Goal: Transaction & Acquisition: Purchase product/service

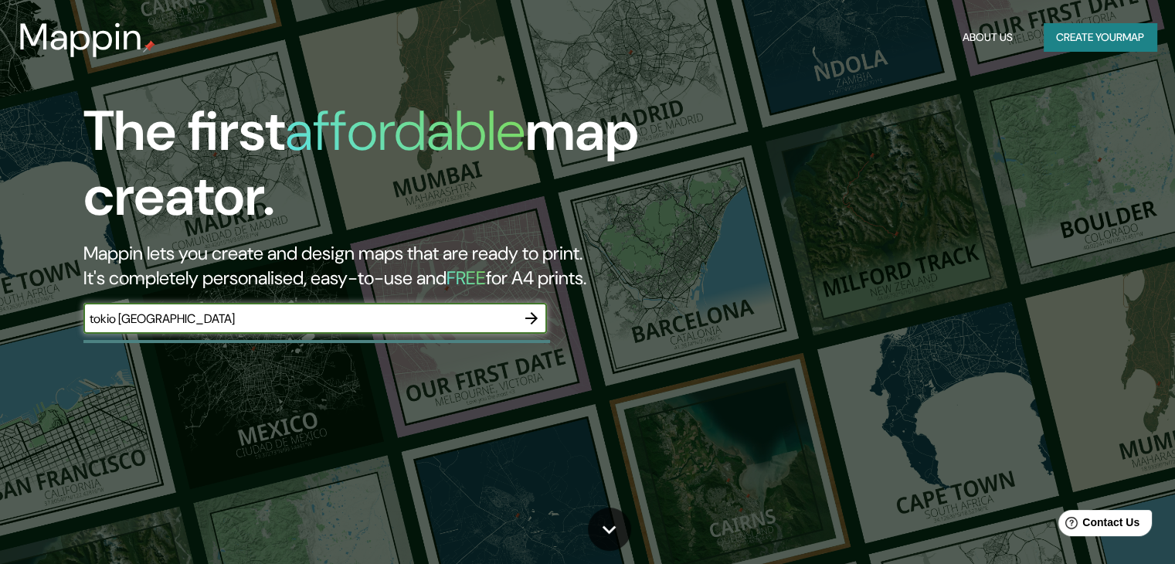
type input "tokio japon"
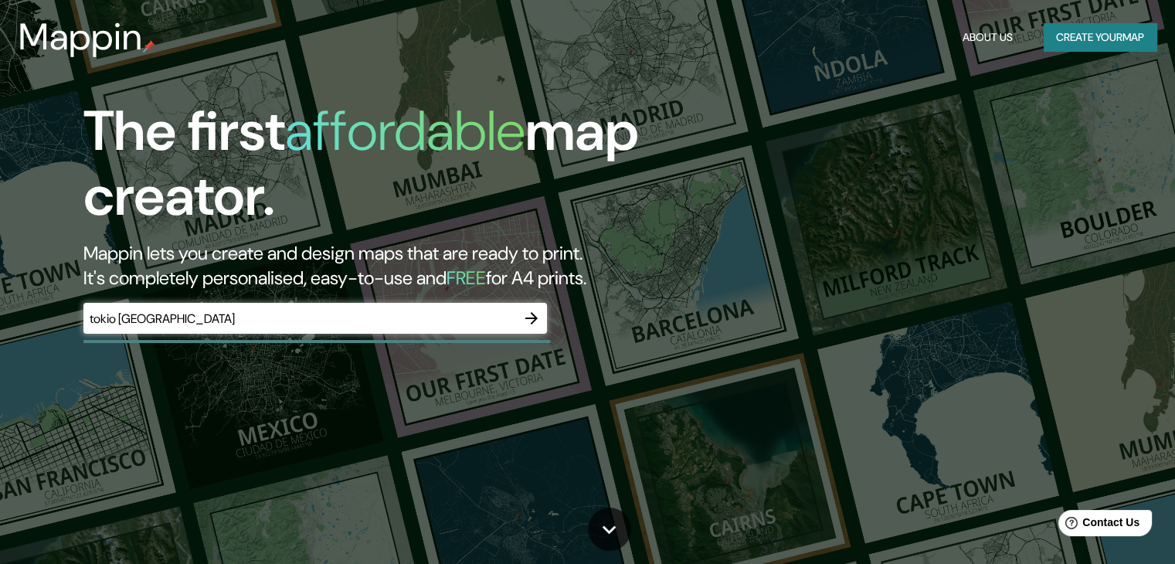
click at [540, 317] on icon "button" at bounding box center [531, 318] width 19 height 19
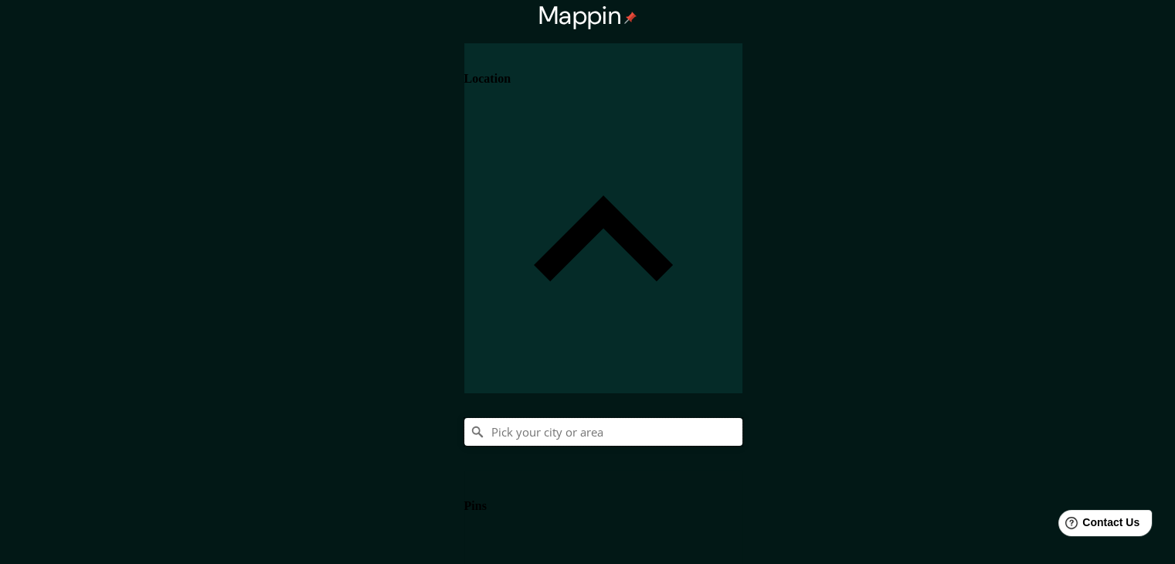
click at [742, 418] on input "Pick your city or area" at bounding box center [603, 432] width 278 height 28
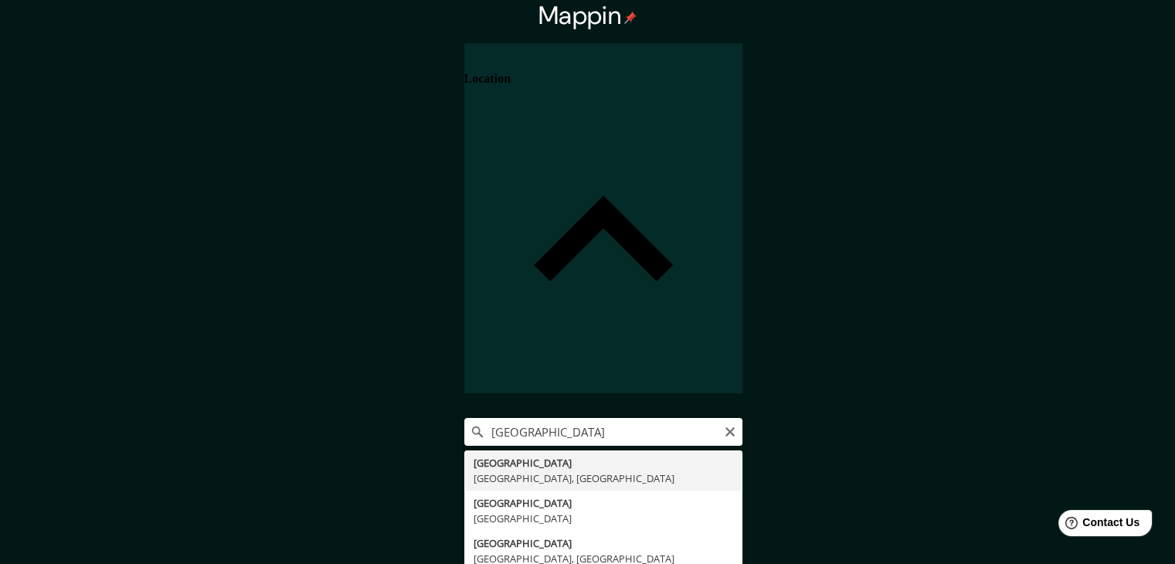
type input "[GEOGRAPHIC_DATA], [GEOGRAPHIC_DATA], [GEOGRAPHIC_DATA]"
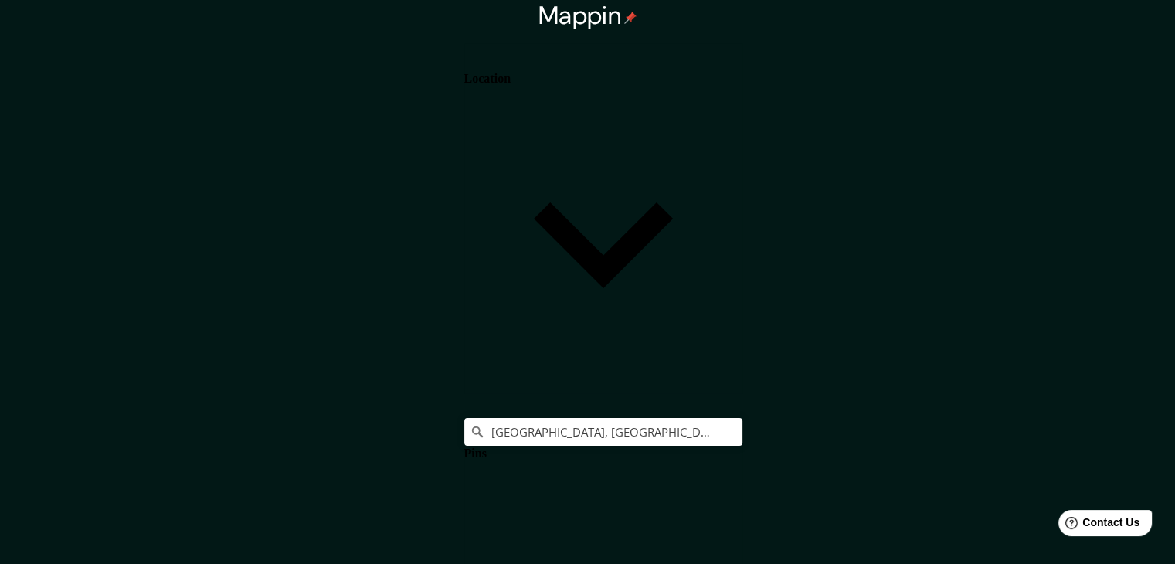
click at [510, 73] on h4 "Location" at bounding box center [487, 79] width 46 height 14
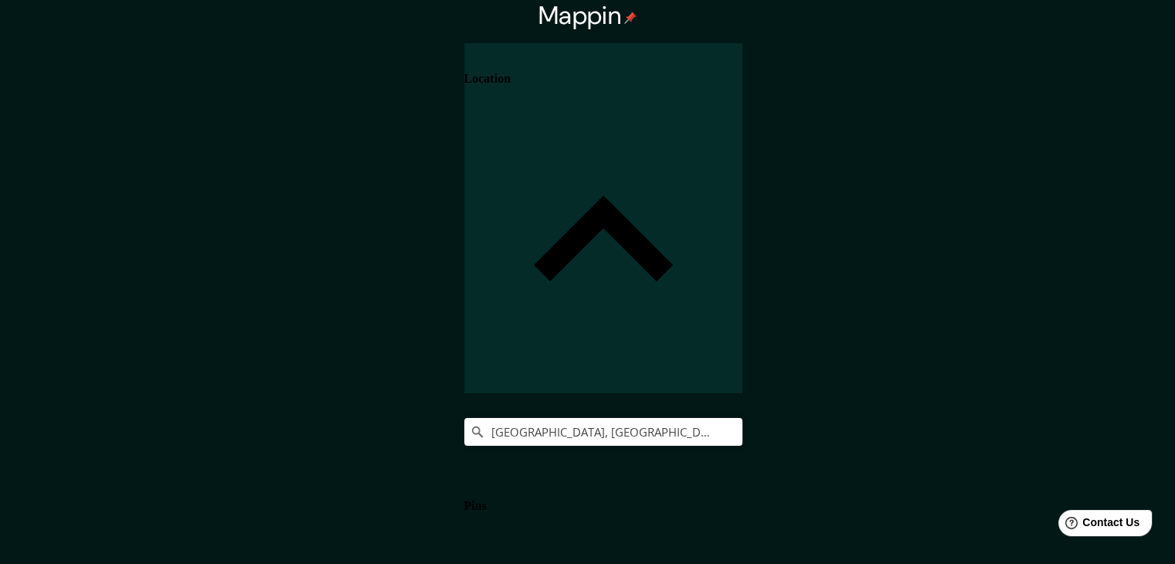
click at [487, 499] on h4 "Pins" at bounding box center [475, 506] width 22 height 14
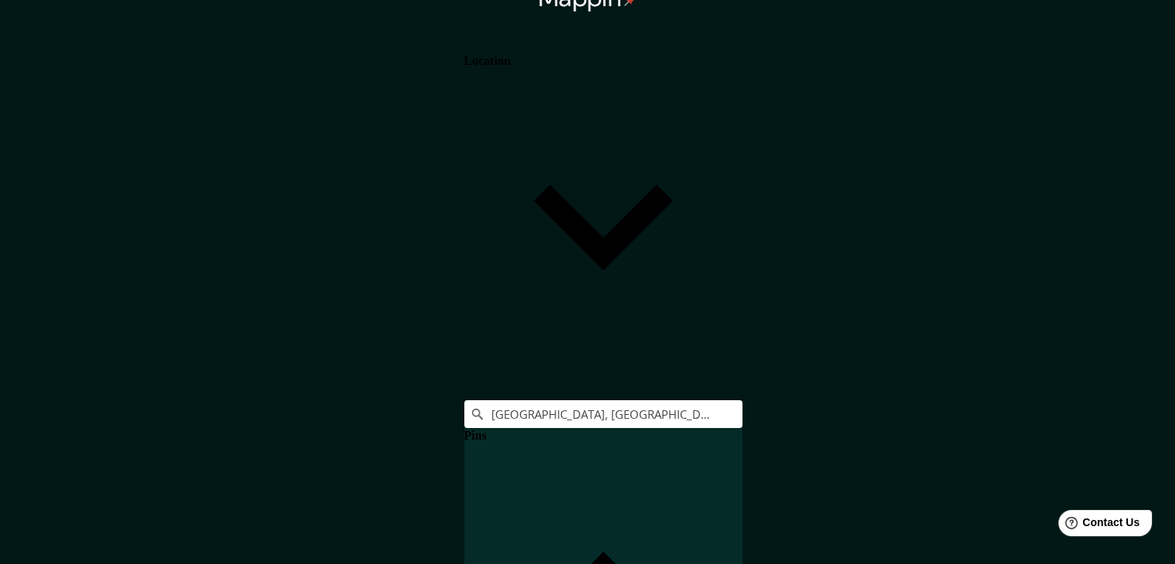
scroll to position [0, 0]
click at [510, 68] on h4 "Location" at bounding box center [487, 61] width 46 height 14
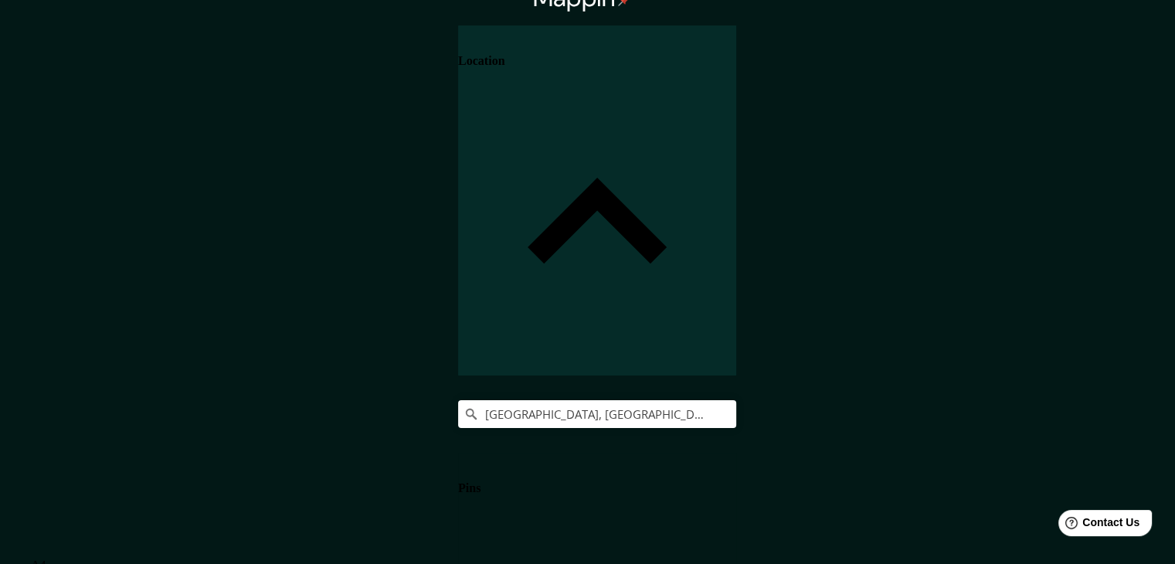
click at [941, 507] on body "Mappin Location Tokio, Tokio, Japón Pins Style Layout Border Choose a border. H…" at bounding box center [587, 264] width 1175 height 564
click at [931, 558] on li "A4" at bounding box center [603, 565] width 1144 height 14
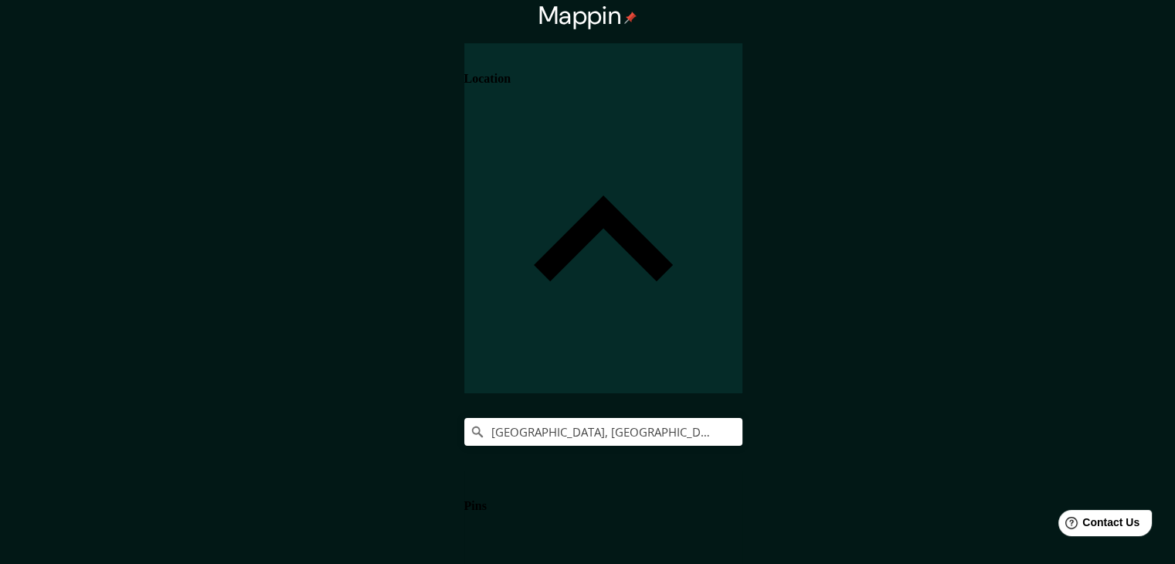
scroll to position [0, 0]
drag, startPoint x: 1164, startPoint y: 109, endPoint x: 1148, endPoint y: 221, distance: 113.1
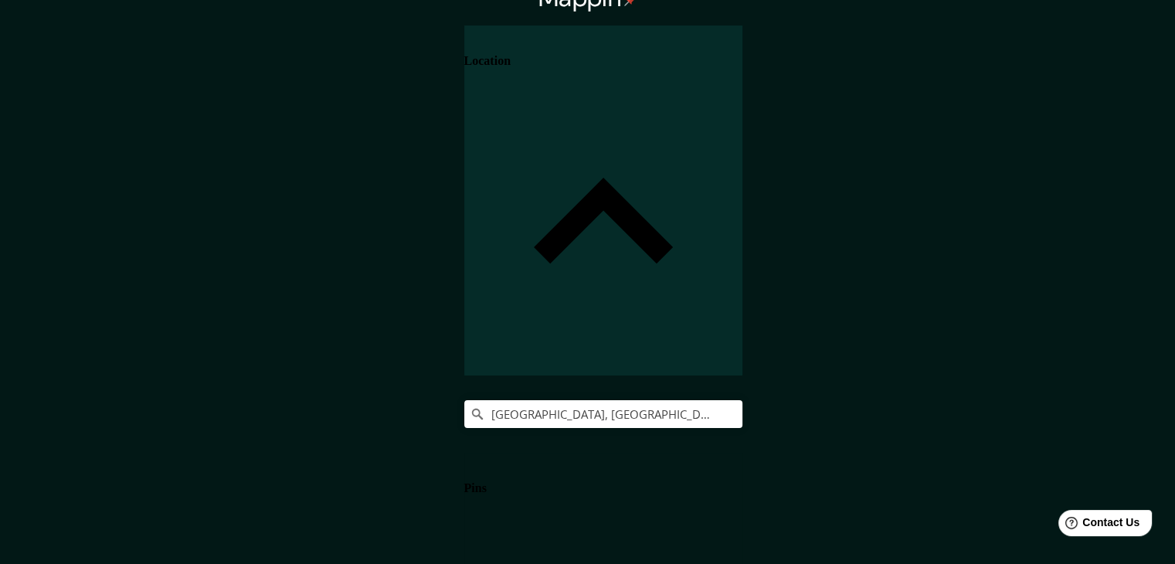
scroll to position [26, 0]
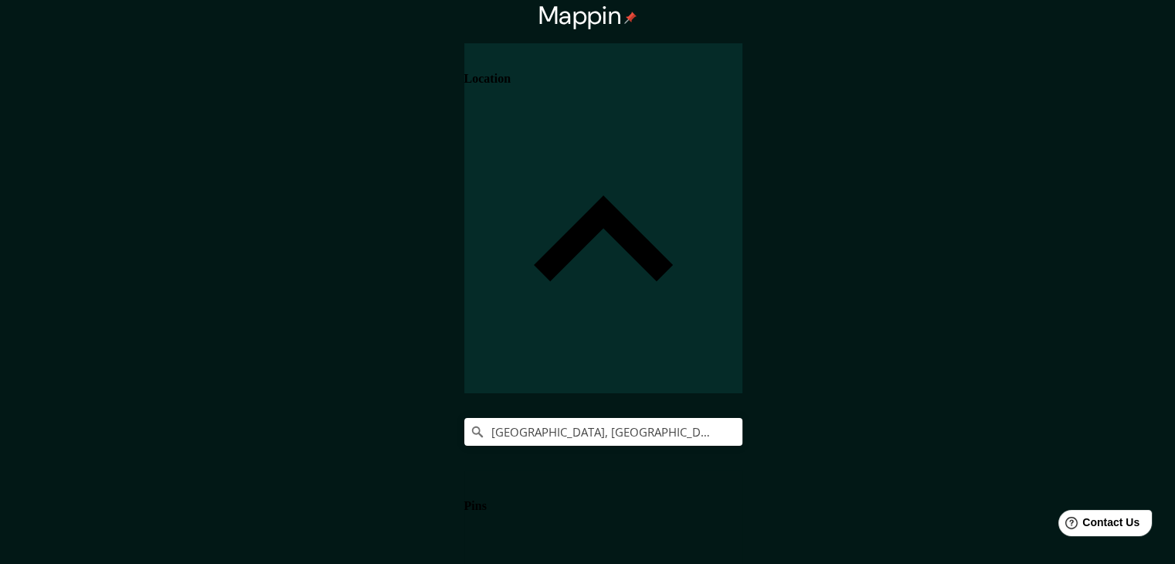
scroll to position [0, 0]
click at [742, 62] on div "Location" at bounding box center [603, 218] width 278 height 350
click at [742, 103] on icon at bounding box center [603, 242] width 278 height 278
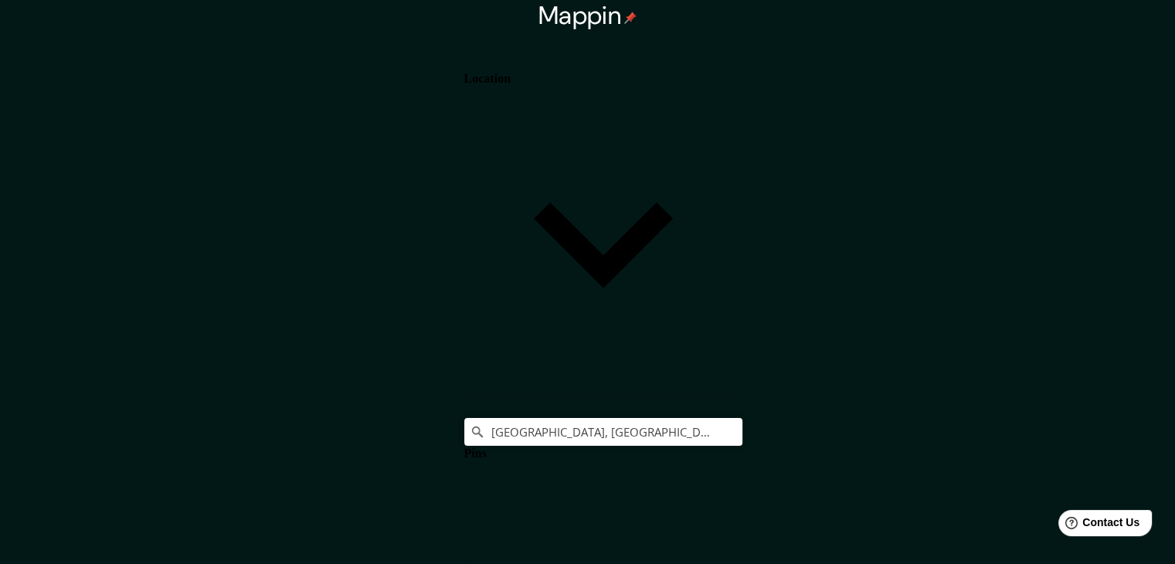
drag, startPoint x: 945, startPoint y: 346, endPoint x: 846, endPoint y: 355, distance: 100.1
type input "t"
type input "223"
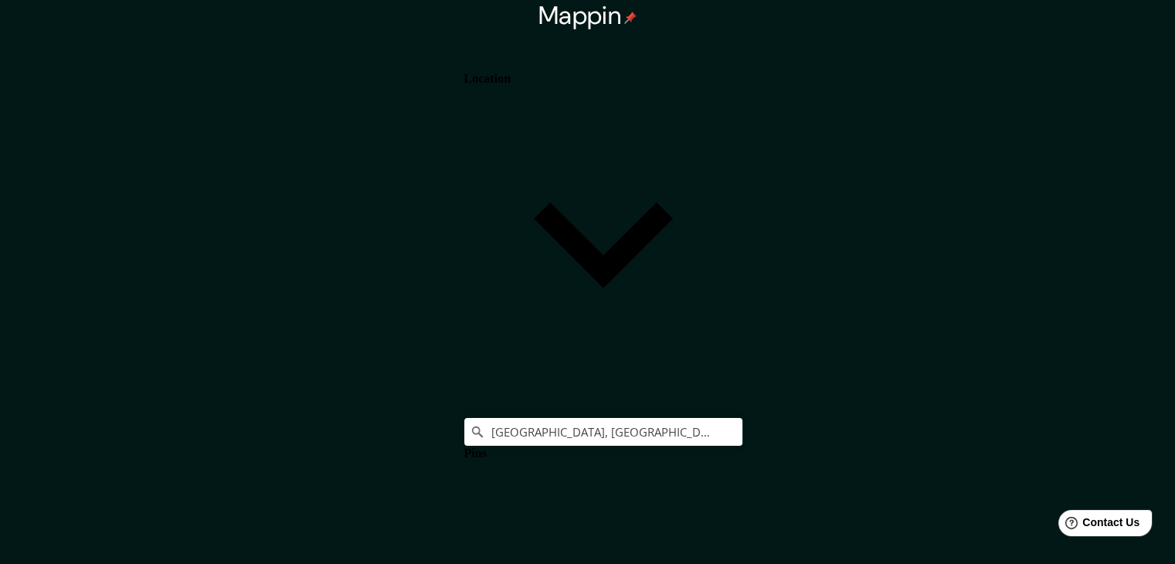
type input "37"
type input "to"
type input "223"
type input "37"
type input "tok"
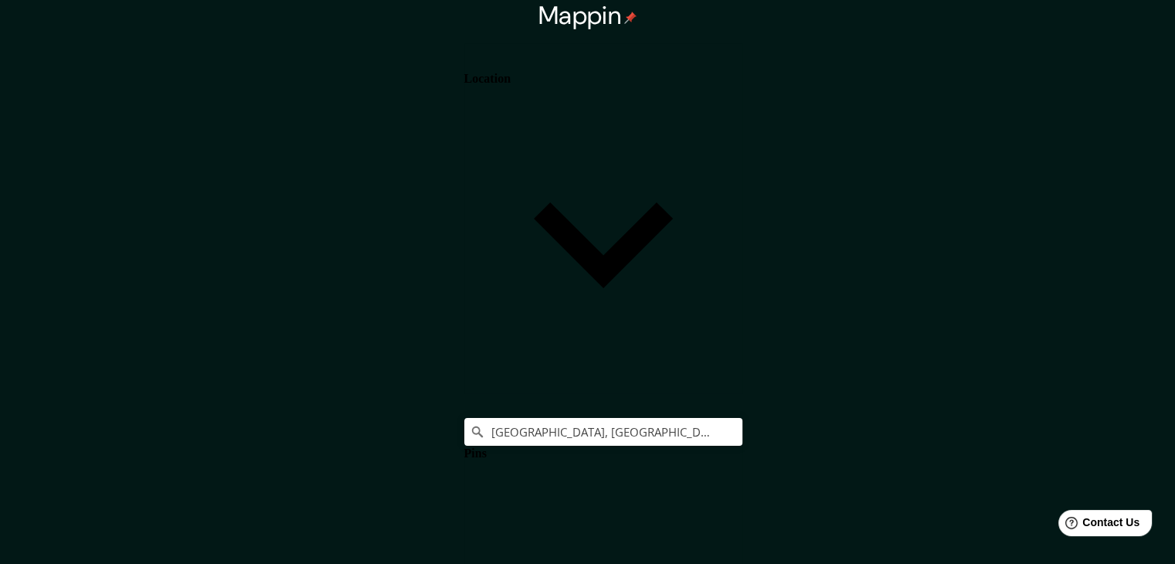
type input "223"
type input "37"
type input "toki"
type input "223"
type input "37"
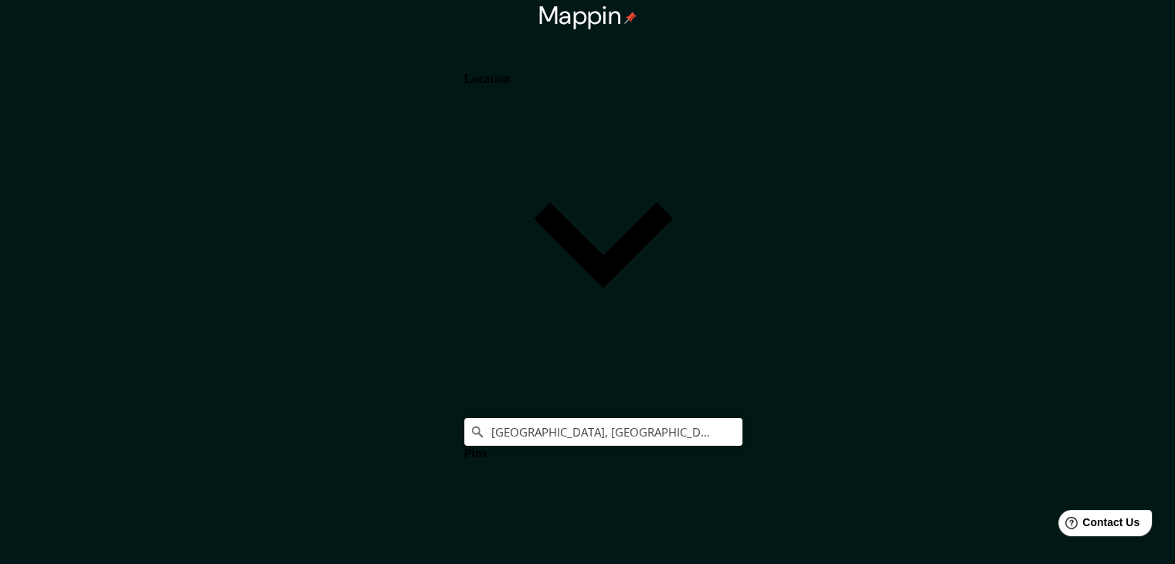
type input "[GEOGRAPHIC_DATA]"
type input "223"
type input "37"
type input "[GEOGRAPHIC_DATA]"
drag, startPoint x: 955, startPoint y: 381, endPoint x: 877, endPoint y: 392, distance: 77.9
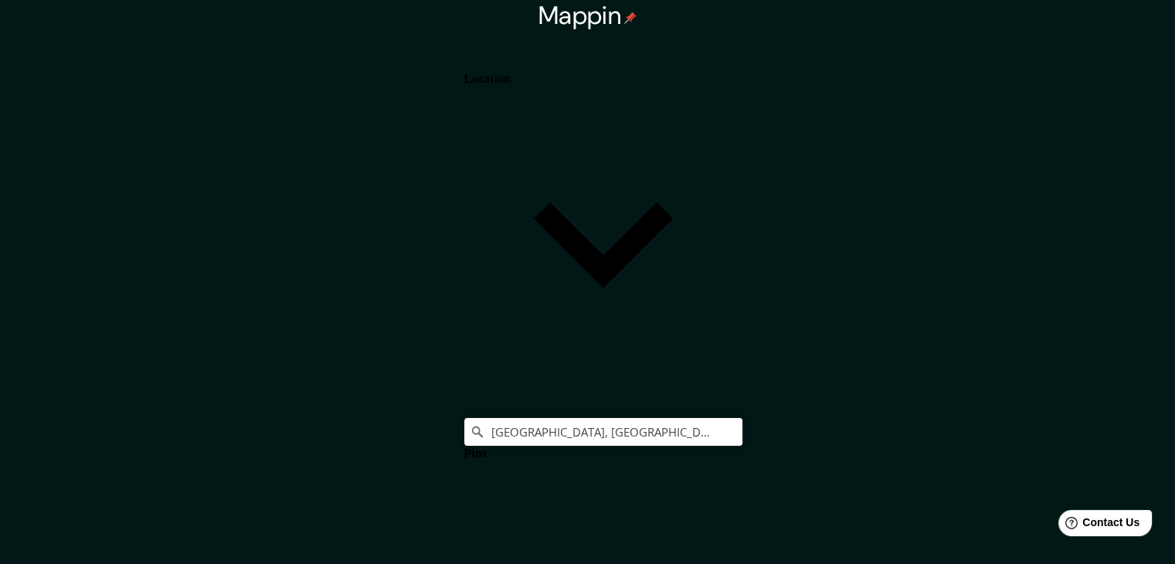
type input "j"
type input "223"
type input "37"
type input "ja"
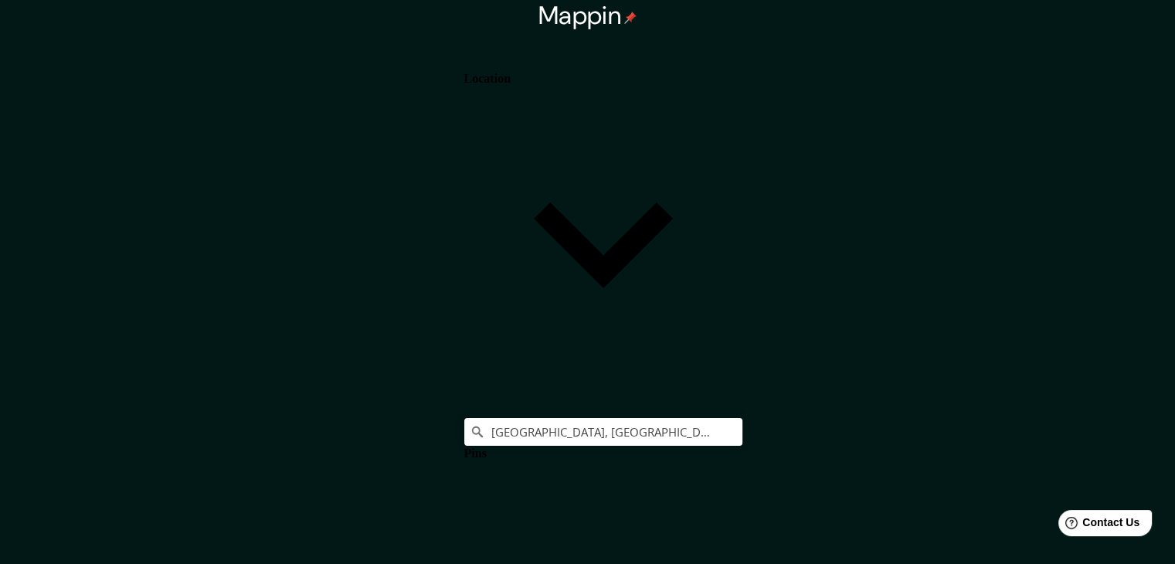
type input "223"
type input "37"
type input "jap"
type input "223"
type input "37"
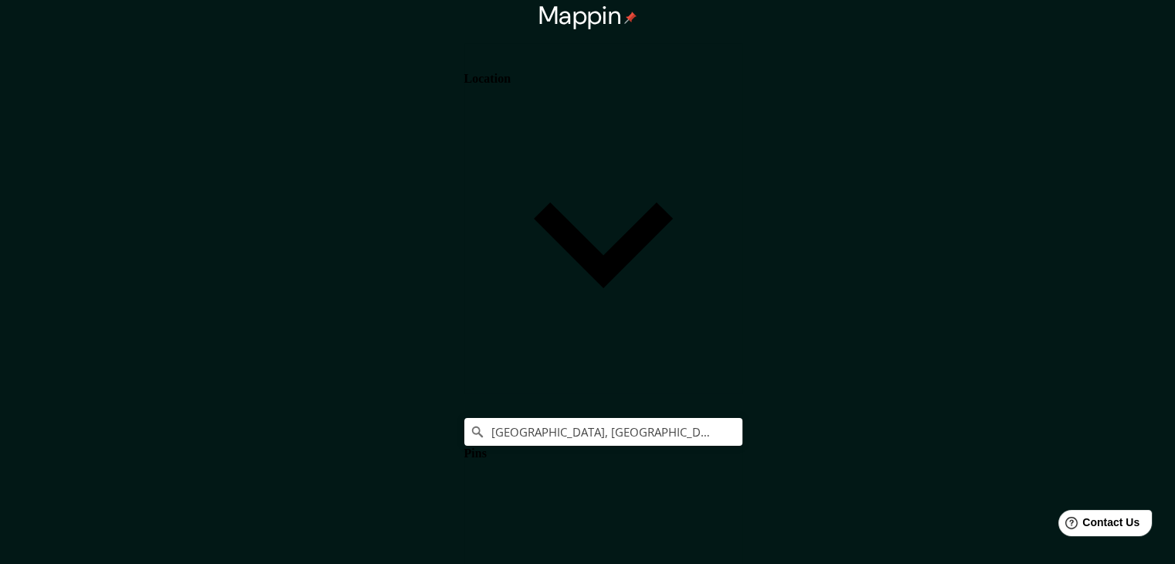
type input "japo"
type input "223"
type input "37"
type input "japom"
type input "223"
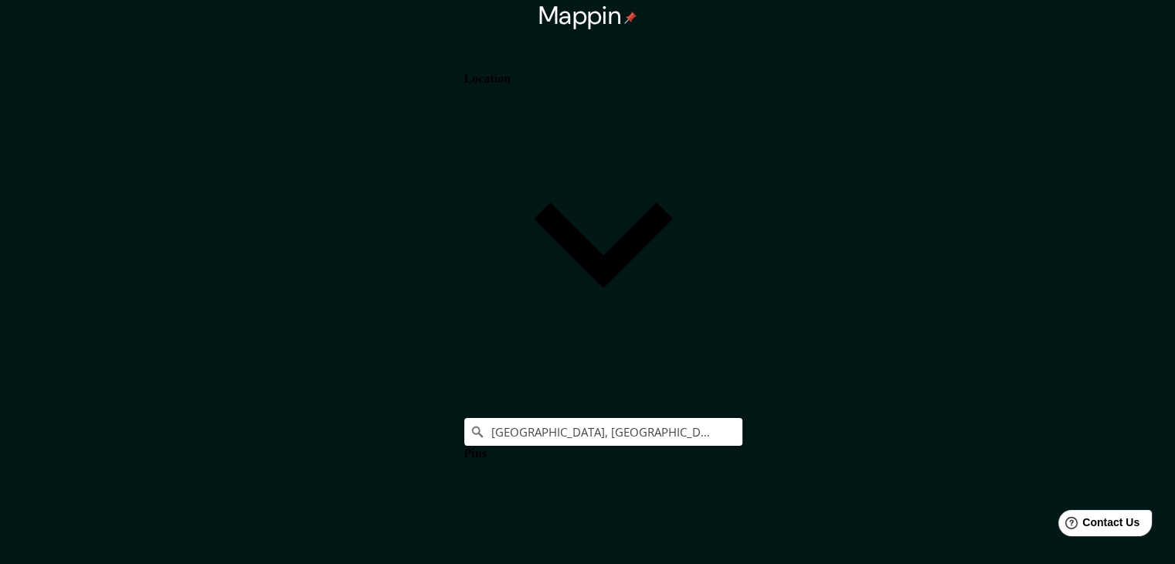
type input "37"
type input "japo"
type input "223"
type input "37"
type input "japon"
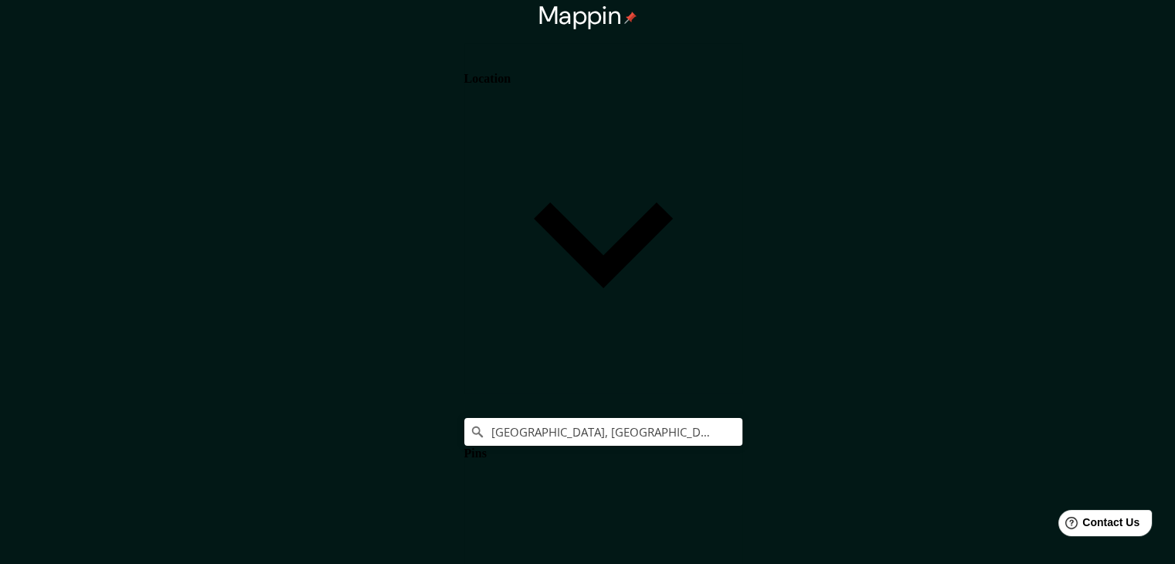
type input "223"
type input "37"
type input "japon"
drag, startPoint x: 944, startPoint y: 433, endPoint x: 831, endPoint y: 427, distance: 112.9
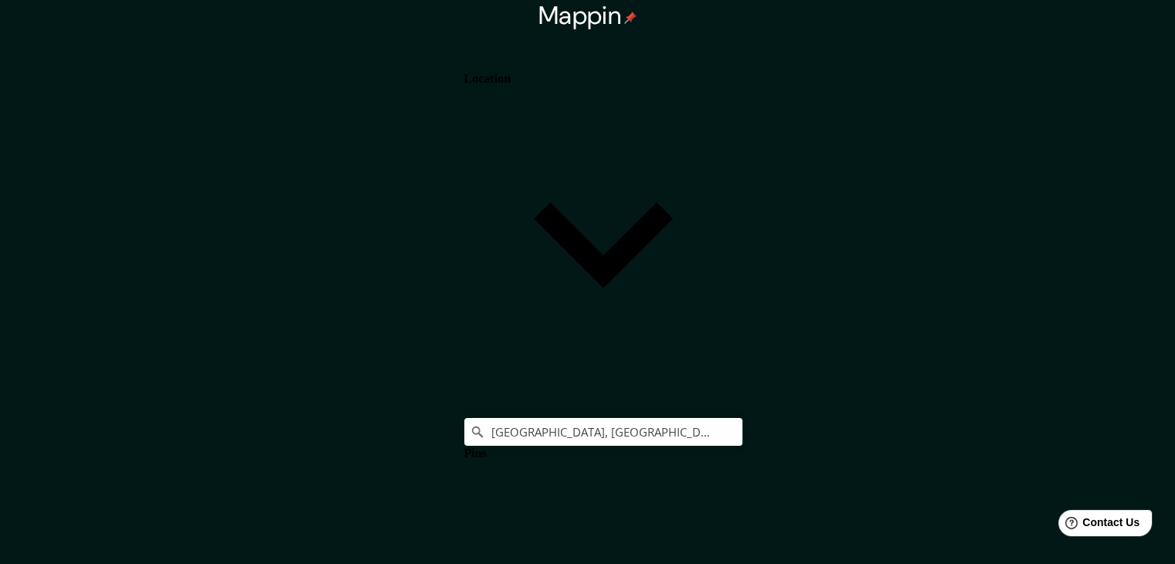
type input "223"
type input "37"
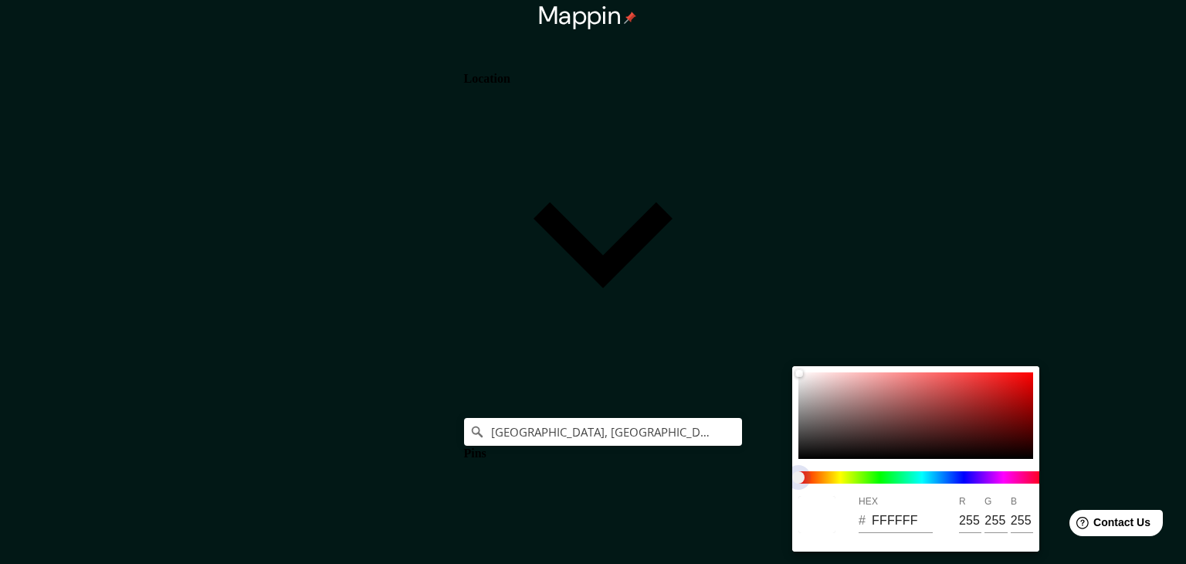
type input "223"
type input "37"
click at [904, 476] on span at bounding box center [922, 477] width 247 height 12
click at [1107, 421] on div at bounding box center [593, 282] width 1186 height 564
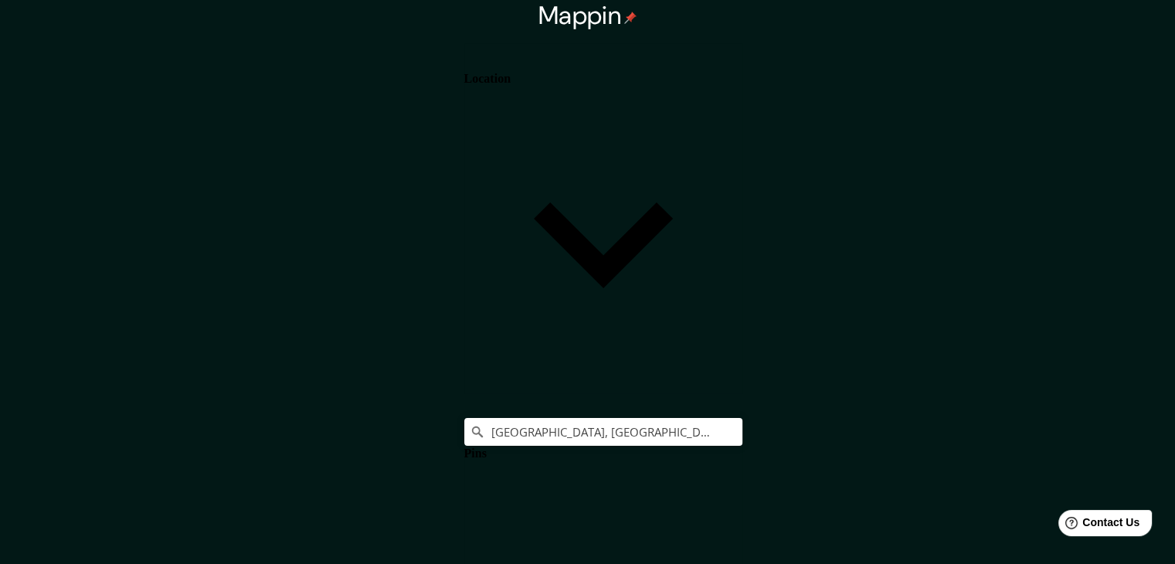
scroll to position [313, 0]
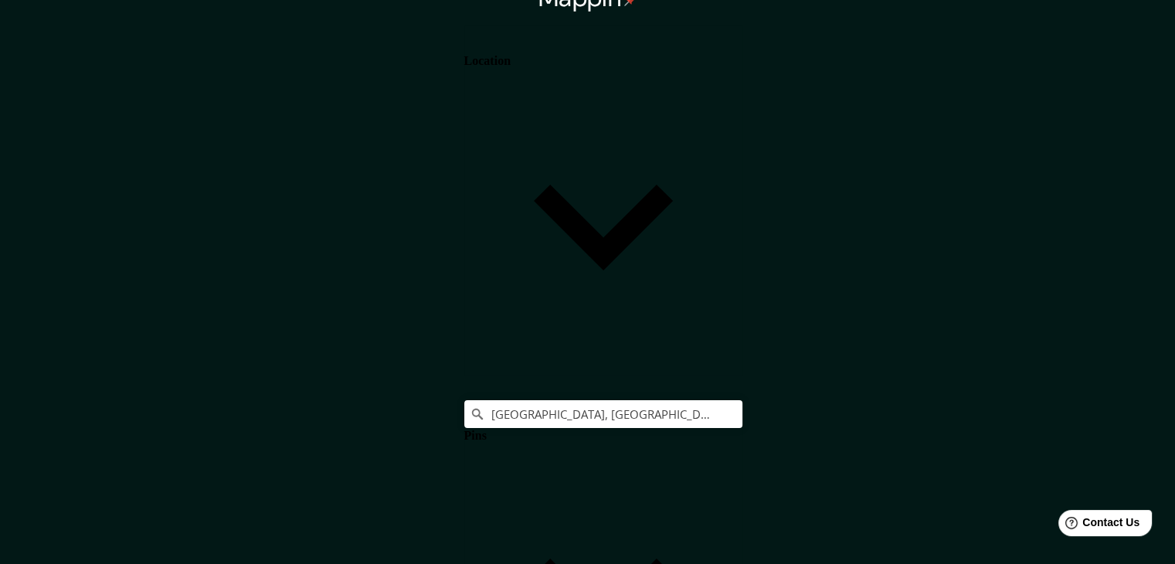
scroll to position [0, 0]
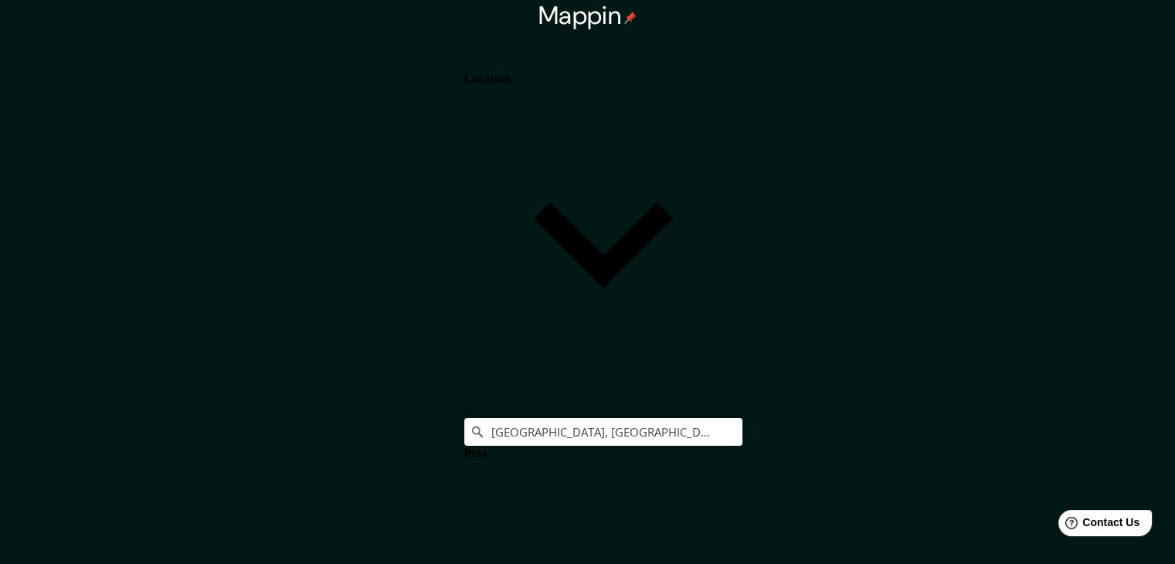
type input "Subtitle"
type input "japon"
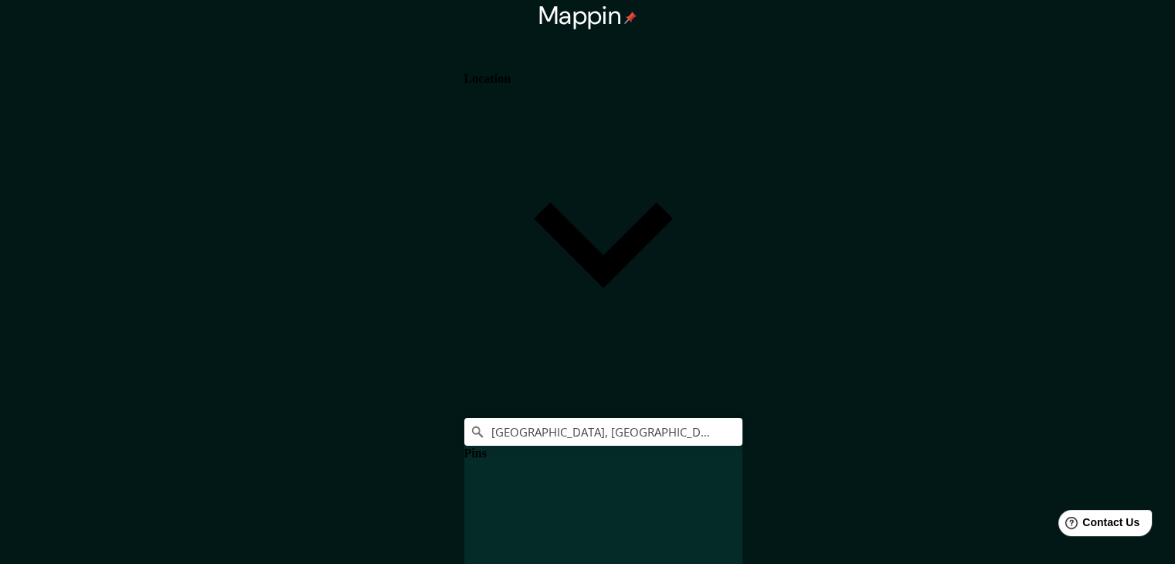
click at [510, 86] on h4 "Location" at bounding box center [487, 79] width 46 height 14
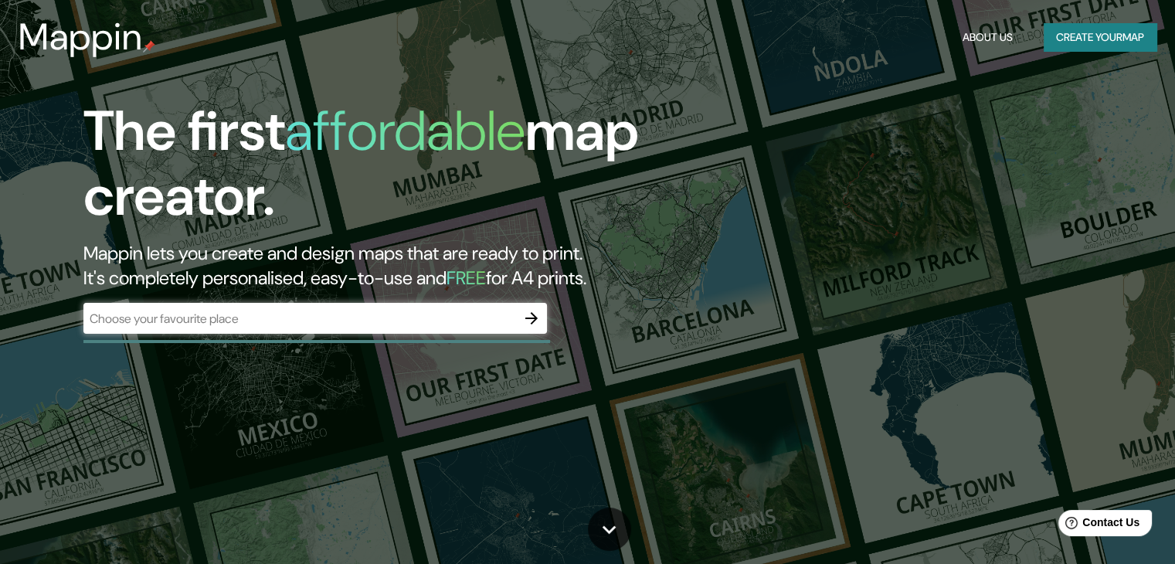
click at [1073, 35] on button "Create your map" at bounding box center [1099, 37] width 113 height 29
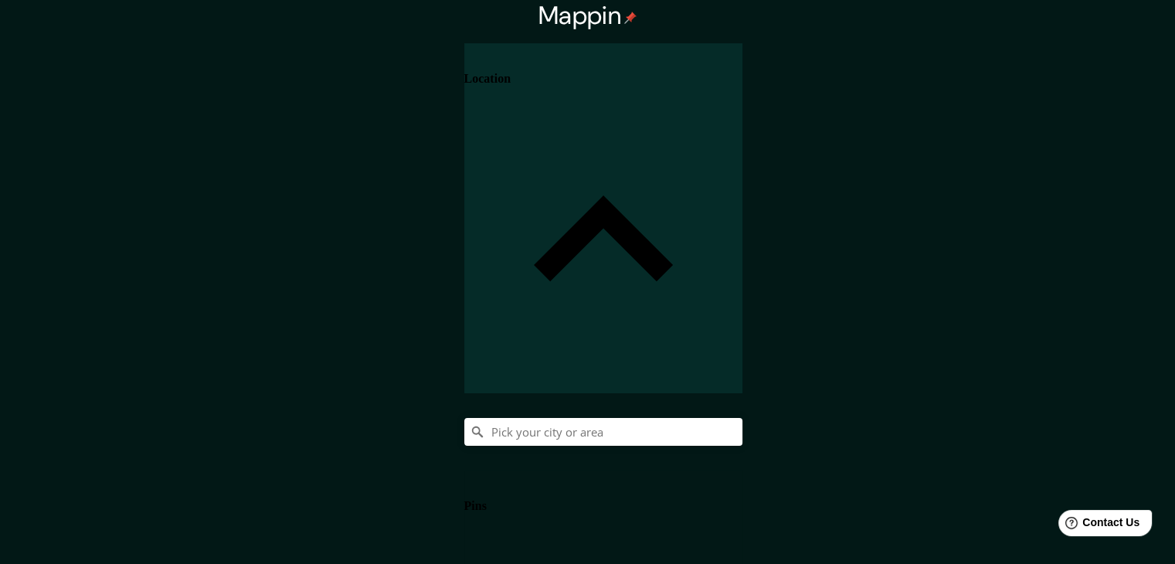
click at [510, 72] on h4 "Location" at bounding box center [487, 79] width 46 height 14
click at [742, 29] on h4 "Mappin" at bounding box center [587, 15] width 309 height 31
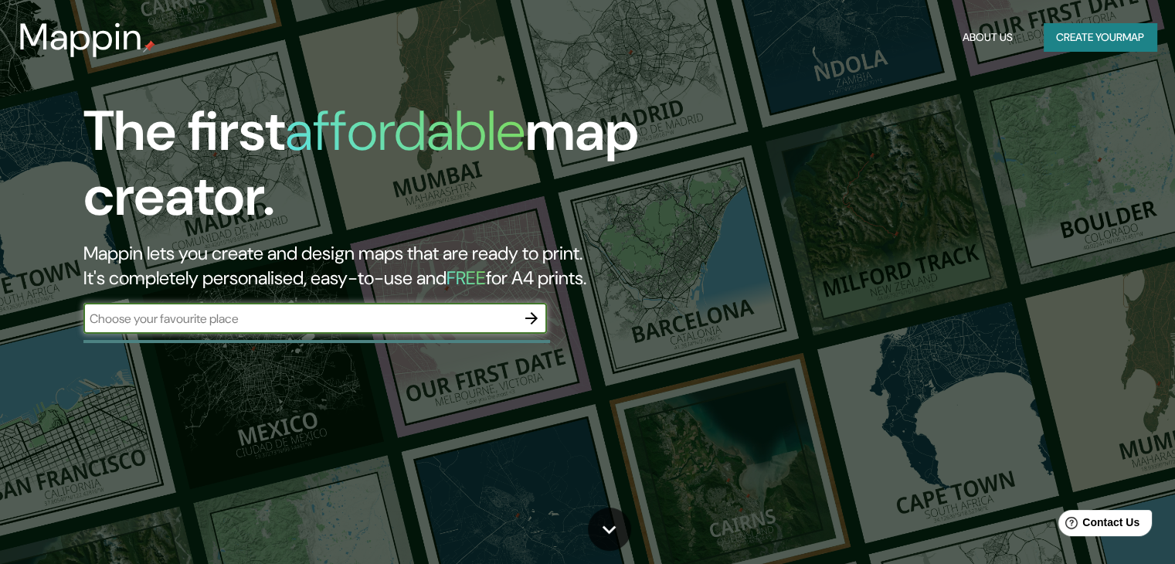
click at [229, 315] on input "text" at bounding box center [299, 319] width 432 height 18
type input "tokio japon"
click at [536, 318] on icon "button" at bounding box center [531, 318] width 12 height 12
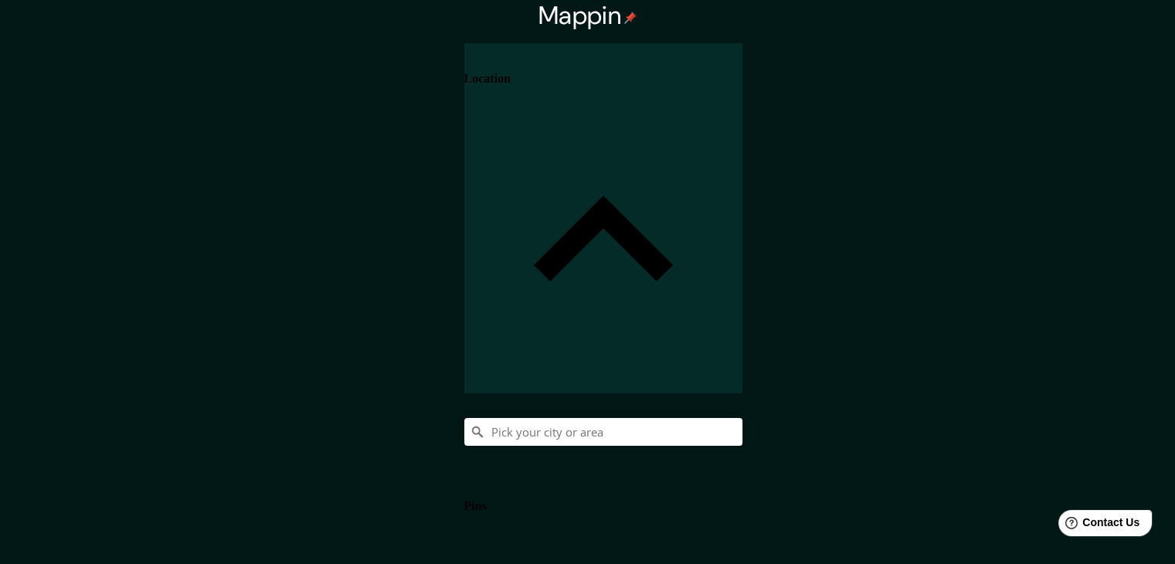
scroll to position [26, 0]
click at [890, 483] on body "Mappin Location Pins Style Layout Border Choose a border. Hint : you can make l…" at bounding box center [587, 282] width 1175 height 564
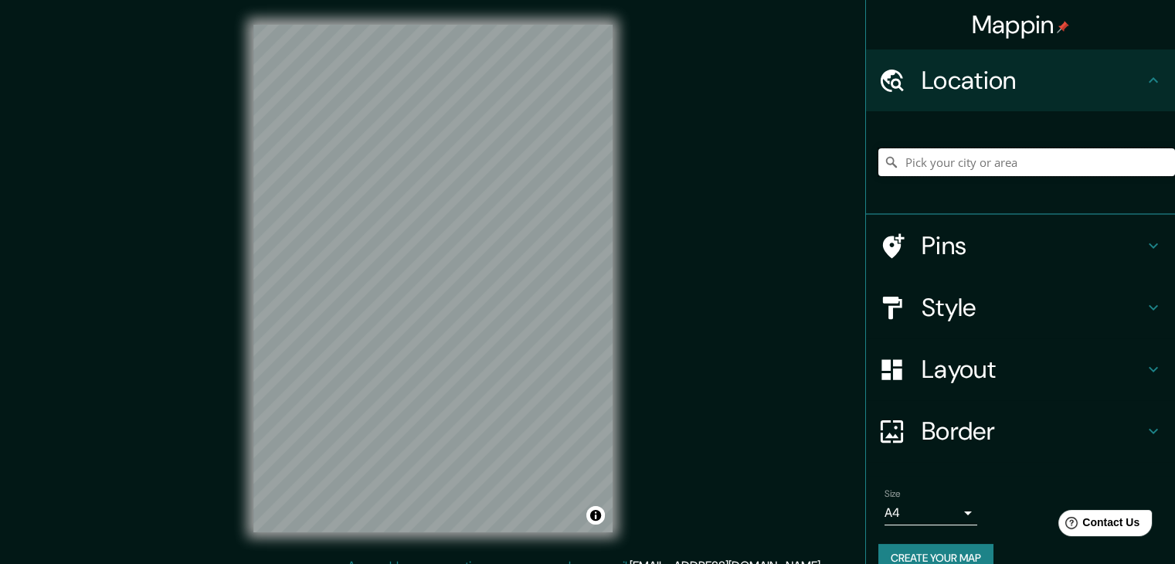
click at [958, 166] on input "Pick your city or area" at bounding box center [1026, 162] width 297 height 28
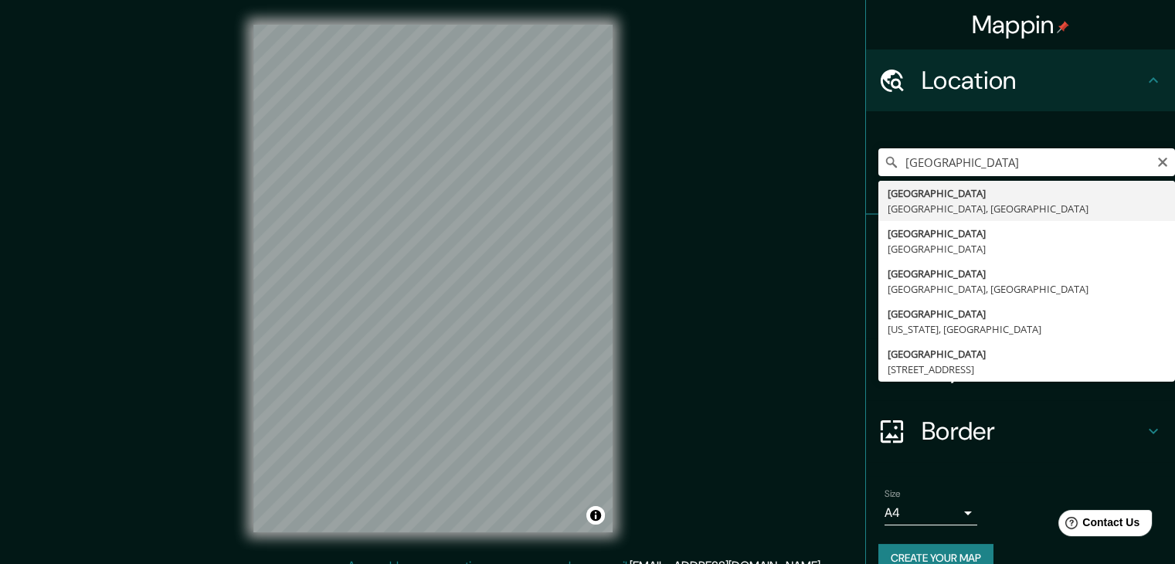
type input "[GEOGRAPHIC_DATA], [GEOGRAPHIC_DATA], [GEOGRAPHIC_DATA]"
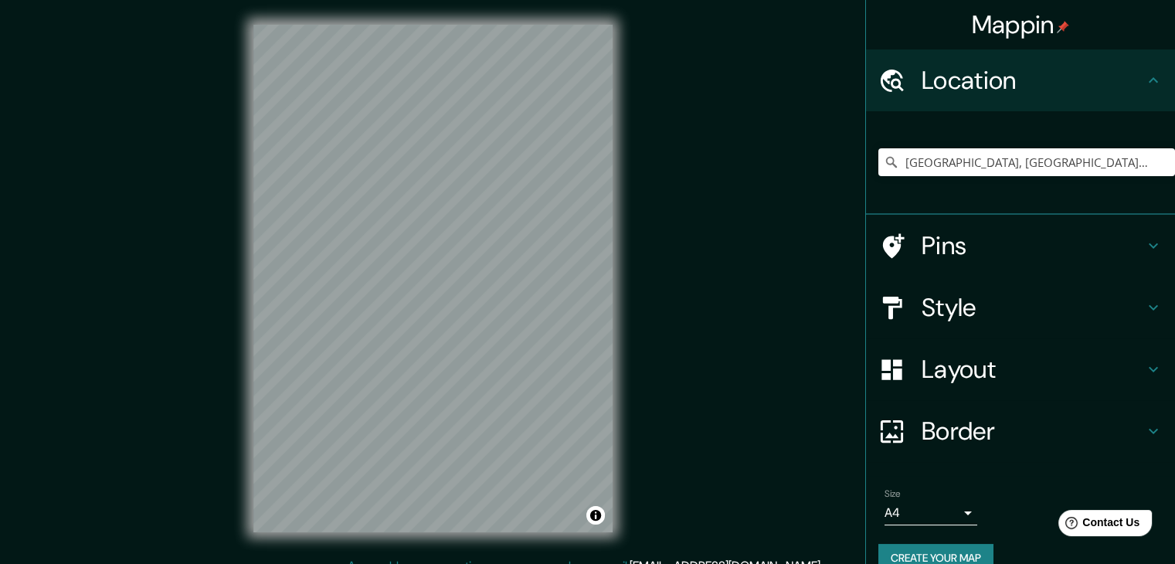
click at [985, 310] on h4 "Style" at bounding box center [1032, 307] width 222 height 31
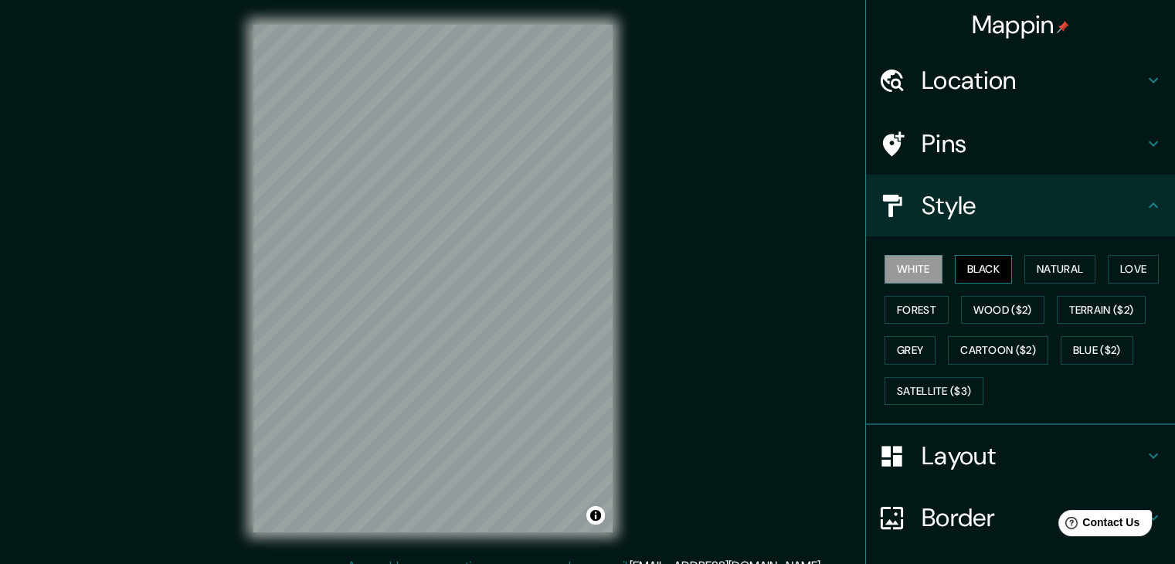
click at [977, 274] on button "Black" at bounding box center [984, 269] width 58 height 29
click at [916, 273] on button "White" at bounding box center [913, 269] width 58 height 29
click at [921, 303] on button "Forest" at bounding box center [916, 310] width 64 height 29
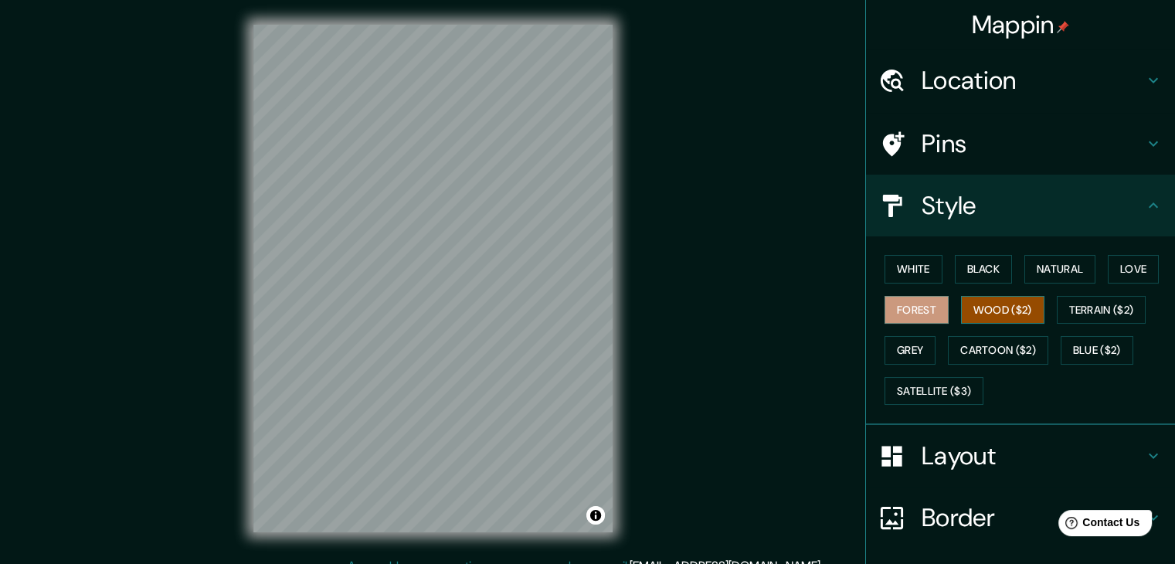
click at [961, 313] on button "Wood ($2)" at bounding box center [1002, 310] width 83 height 29
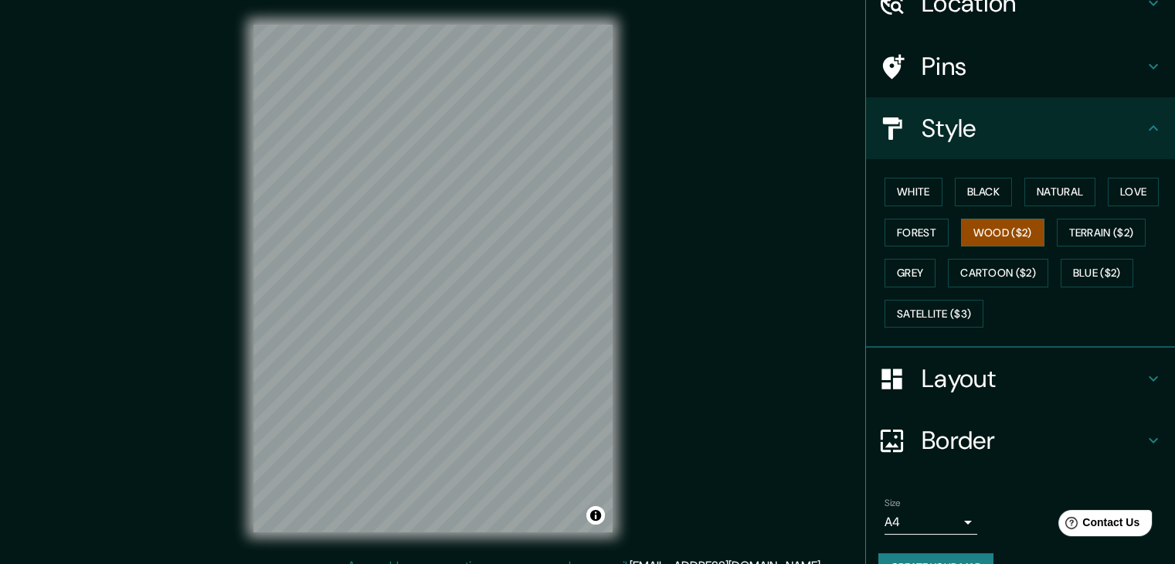
scroll to position [111, 0]
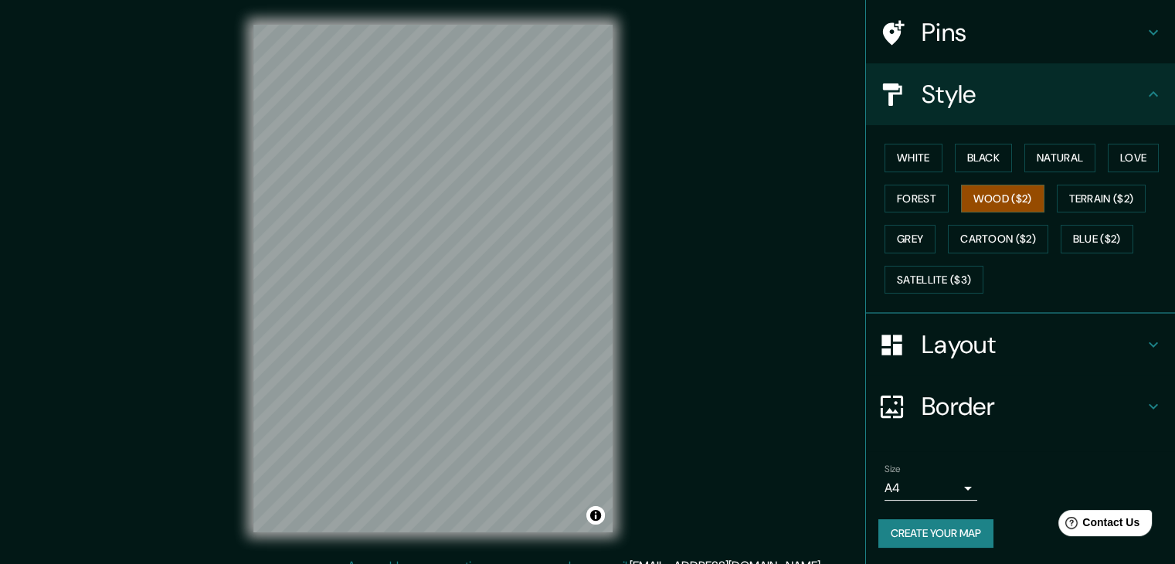
click at [947, 406] on h4 "Border" at bounding box center [1032, 406] width 222 height 31
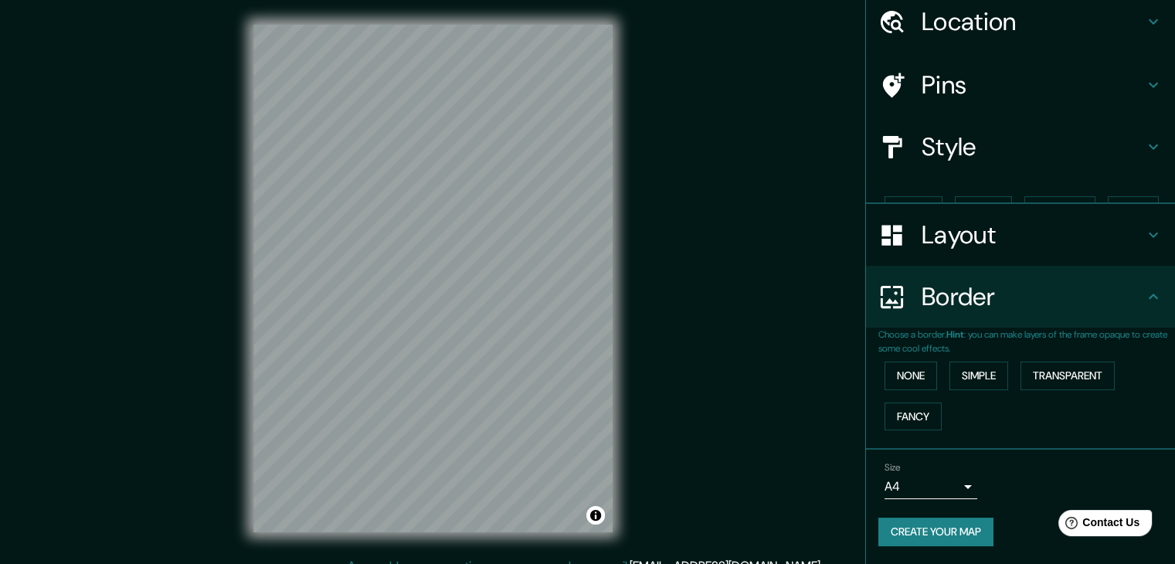
scroll to position [32, 0]
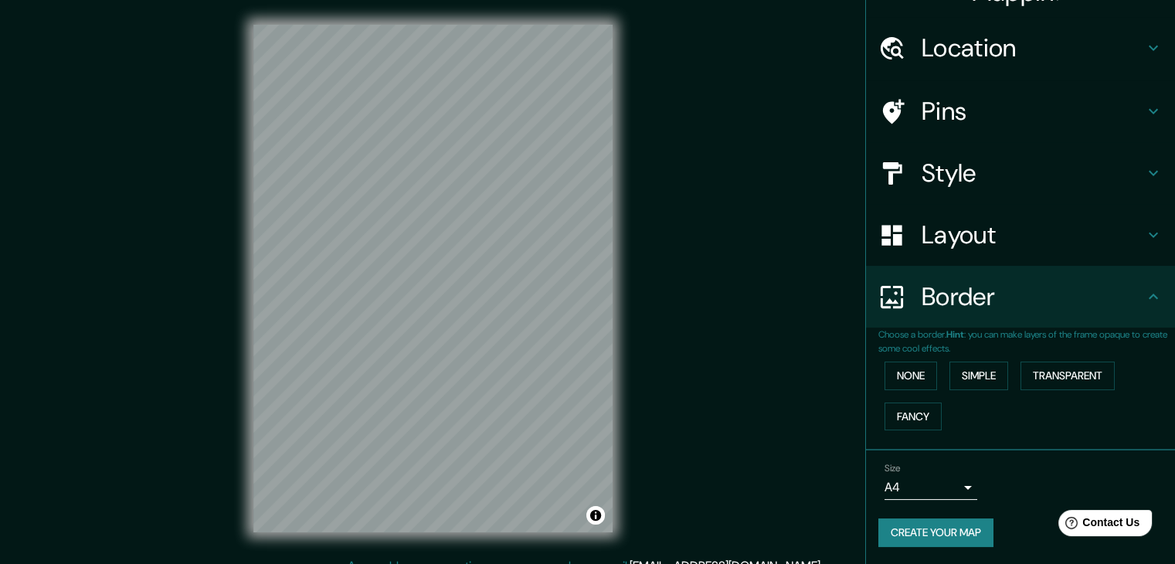
click at [978, 247] on h4 "Layout" at bounding box center [1032, 234] width 222 height 31
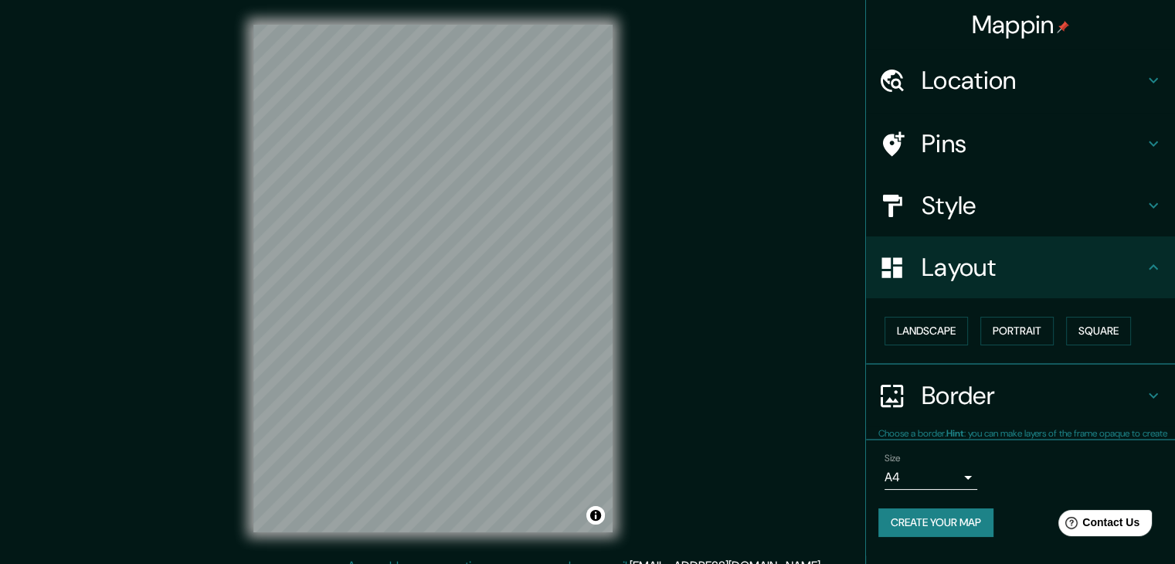
scroll to position [0, 0]
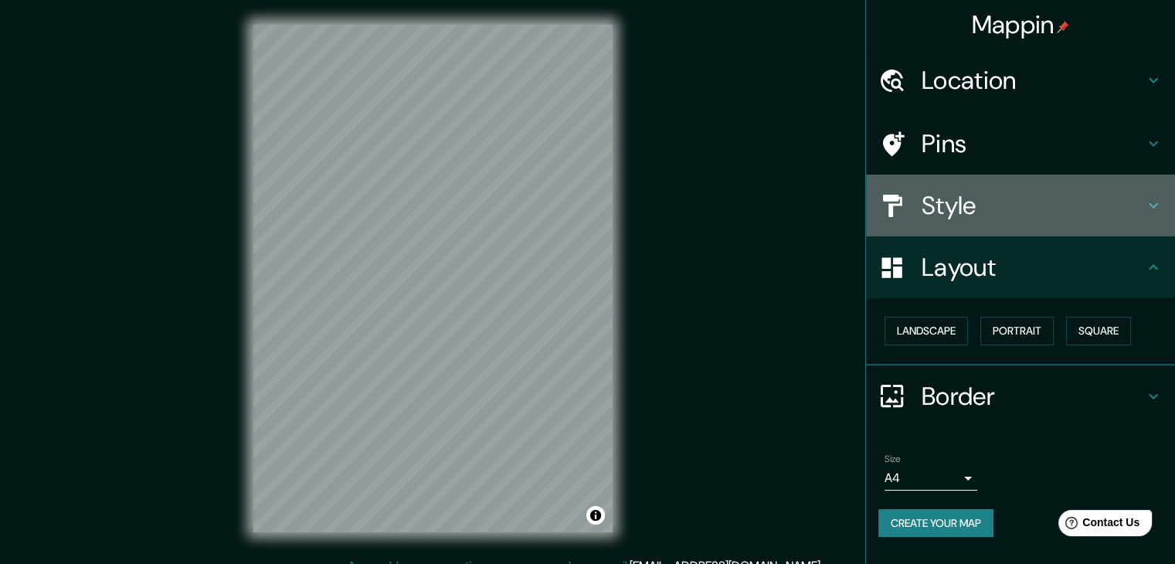
click at [997, 219] on h4 "Style" at bounding box center [1032, 205] width 222 height 31
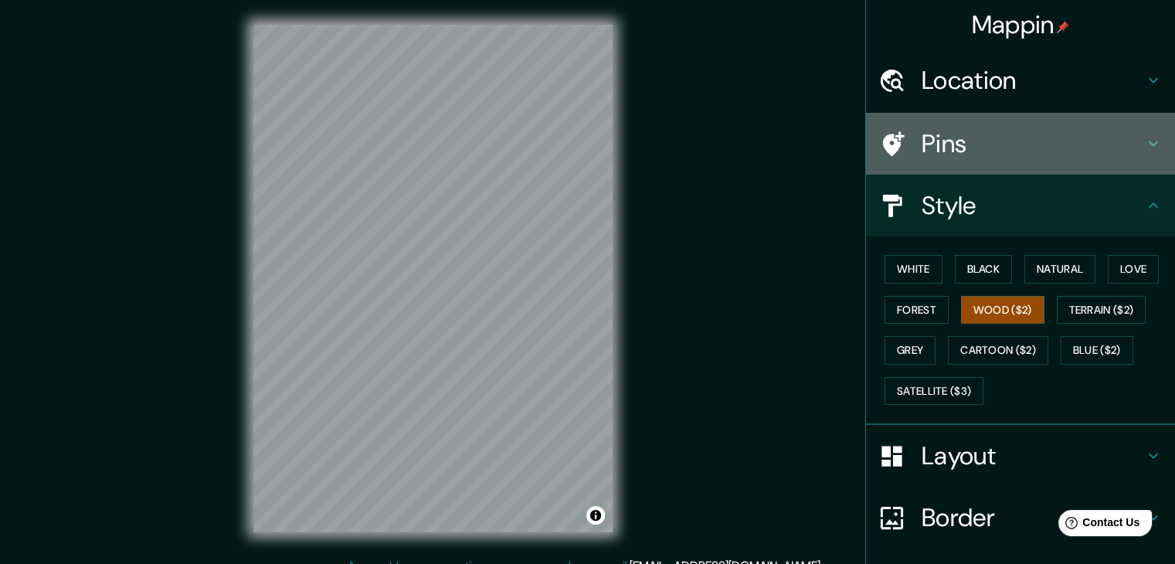
click at [977, 170] on div "Pins" at bounding box center [1020, 144] width 309 height 62
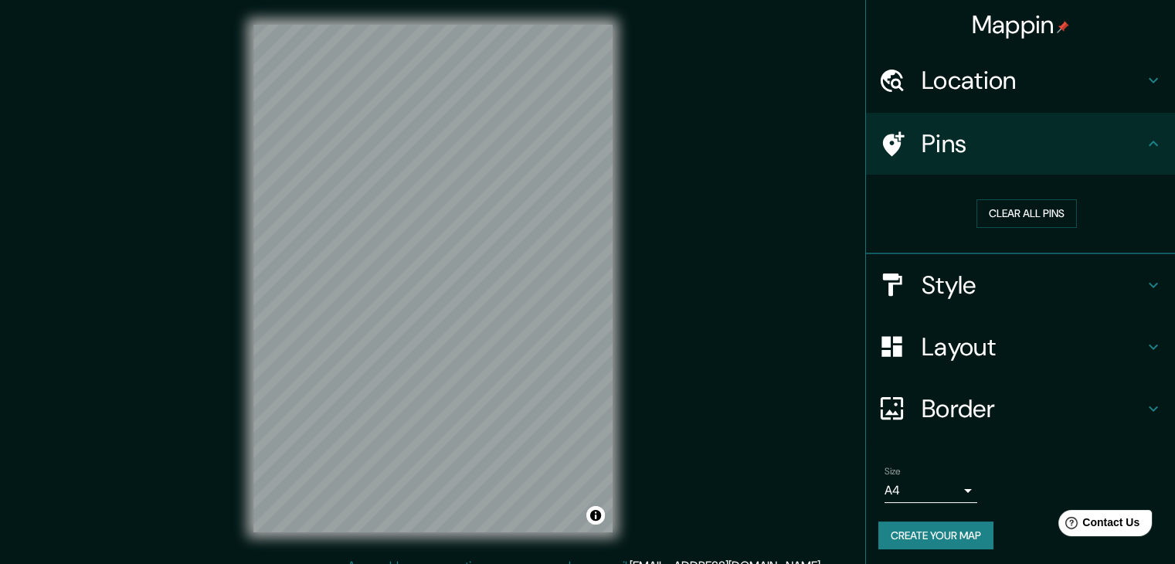
click at [958, 406] on h4 "Border" at bounding box center [1032, 408] width 222 height 31
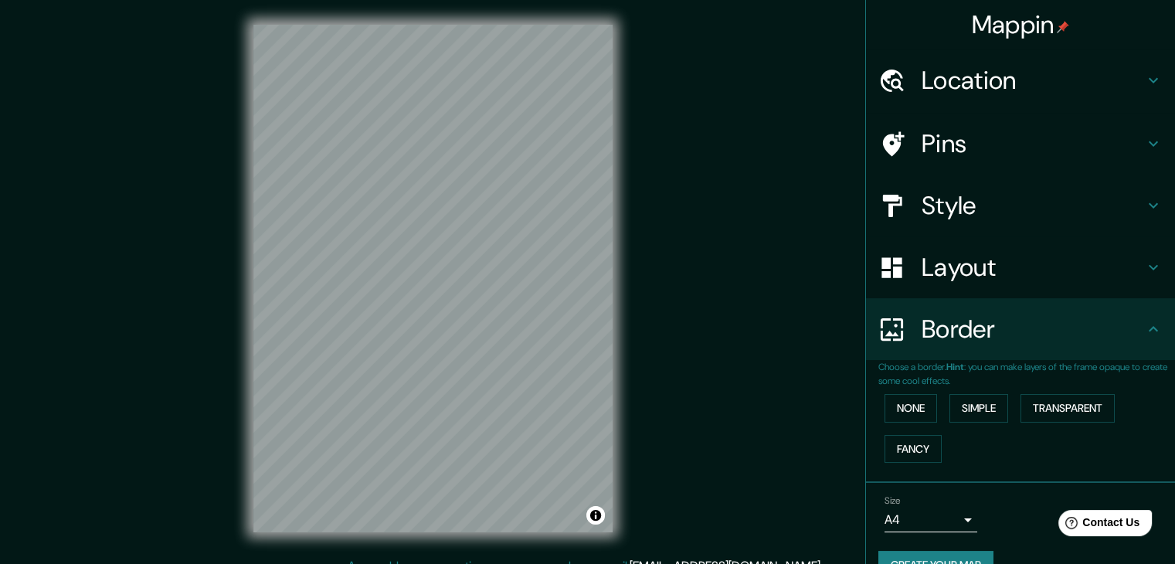
scroll to position [32, 0]
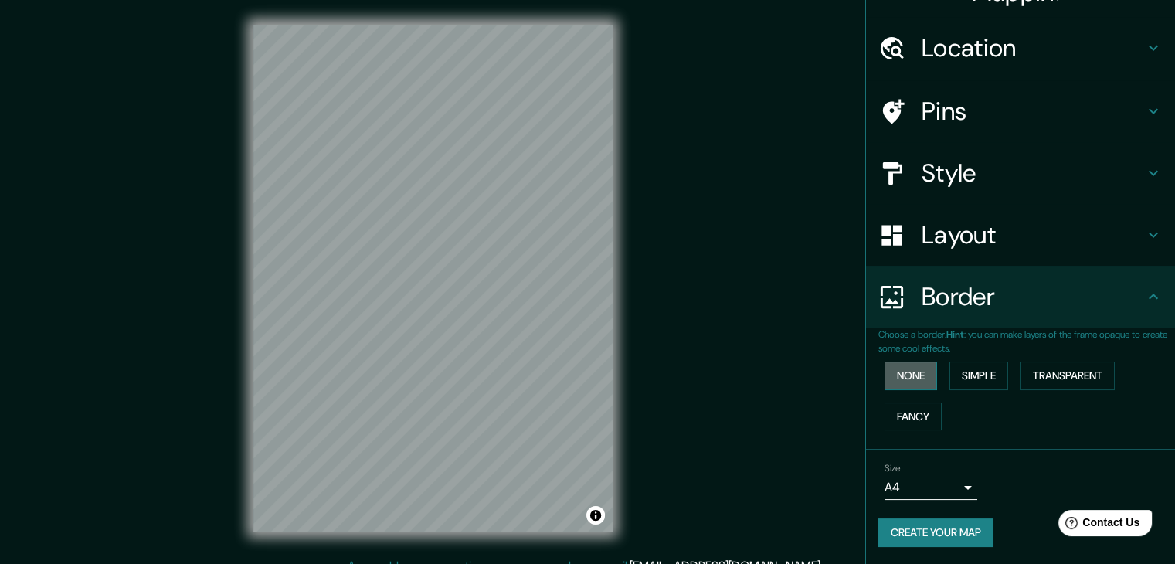
click at [921, 378] on button "None" at bounding box center [910, 375] width 53 height 29
click at [925, 409] on button "Fancy" at bounding box center [912, 416] width 57 height 29
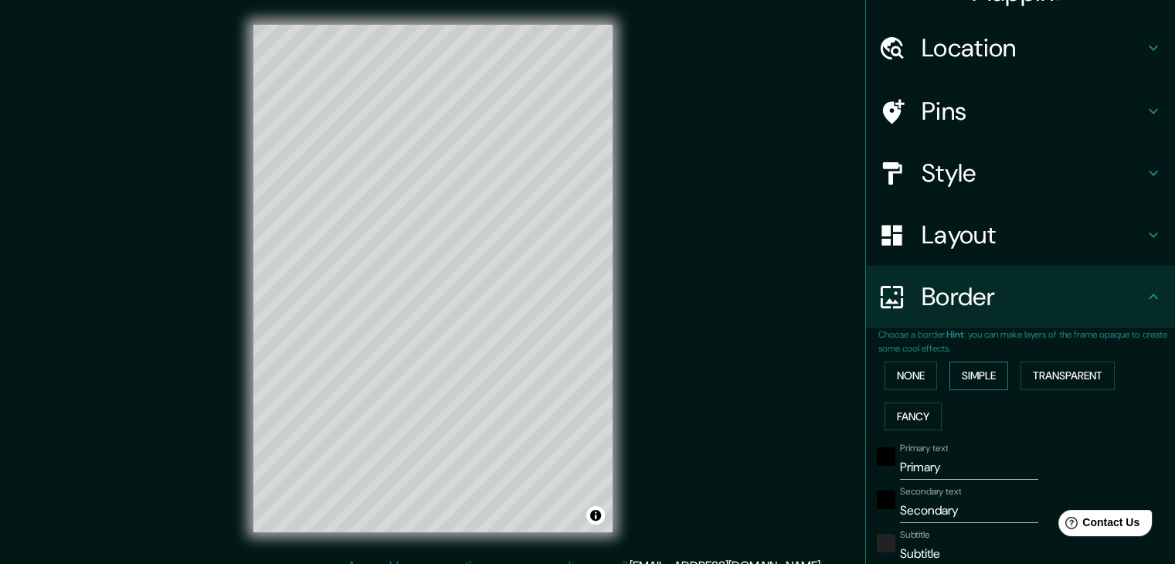
click at [949, 373] on button "Simple" at bounding box center [978, 375] width 59 height 29
click at [1043, 375] on button "Transparent" at bounding box center [1067, 375] width 94 height 29
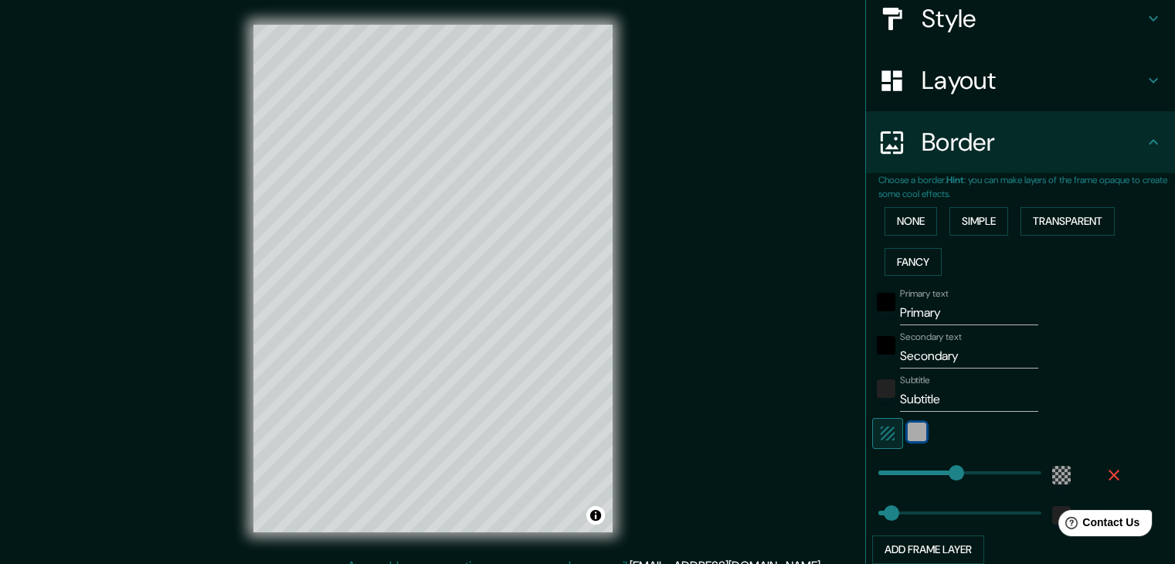
click at [907, 432] on div "white" at bounding box center [916, 431] width 19 height 19
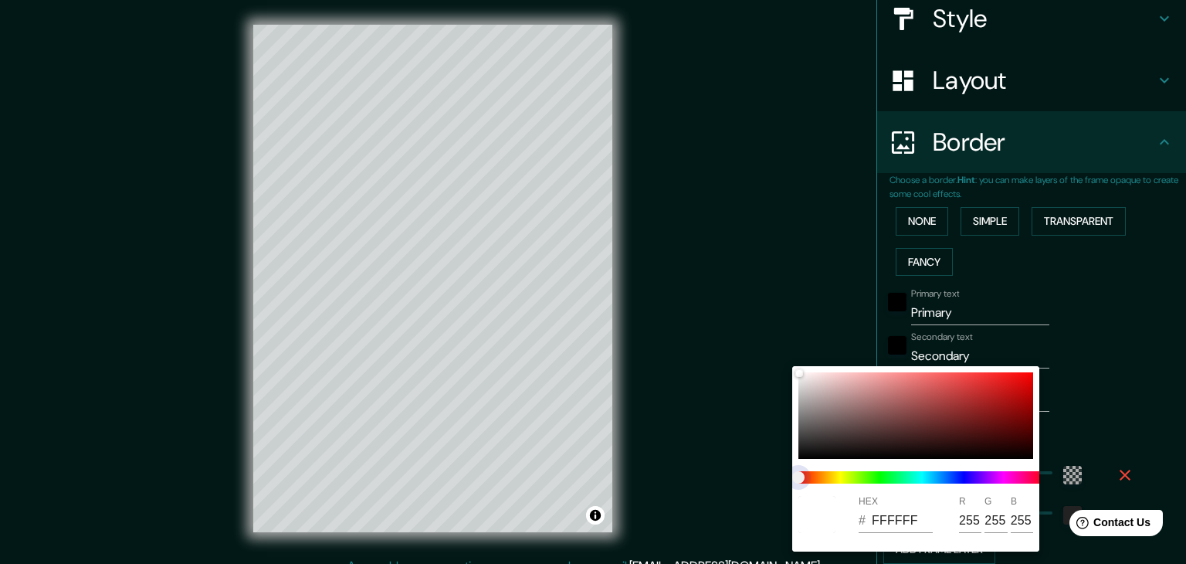
type input "223"
type input "37"
click at [787, 478] on div "HEX # FFFFFF R 255 G 255 B 255" at bounding box center [593, 282] width 1186 height 564
type input "223"
type input "37"
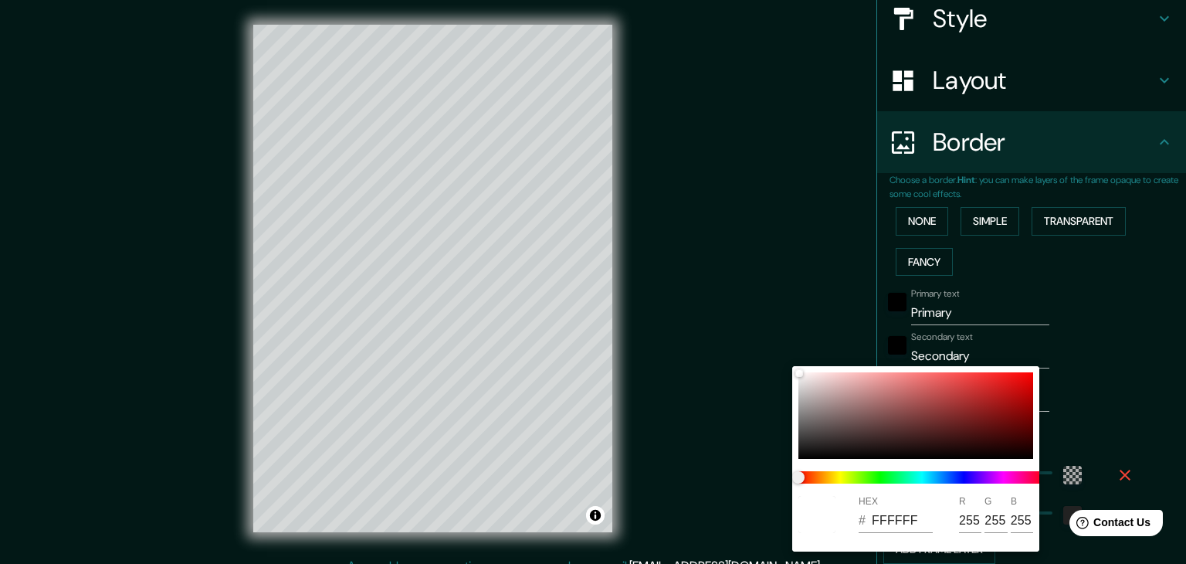
click at [1158, 367] on div at bounding box center [593, 282] width 1186 height 564
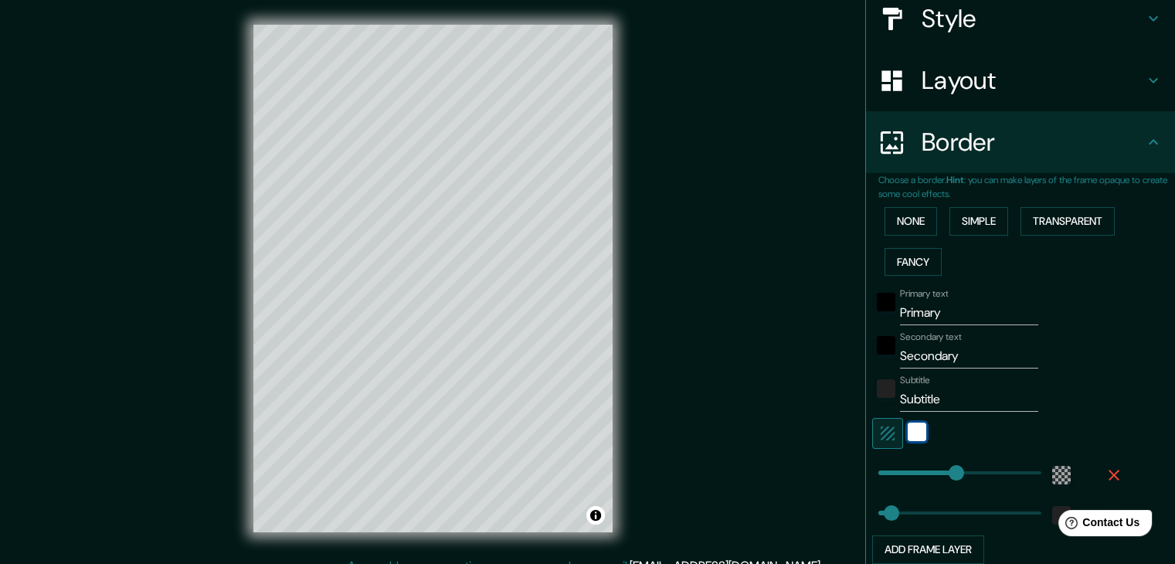
scroll to position [313, 0]
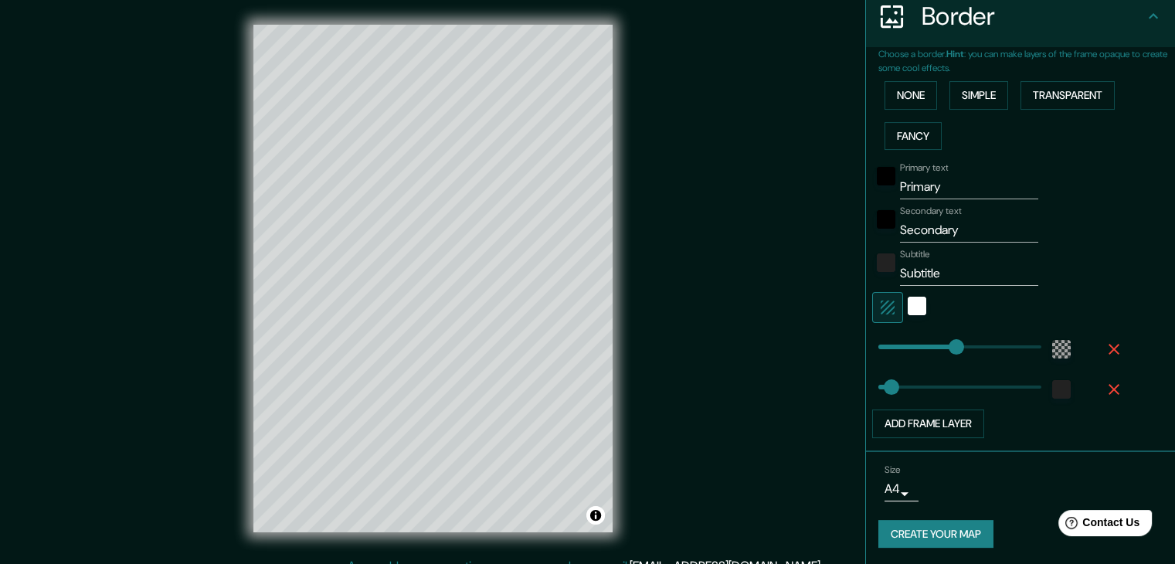
click at [1104, 346] on icon "button" at bounding box center [1113, 349] width 19 height 19
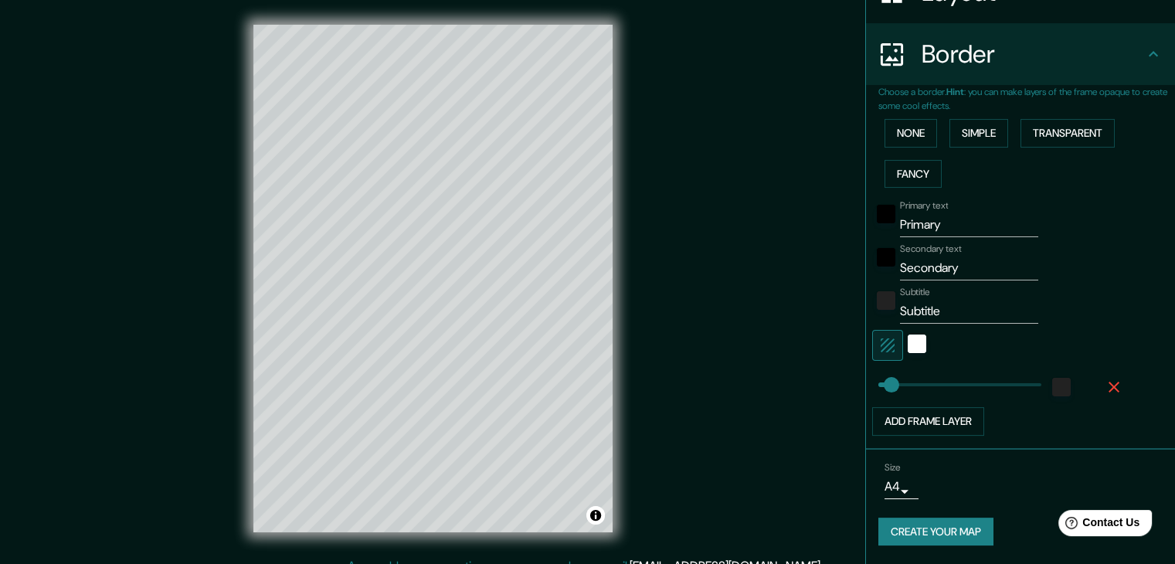
scroll to position [273, 0]
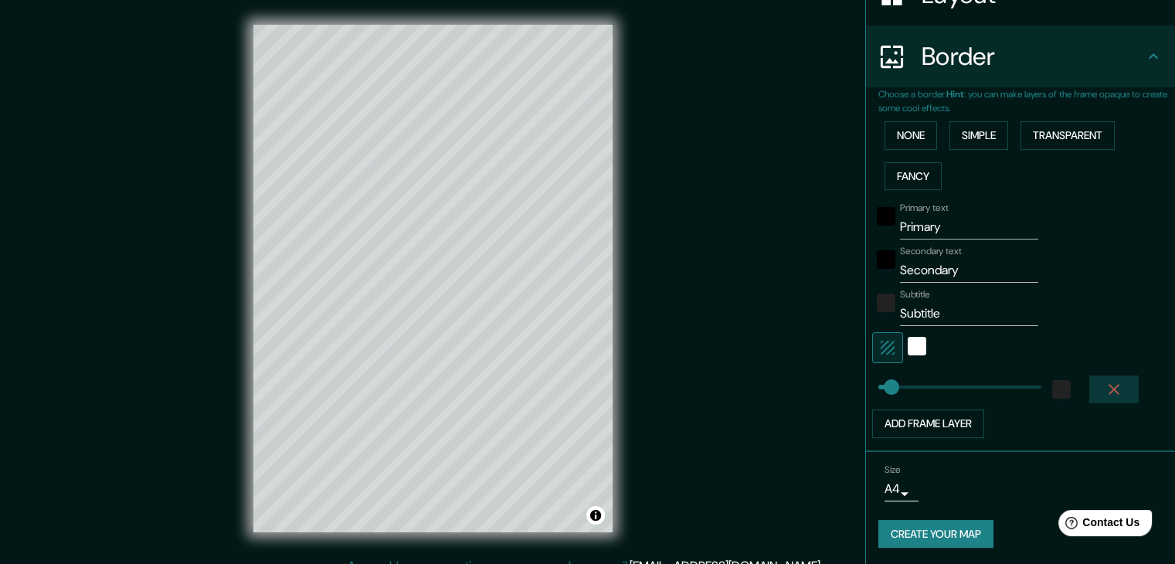
click at [1108, 385] on icon "button" at bounding box center [1113, 389] width 11 height 11
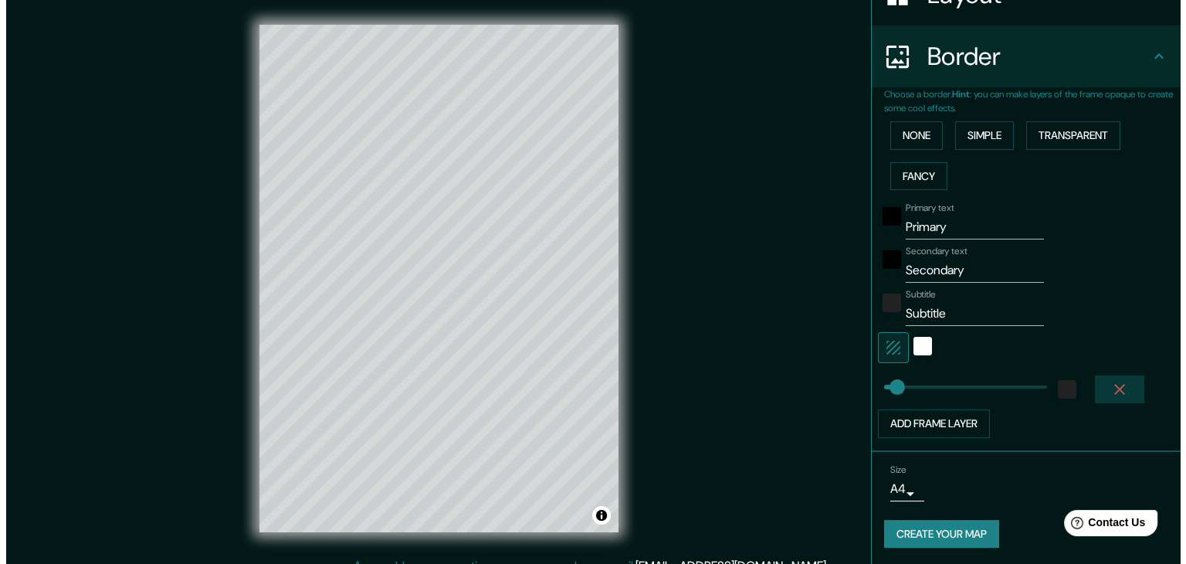
scroll to position [232, 0]
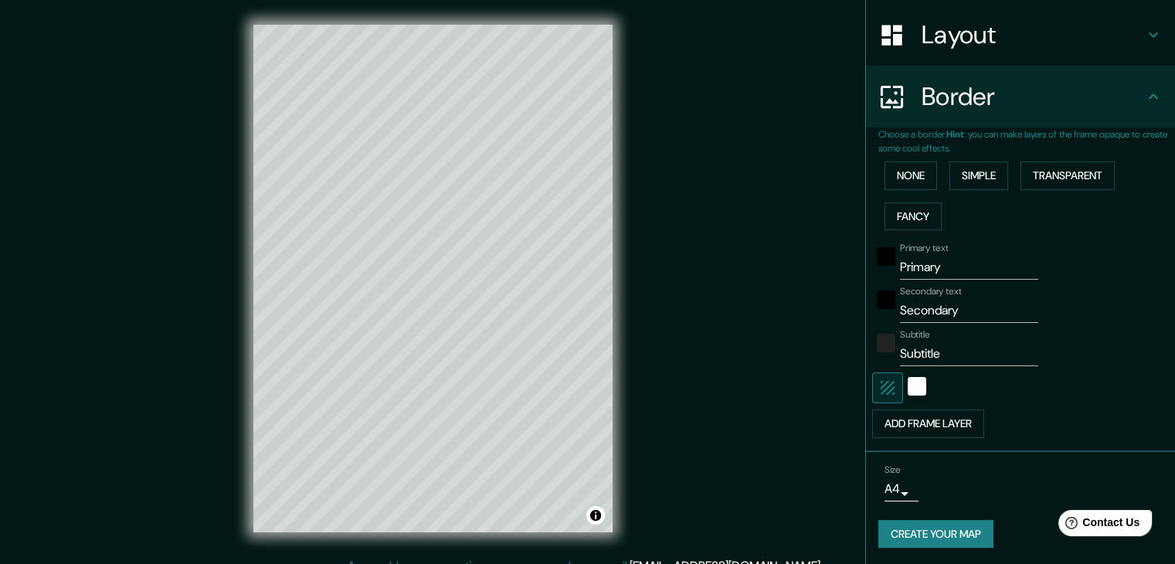
click at [914, 385] on div at bounding box center [917, 387] width 28 height 31
click at [912, 385] on div "white" at bounding box center [916, 386] width 19 height 19
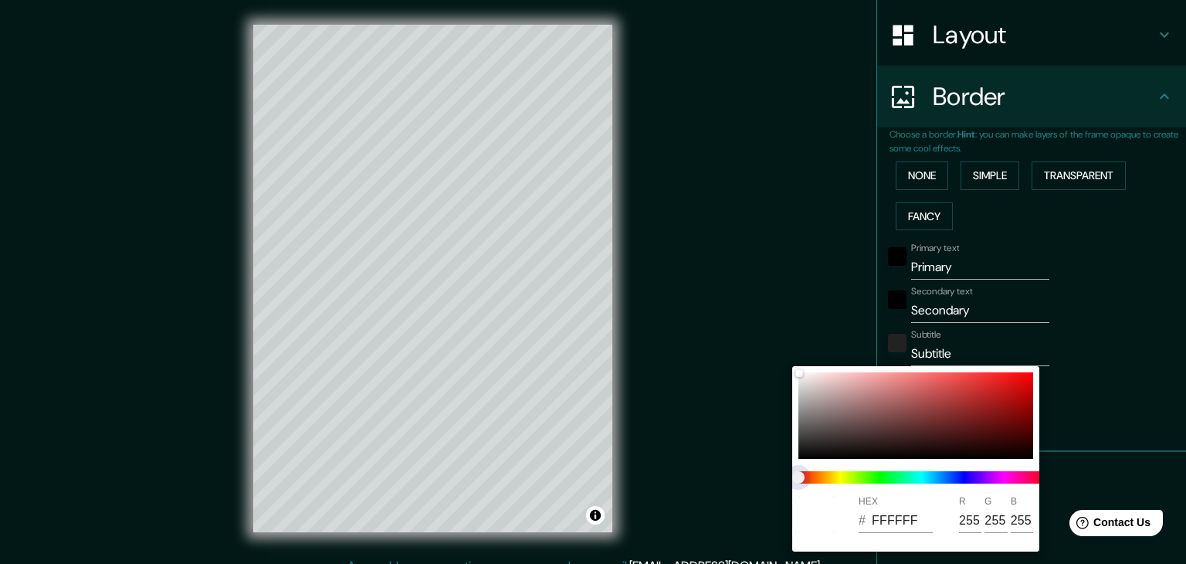
click at [940, 476] on span at bounding box center [922, 477] width 247 height 12
click at [1099, 365] on div at bounding box center [593, 282] width 1186 height 564
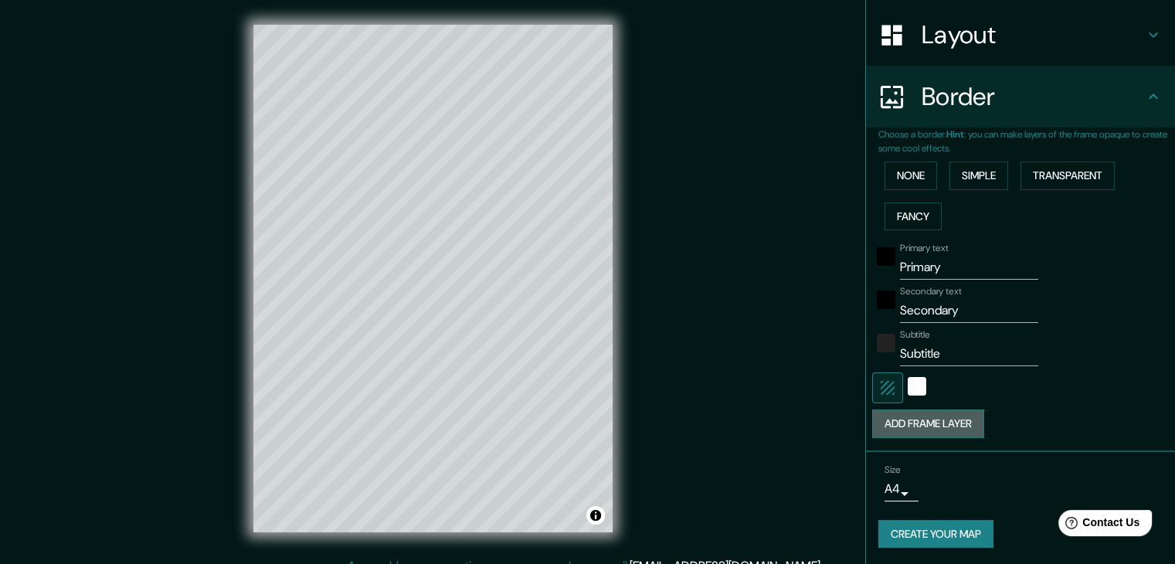
click at [964, 415] on button "Add frame layer" at bounding box center [928, 423] width 112 height 29
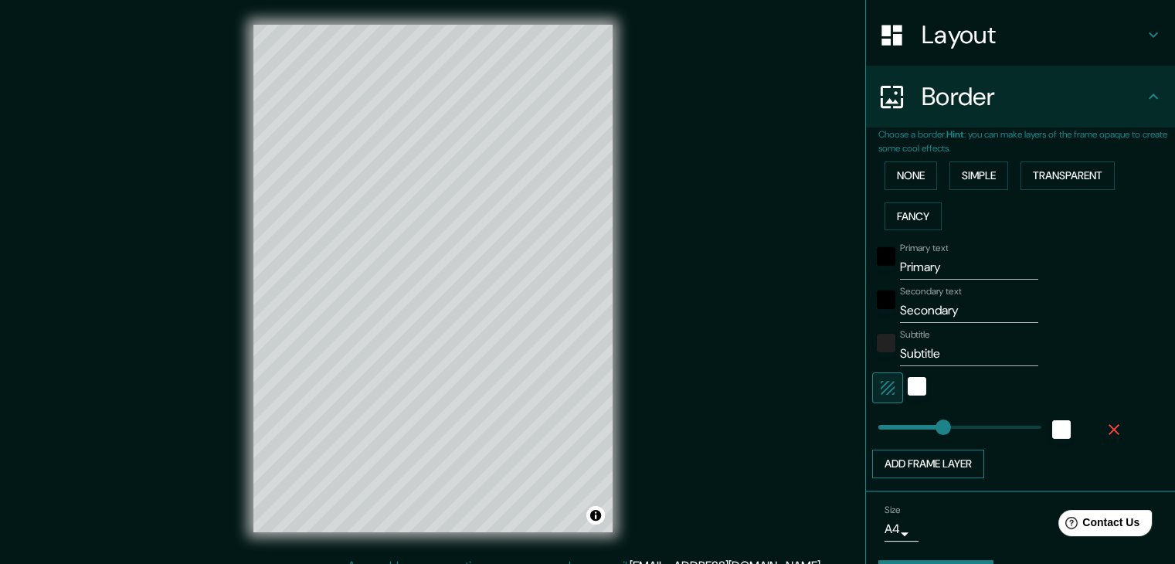
click at [944, 457] on button "Add frame layer" at bounding box center [928, 463] width 112 height 29
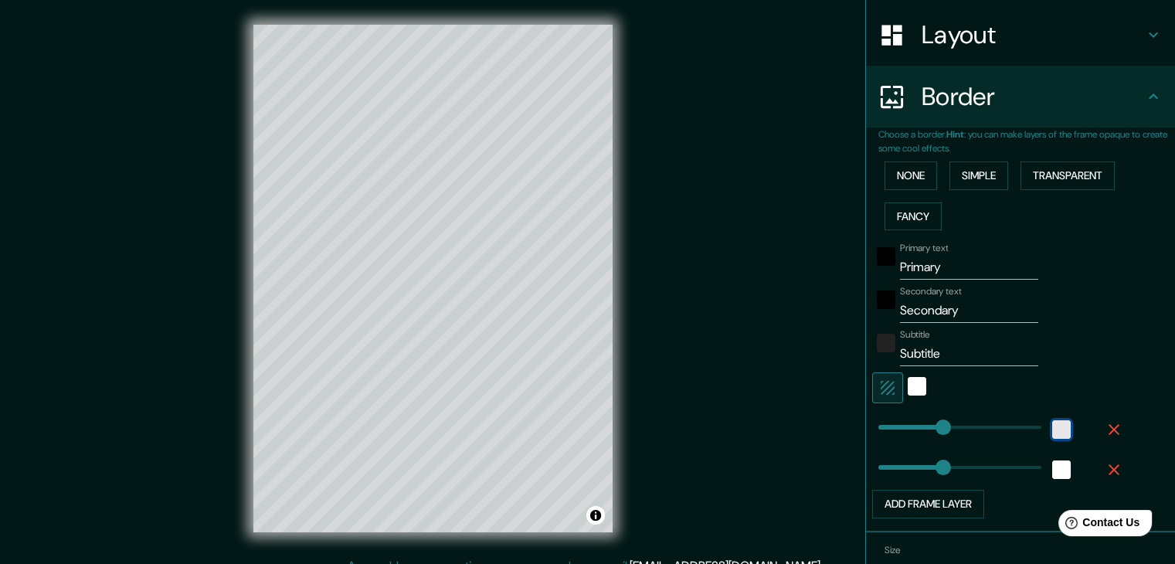
click at [1053, 428] on div "white" at bounding box center [1061, 429] width 19 height 19
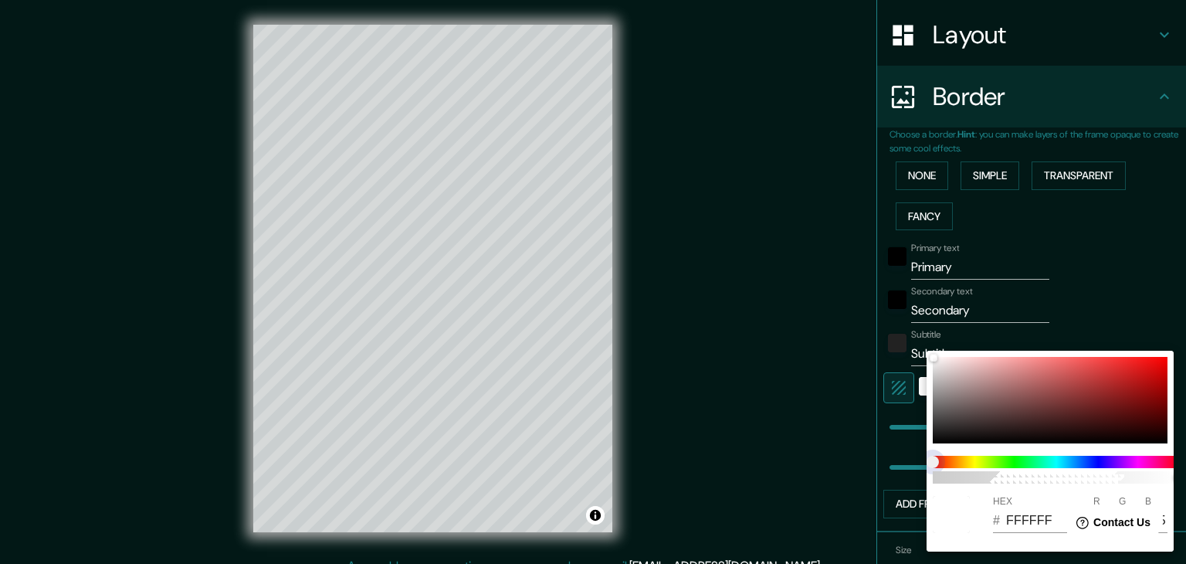
click at [1002, 466] on span at bounding box center [1056, 462] width 247 height 12
click at [1003, 478] on span "100" at bounding box center [1056, 477] width 247 height 12
click at [993, 478] on span "27" at bounding box center [987, 477] width 12 height 12
drag, startPoint x: 990, startPoint y: 478, endPoint x: 890, endPoint y: 468, distance: 100.9
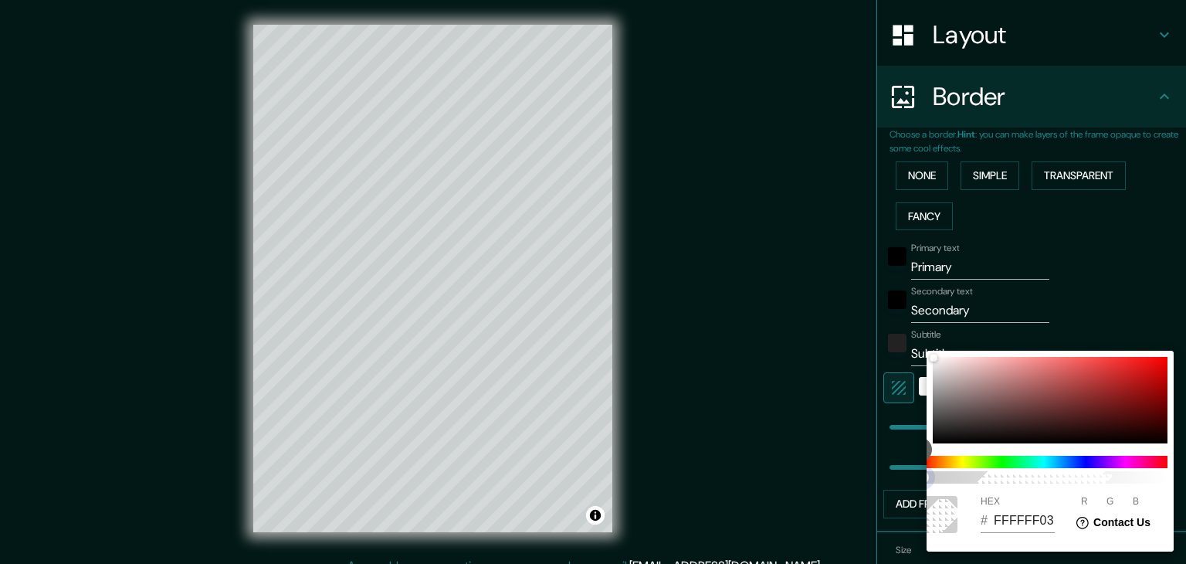
click at [917, 477] on div "1 HEX # FFFFFF03 R 255 G 255 B 255" at bounding box center [593, 282] width 1186 height 564
type input "FFFFFF00"
click at [821, 436] on div at bounding box center [593, 282] width 1186 height 564
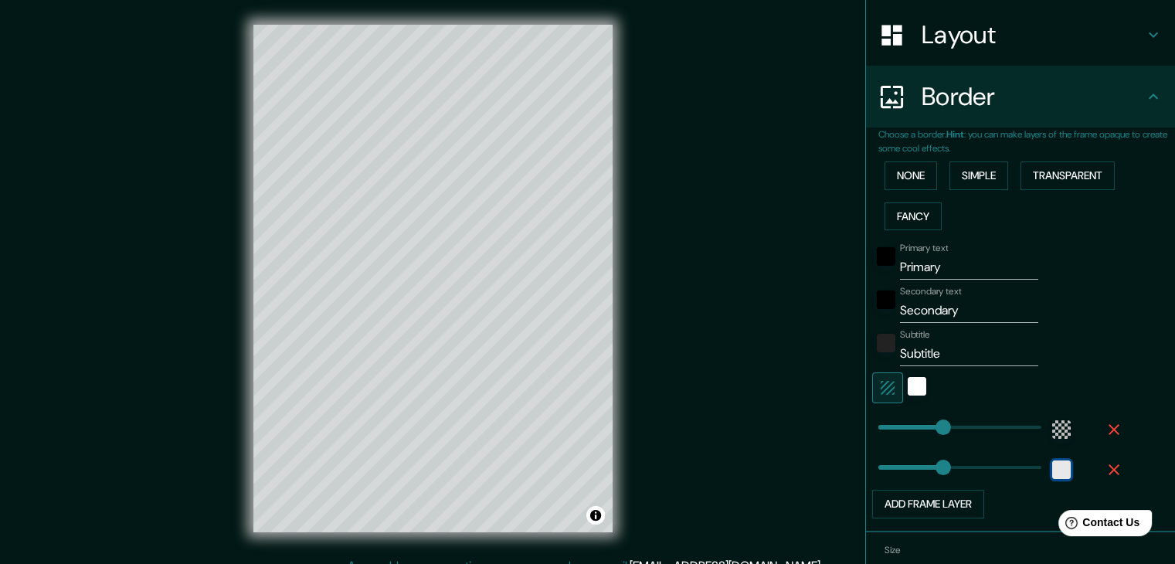
click at [1052, 470] on div "white" at bounding box center [1061, 469] width 19 height 19
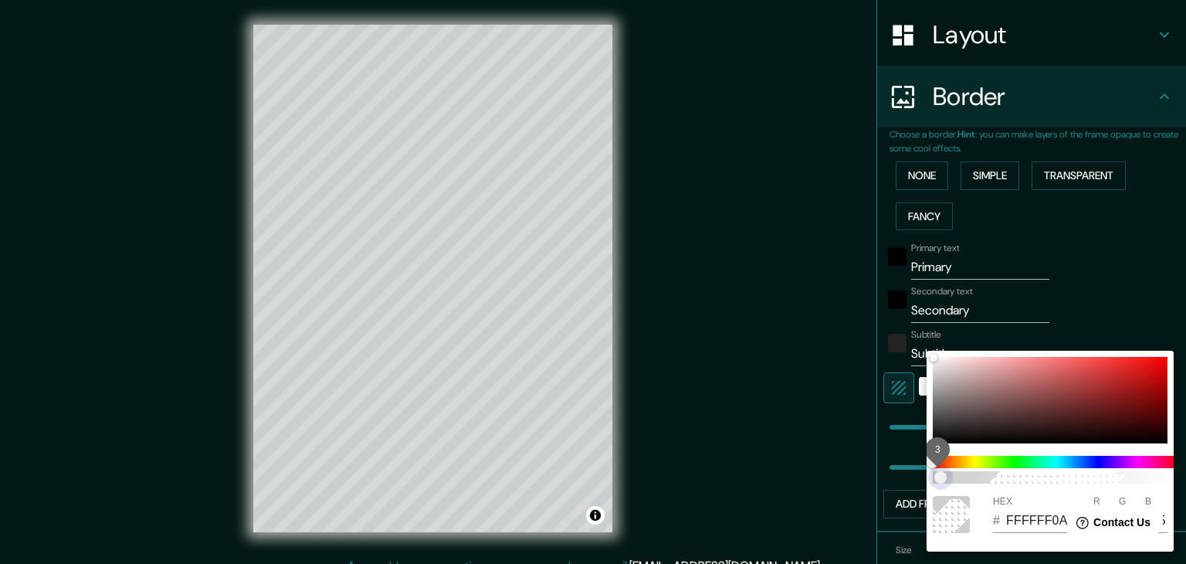
drag, startPoint x: 943, startPoint y: 485, endPoint x: 922, endPoint y: 483, distance: 20.9
click at [924, 484] on div "3 HEX # FFFFFF0A R 255 G 255 B 255" at bounding box center [593, 282] width 1186 height 564
type input "FFFFFF03"
click at [806, 433] on div at bounding box center [593, 282] width 1186 height 564
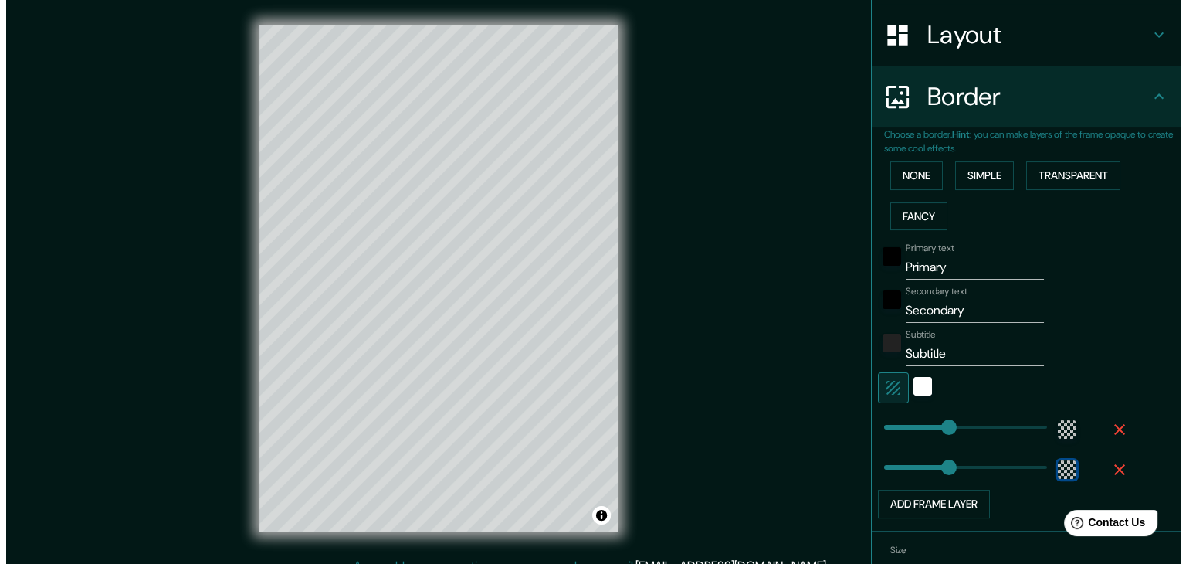
scroll to position [313, 0]
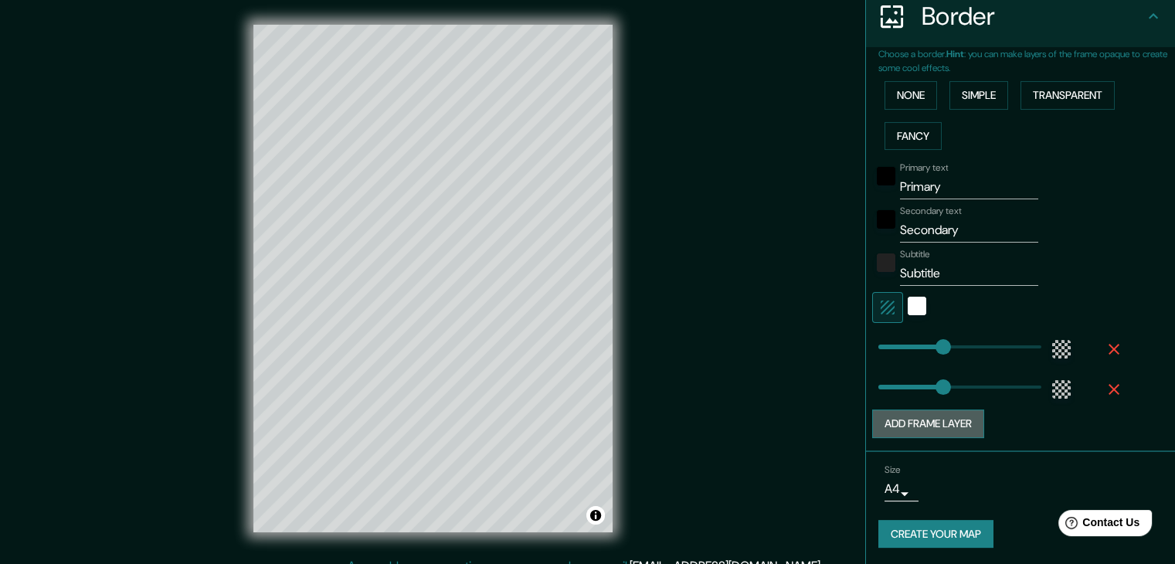
click at [950, 409] on button "Add frame layer" at bounding box center [928, 423] width 112 height 29
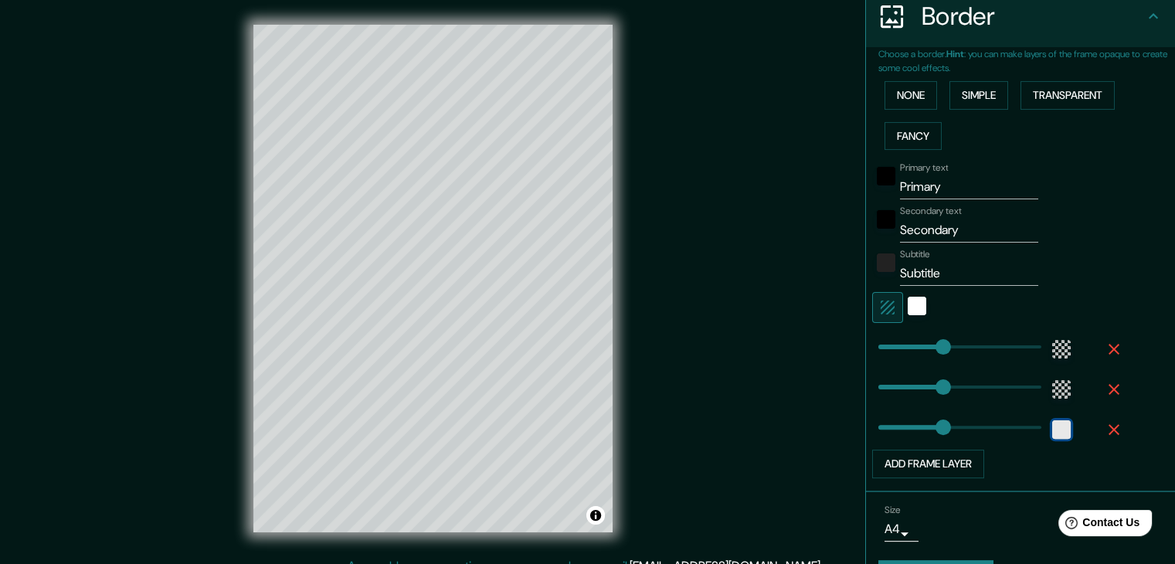
click at [1054, 430] on div "white" at bounding box center [1061, 429] width 19 height 19
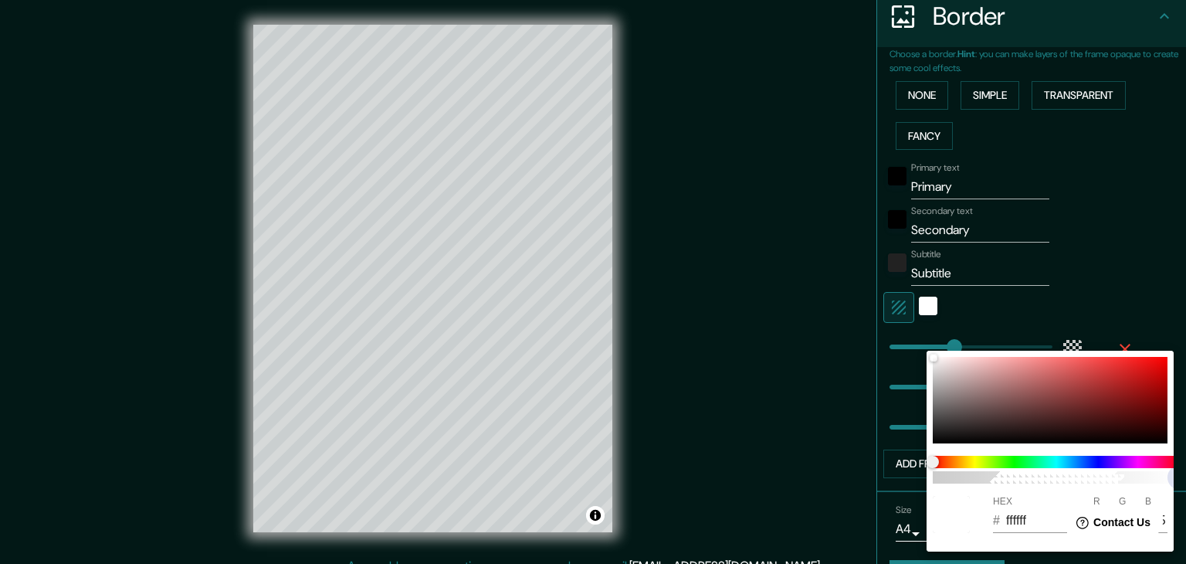
type input "FFFFFF0A"
click at [942, 477] on span "100" at bounding box center [1056, 477] width 247 height 12
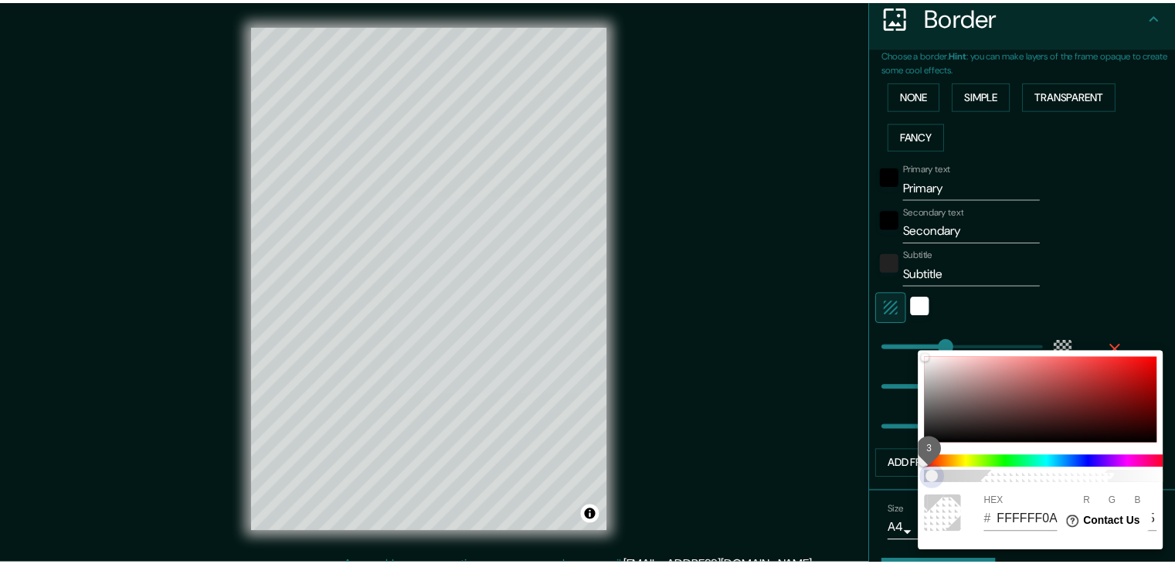
scroll to position [0, 12]
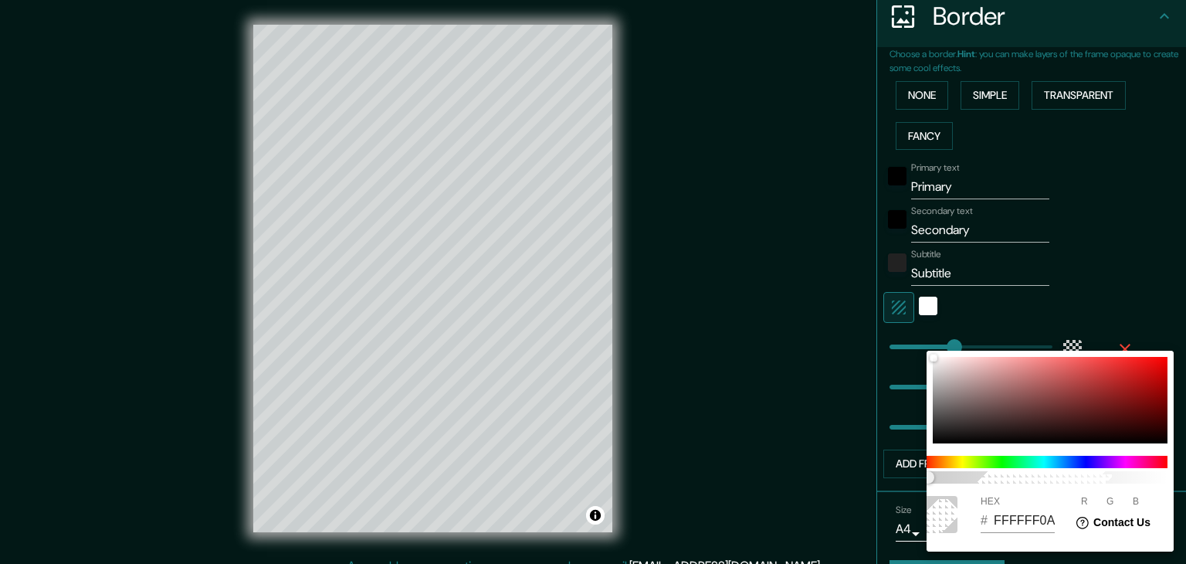
click at [1084, 285] on div at bounding box center [593, 282] width 1186 height 564
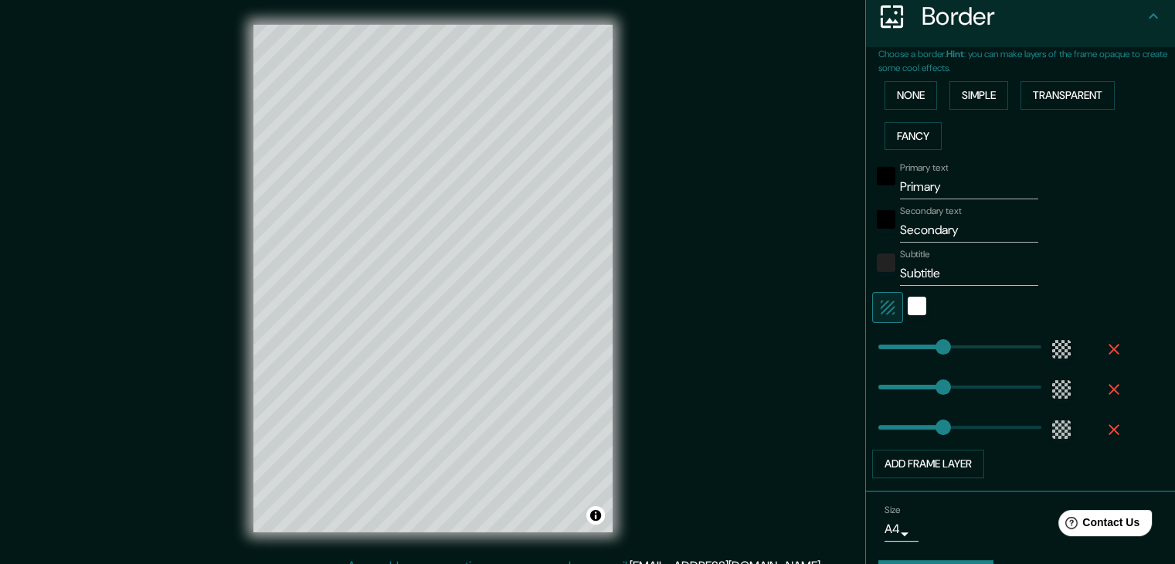
click at [903, 307] on div at bounding box center [917, 307] width 28 height 31
click at [907, 306] on div "white" at bounding box center [916, 306] width 19 height 19
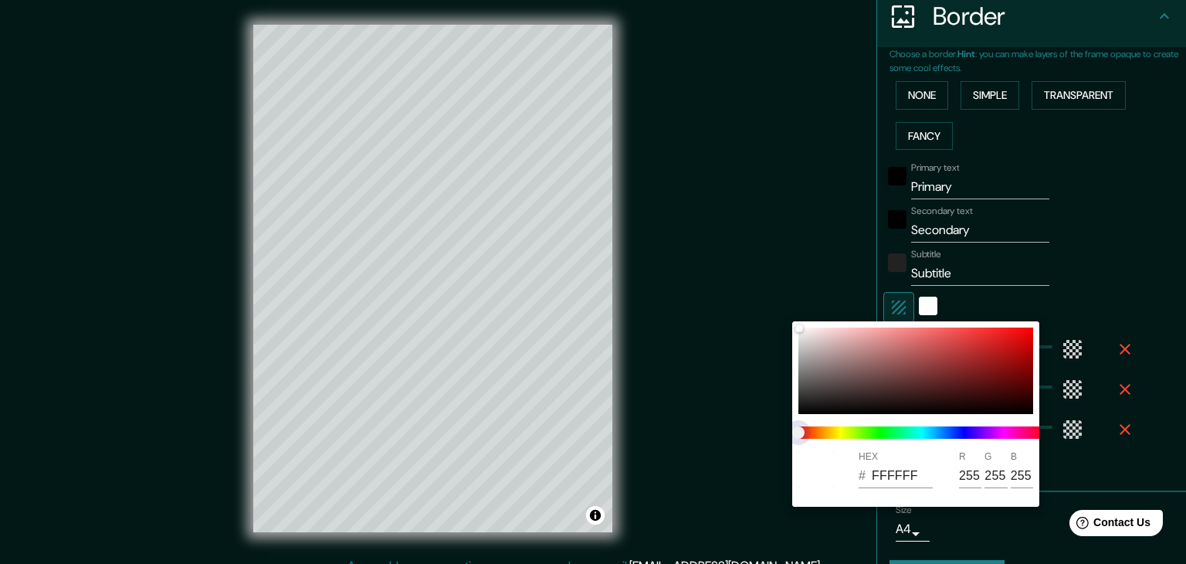
drag, startPoint x: 919, startPoint y: 435, endPoint x: 828, endPoint y: 424, distance: 91.8
click at [924, 427] on span at bounding box center [922, 432] width 247 height 12
click at [827, 436] on span at bounding box center [922, 432] width 247 height 12
drag, startPoint x: 803, startPoint y: 432, endPoint x: 826, endPoint y: 392, distance: 45.7
click at [857, 431] on span at bounding box center [922, 432] width 247 height 12
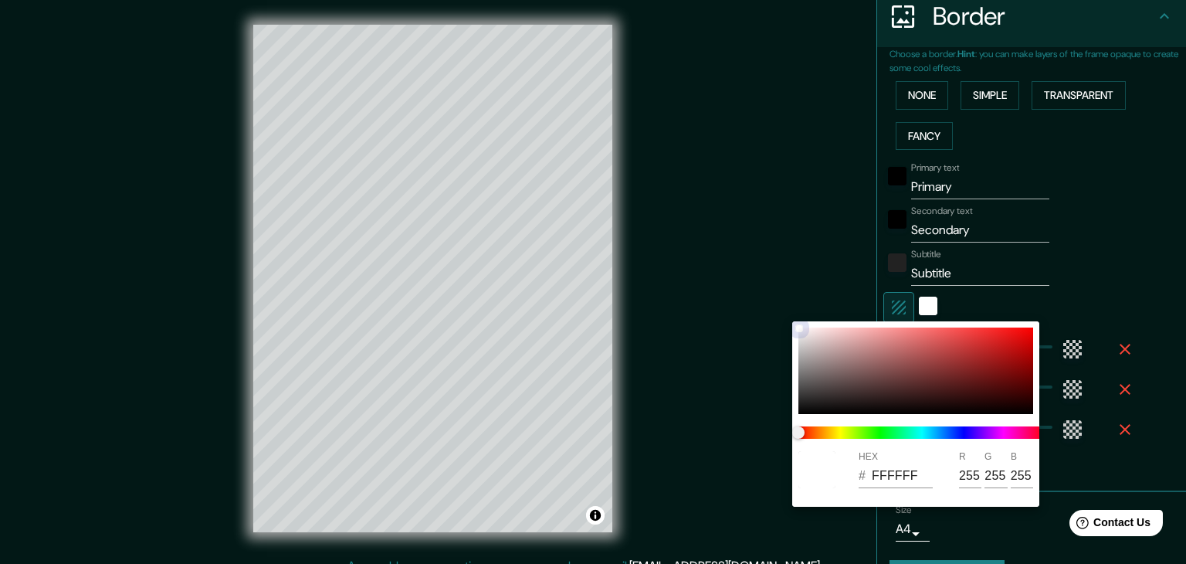
type input "DDD0D0"
type input "221"
type input "208"
click at [825, 343] on div at bounding box center [916, 370] width 235 height 86
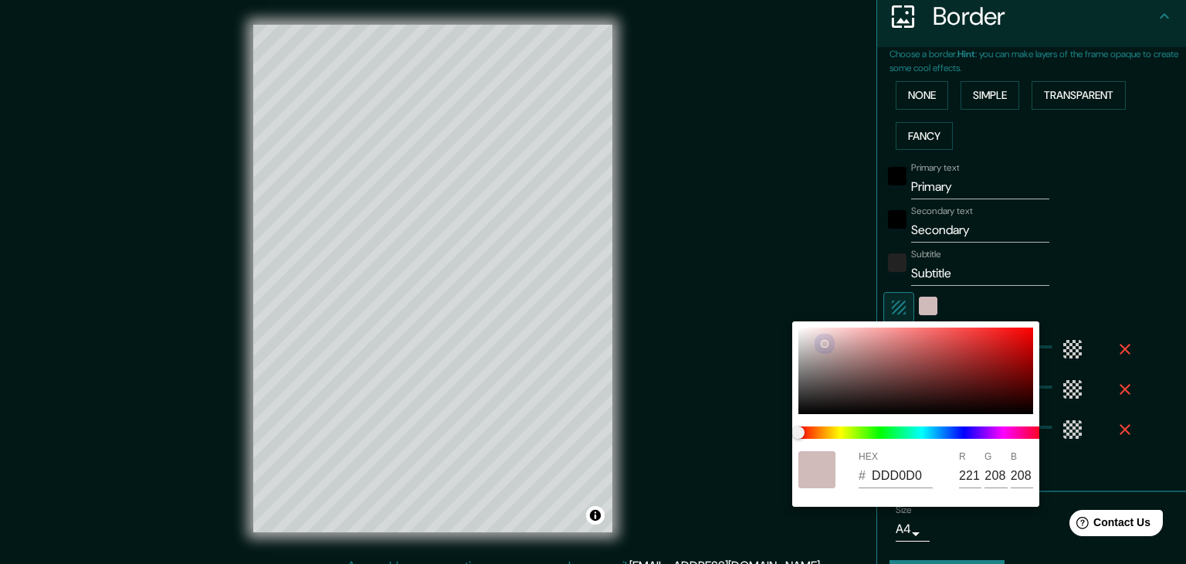
type input "D1BABA"
type input "209"
type input "186"
type input "9F7777"
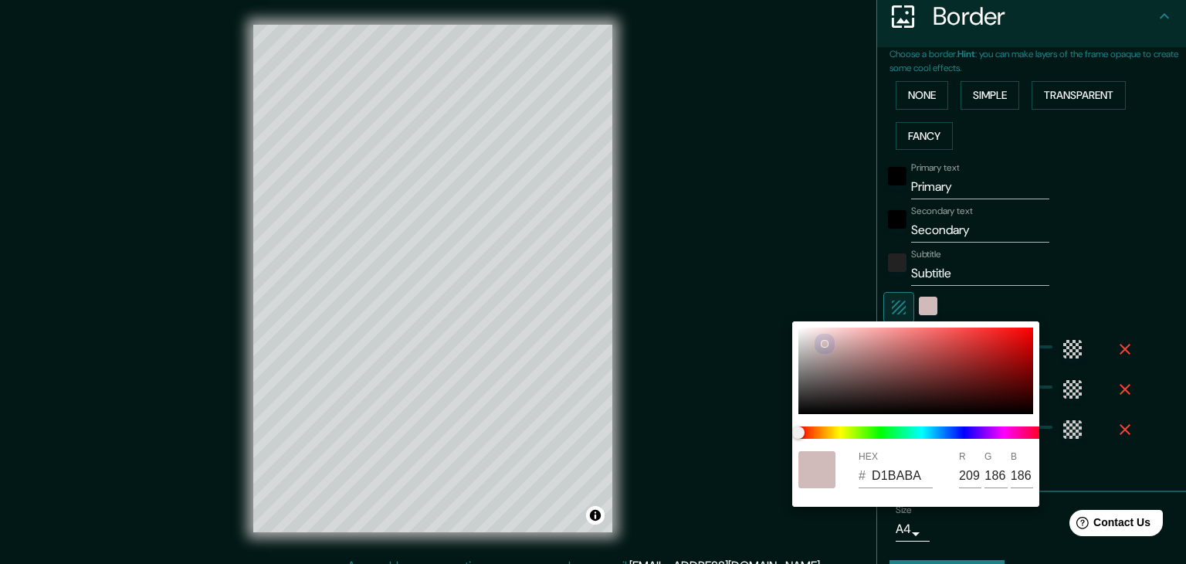
type input "159"
type input "119"
type input "8E6565"
type input "142"
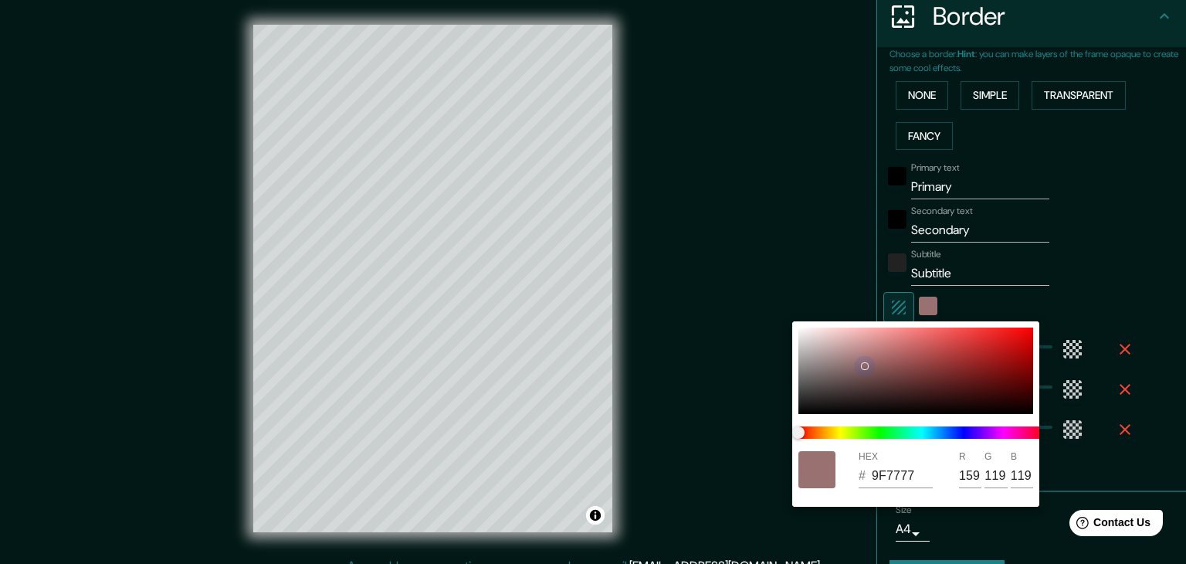
type input "101"
type input "8E6464"
type input "100"
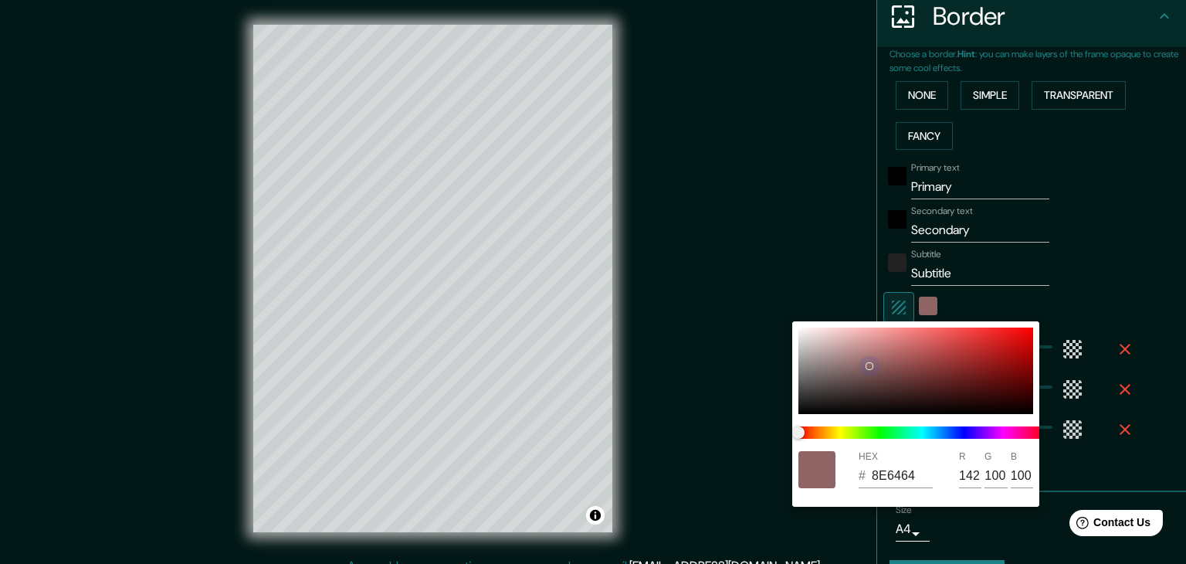
type input "A87676"
type input "168"
type input "118"
type input "C68B8B"
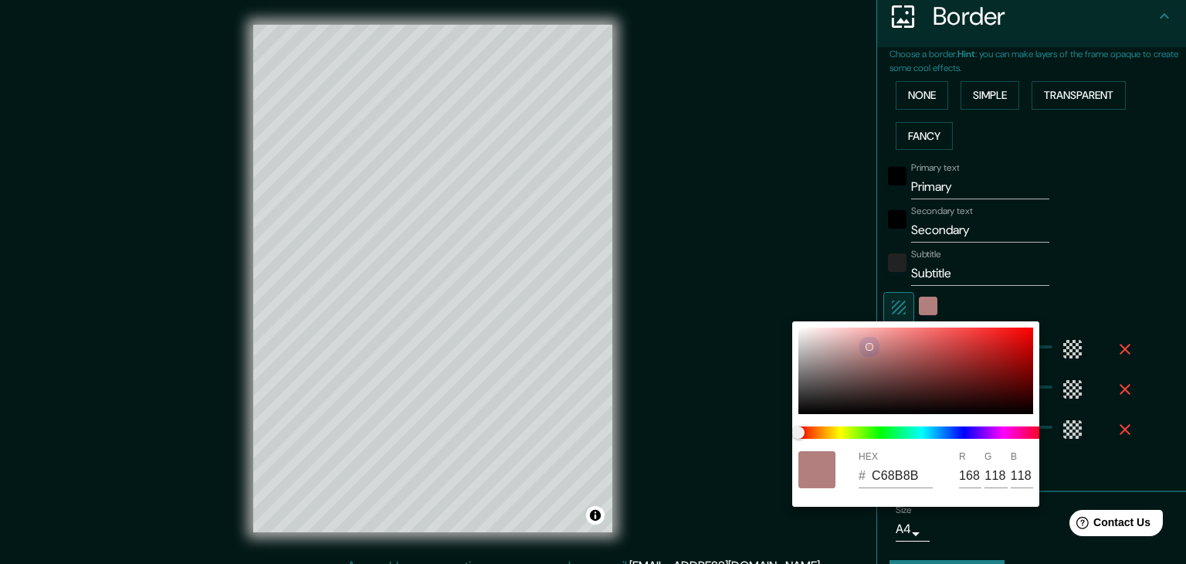
type input "198"
type input "139"
type input "C88C8C"
type input "200"
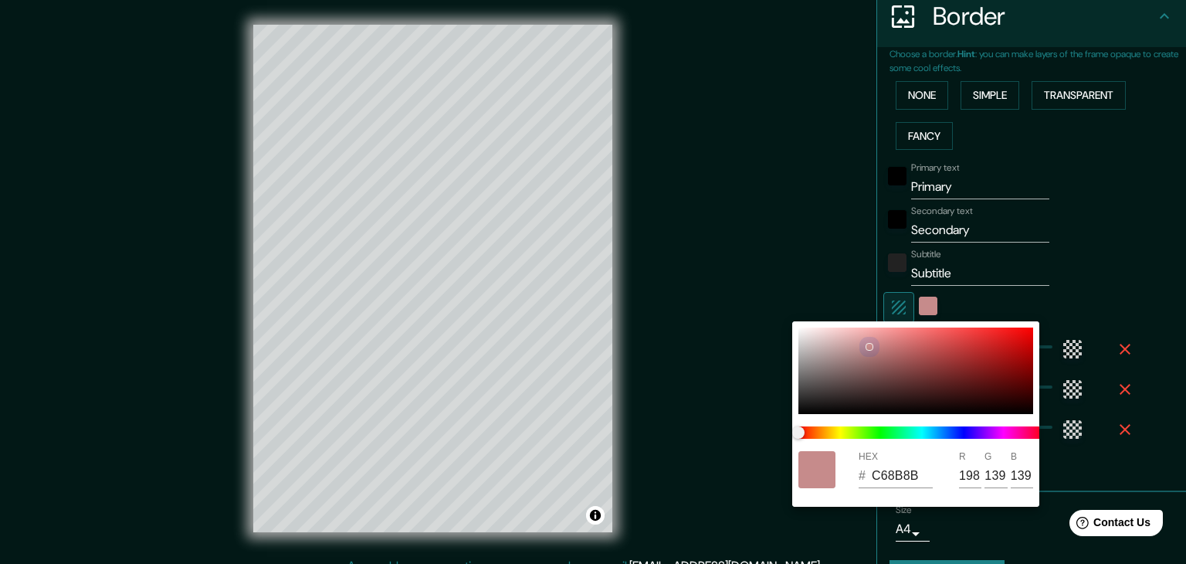
type input "140"
type input "CF8F8F"
type input "207"
type input "143"
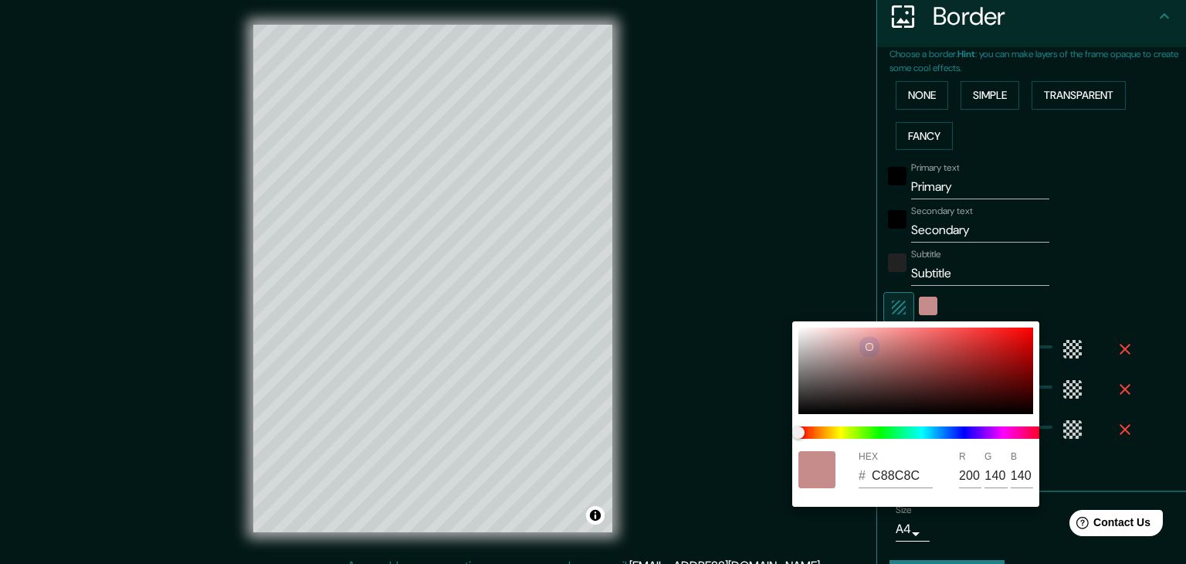
type input "143"
type input "D89595"
type input "216"
type input "149"
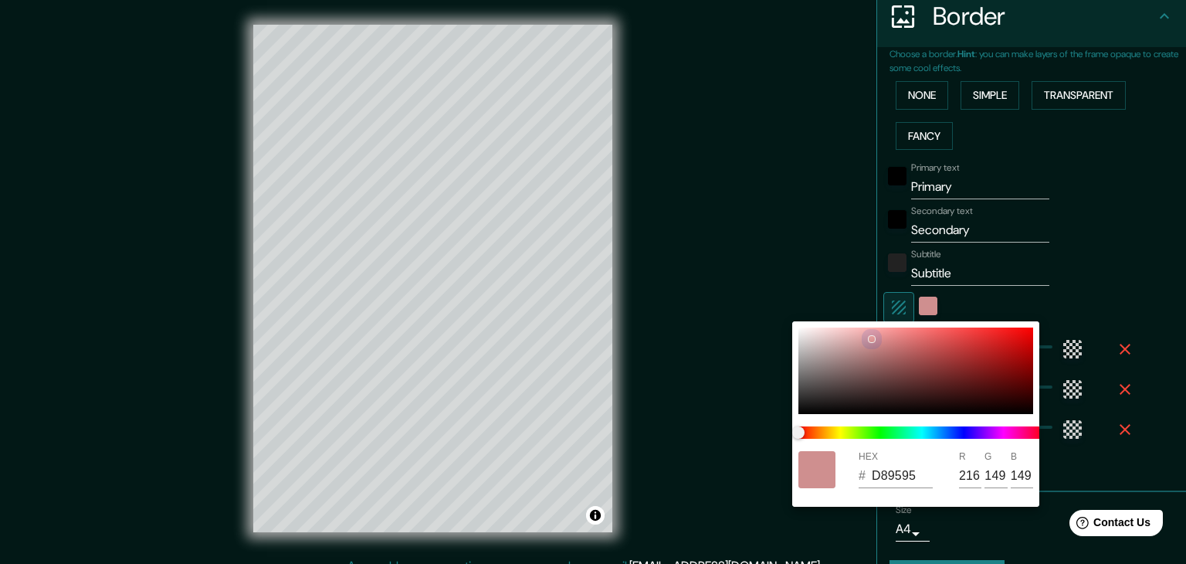
type input "DF9999"
type input "223"
type input "153"
type input "DF9898"
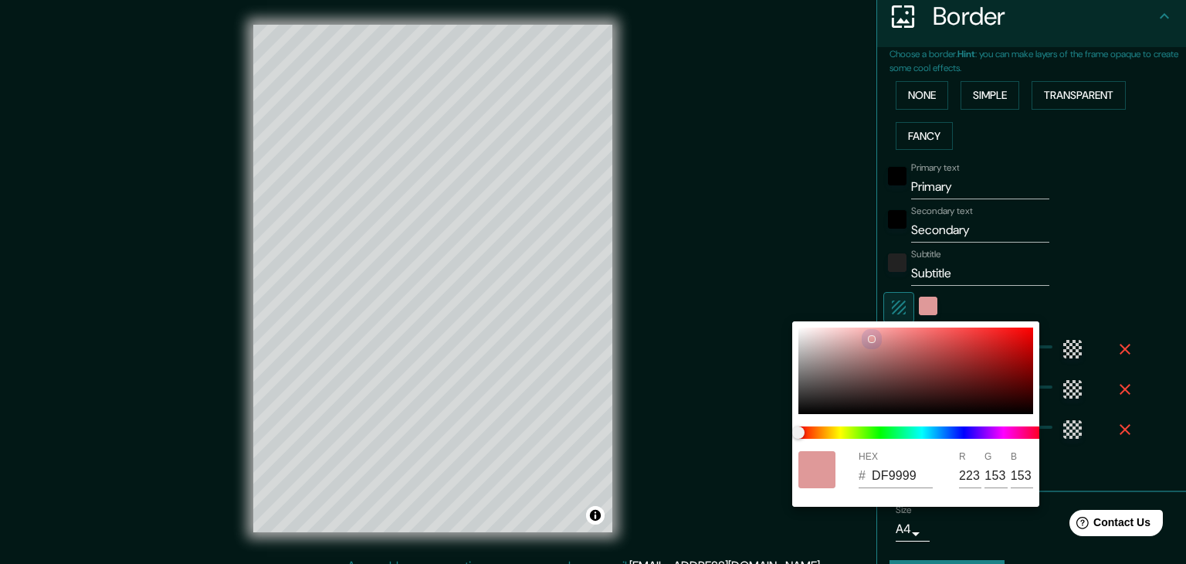
type input "152"
type input "E19A9A"
type input "225"
type input "154"
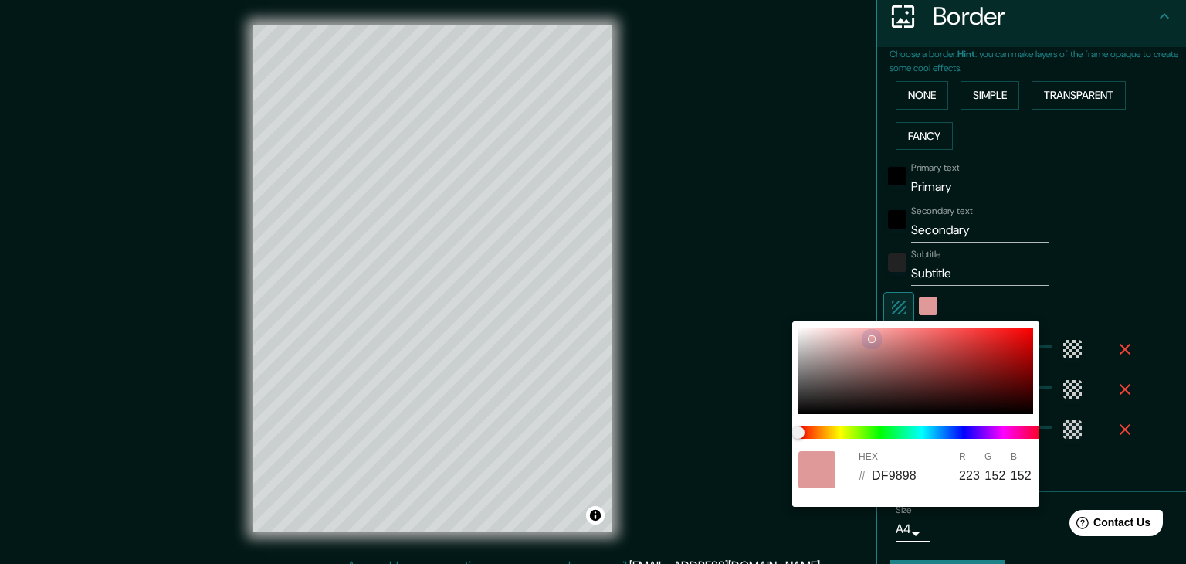
type input "154"
type input "EAA0A0"
type input "234"
type input "160"
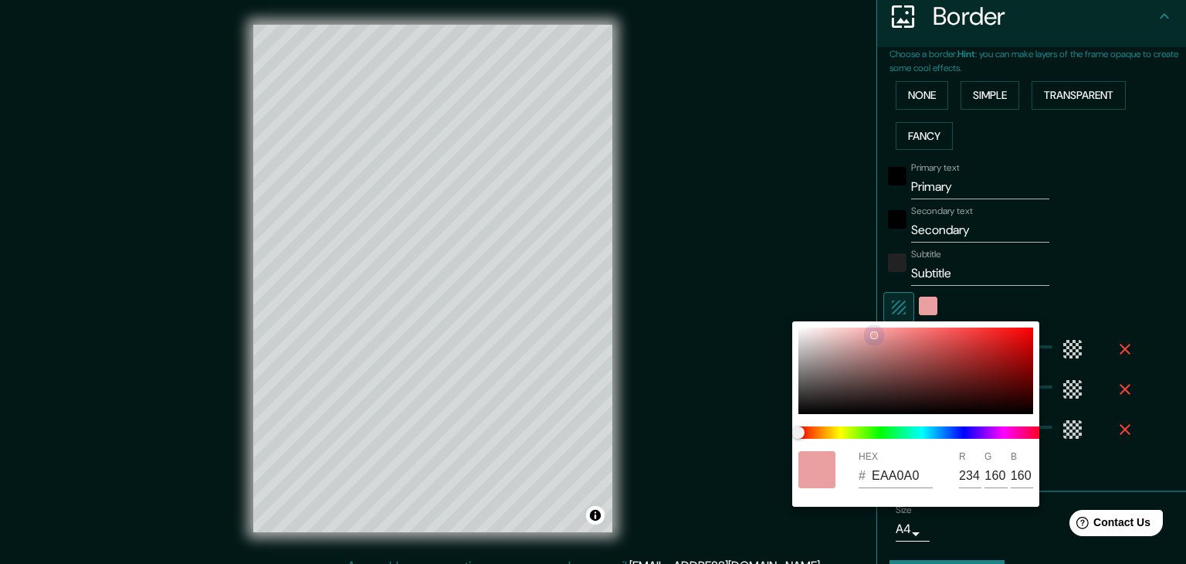
type input "D38B8B"
type input "211"
type input "139"
type input "987373"
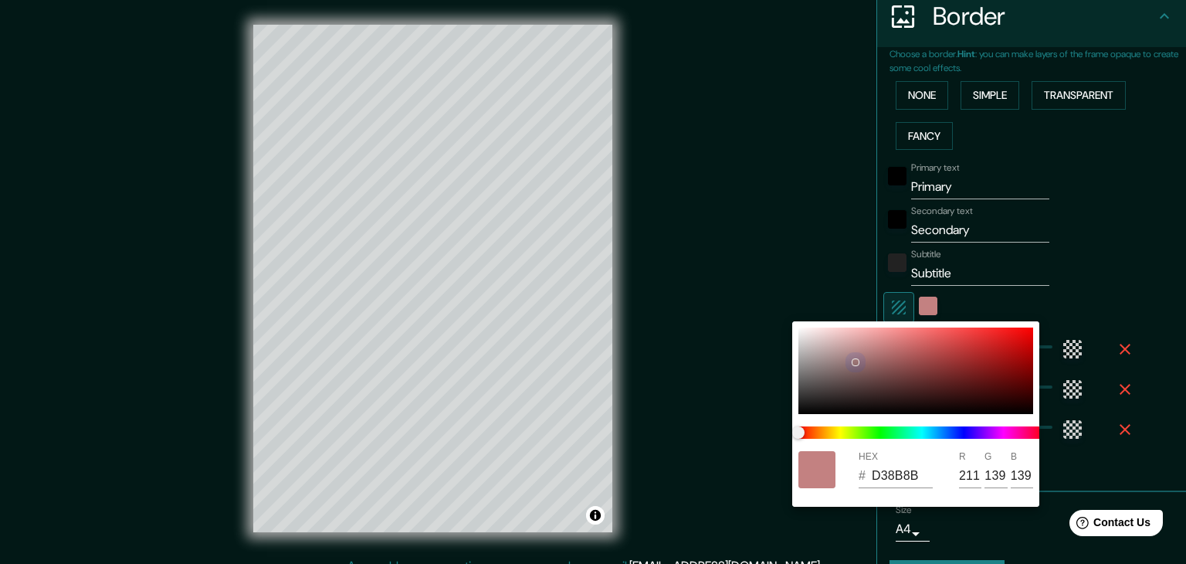
type input "152"
type input "115"
type input "7C5E5E"
type input "124"
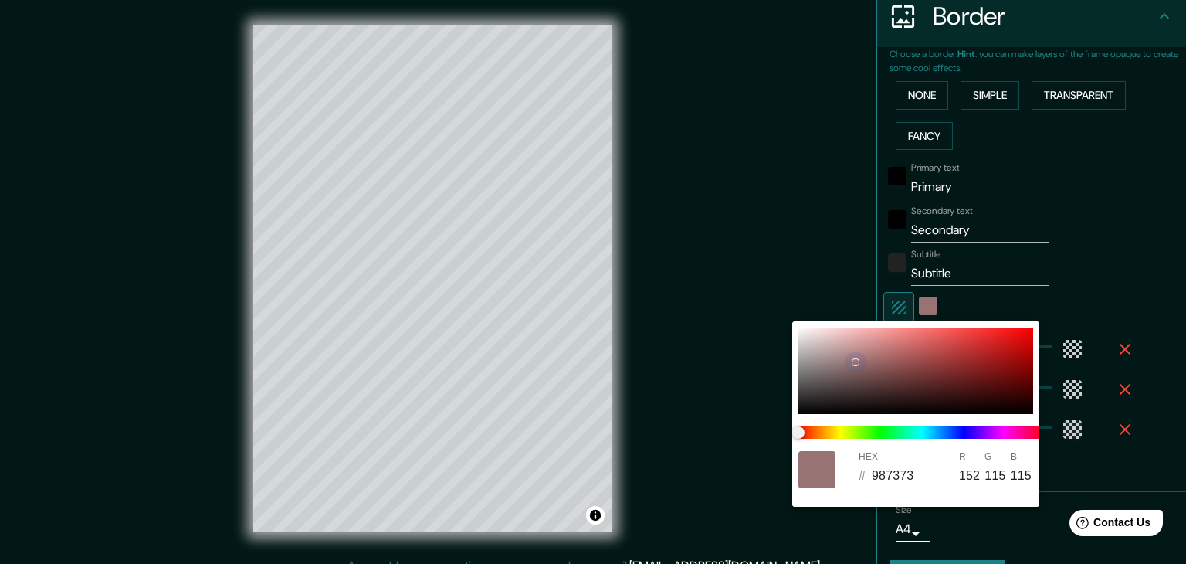
type input "94"
type input "6A4F4F"
type input "106"
type input "79"
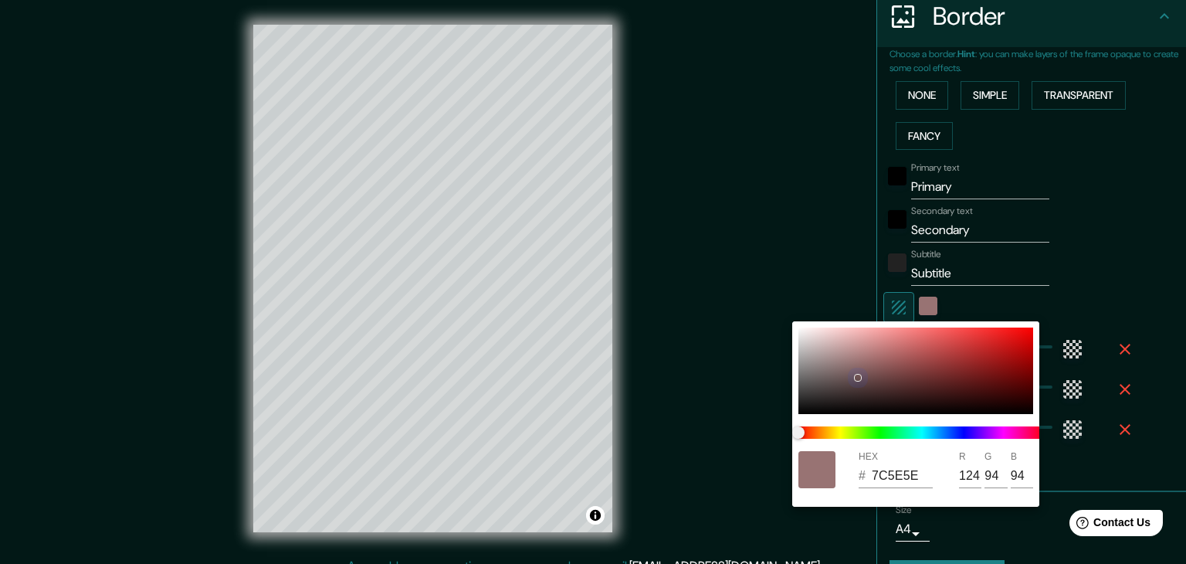
type input "79"
type input "5C4545"
type input "92"
type input "69"
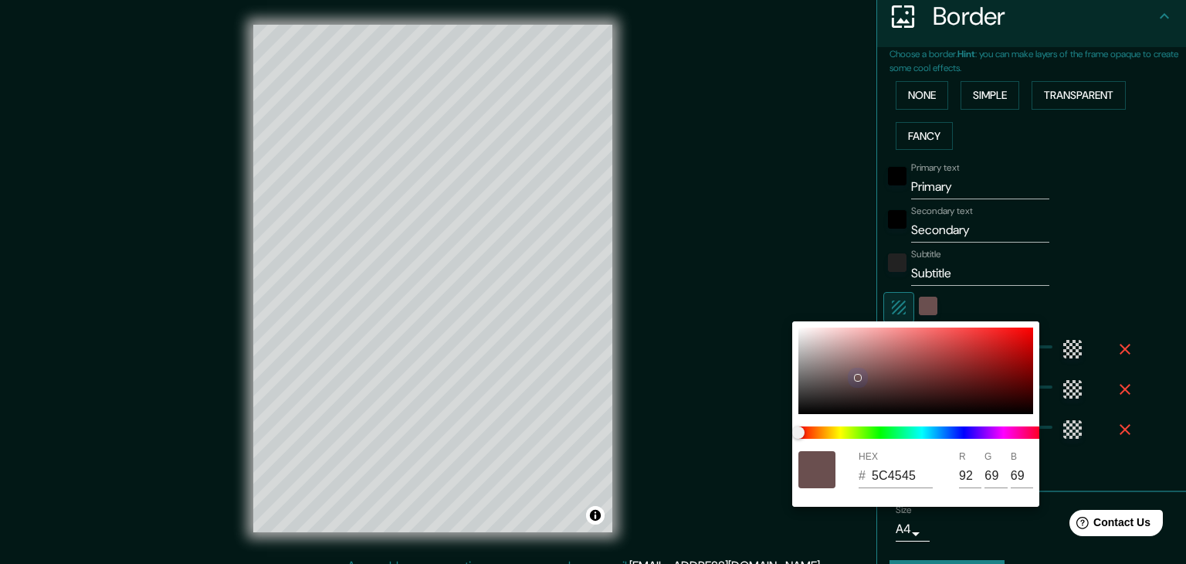
type input "554141"
type input "85"
type input "65"
type input "533F3F"
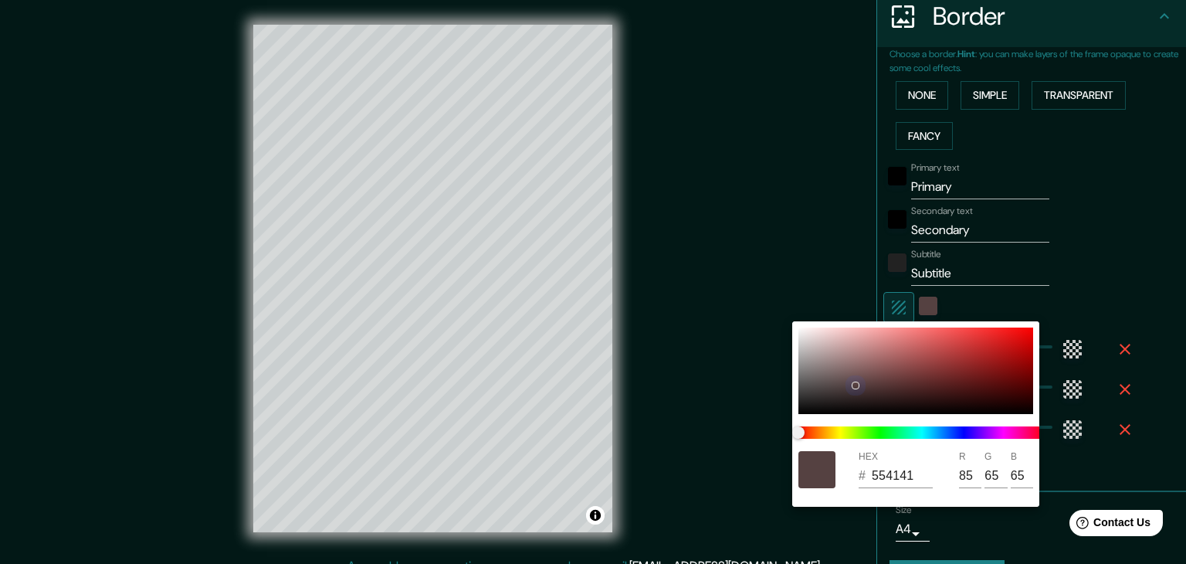
type input "83"
type input "63"
drag, startPoint x: 819, startPoint y: 337, endPoint x: 854, endPoint y: 385, distance: 59.2
click at [854, 385] on div at bounding box center [916, 370] width 235 height 86
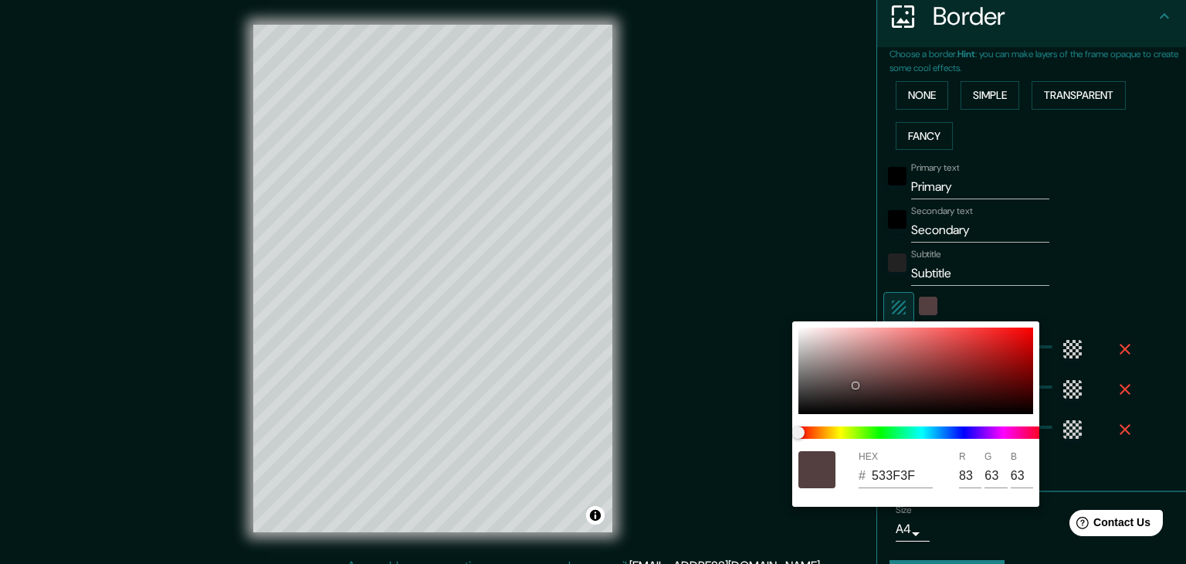
click at [778, 257] on div at bounding box center [593, 282] width 1186 height 564
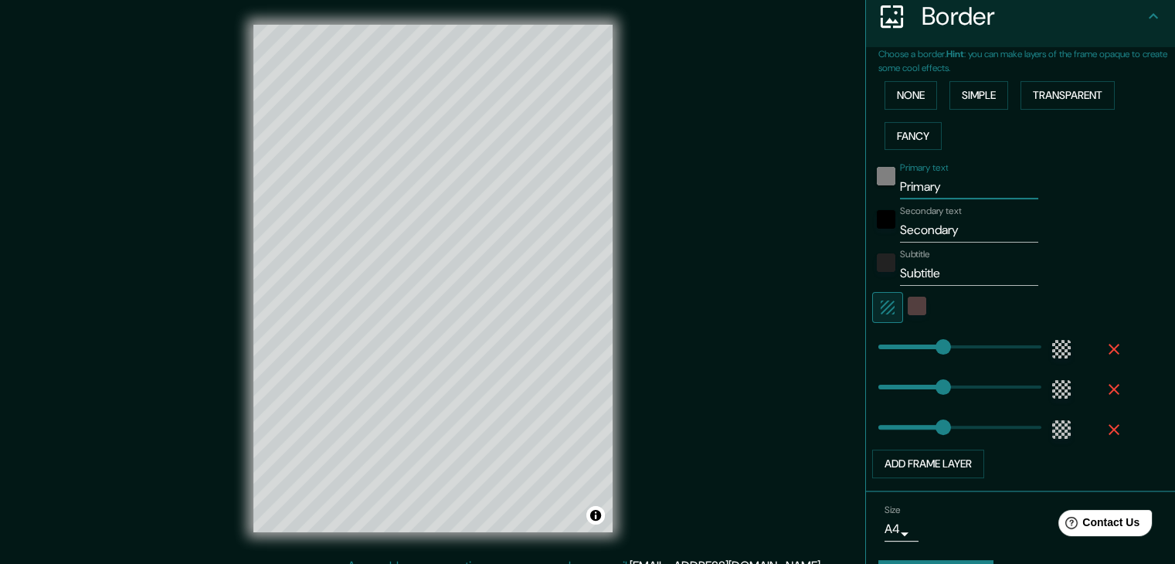
drag, startPoint x: 936, startPoint y: 180, endPoint x: 865, endPoint y: 180, distance: 71.0
click at [872, 180] on div "Primary text Primary" at bounding box center [998, 180] width 253 height 37
type input "[GEOGRAPHIC_DATA]"
drag, startPoint x: 964, startPoint y: 229, endPoint x: 816, endPoint y: 242, distance: 148.1
click at [816, 242] on div "Mappin Location [GEOGRAPHIC_DATA], [GEOGRAPHIC_DATA], [GEOGRAPHIC_DATA] Pins St…" at bounding box center [587, 291] width 1175 height 582
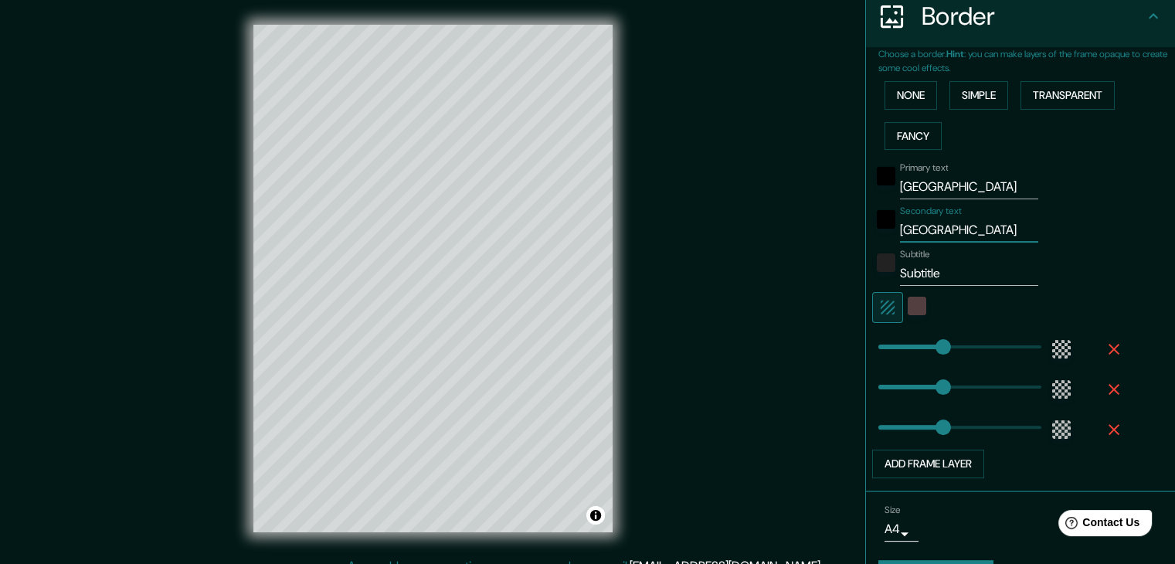
type input "[GEOGRAPHIC_DATA]"
drag, startPoint x: 941, startPoint y: 281, endPoint x: 871, endPoint y: 276, distance: 69.7
click at [872, 276] on div "Subtitle Subtitle" at bounding box center [998, 267] width 253 height 37
click at [1038, 257] on div "Subtitle" at bounding box center [998, 267] width 253 height 37
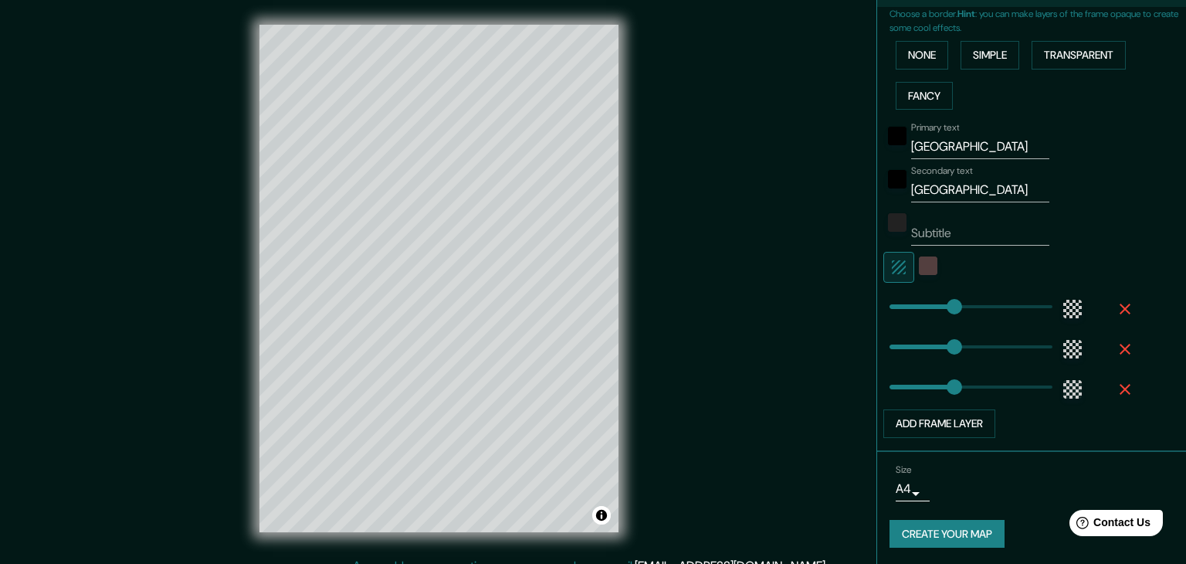
click at [880, 492] on body "Mappin Location [GEOGRAPHIC_DATA], [GEOGRAPHIC_DATA], [GEOGRAPHIC_DATA] Pins St…" at bounding box center [593, 282] width 1186 height 564
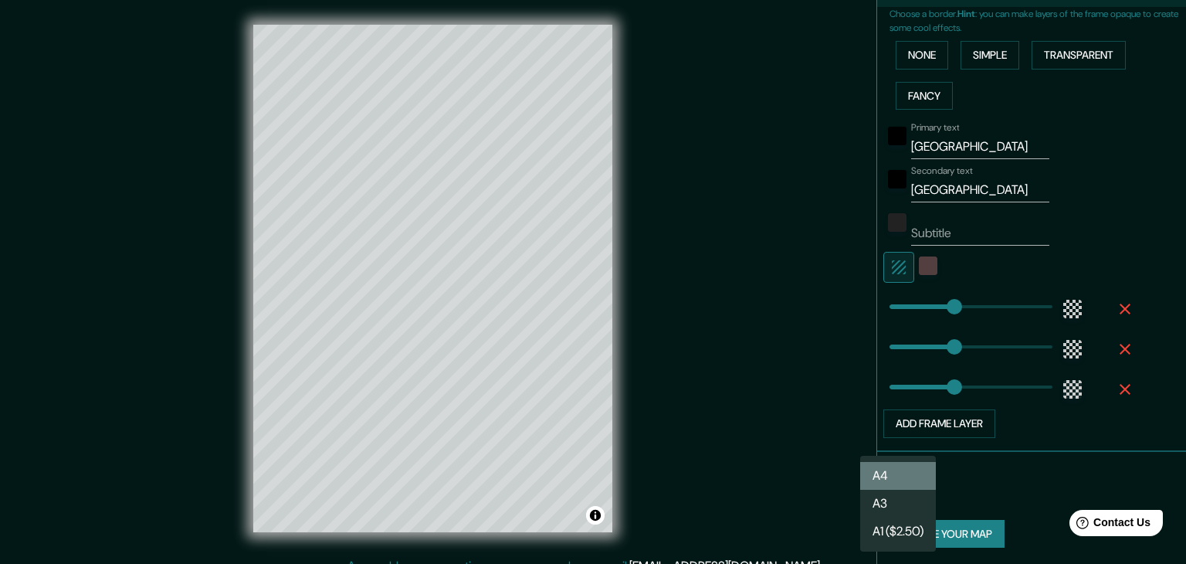
click at [891, 476] on li "A4" at bounding box center [898, 476] width 76 height 28
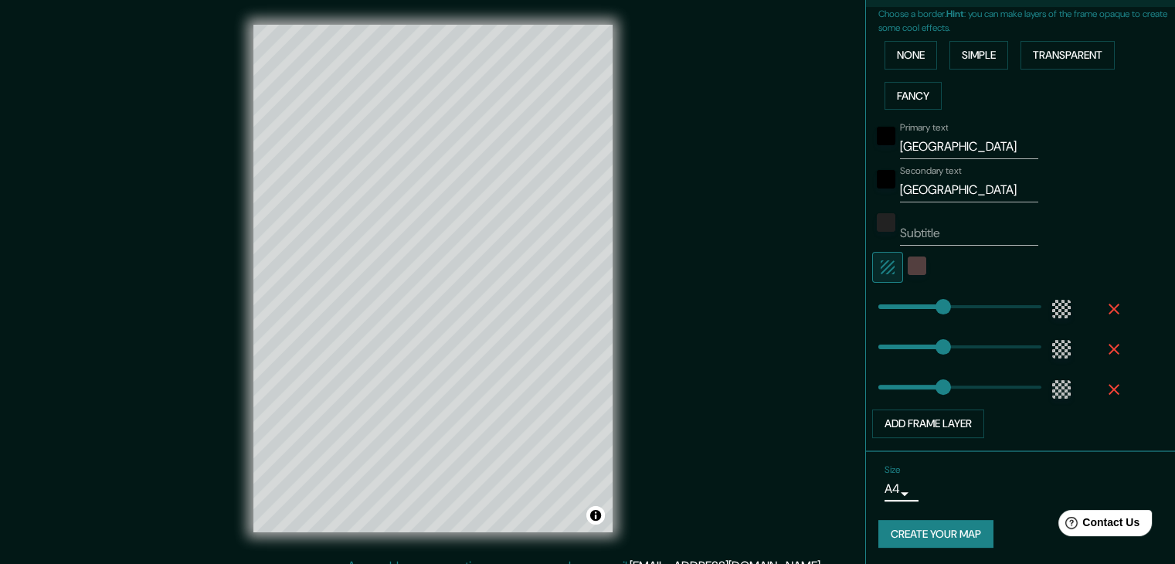
click at [911, 524] on button "Create your map" at bounding box center [935, 534] width 115 height 29
click at [894, 487] on body "Mappin Location [GEOGRAPHIC_DATA], [GEOGRAPHIC_DATA], [GEOGRAPHIC_DATA] Pins St…" at bounding box center [587, 282] width 1175 height 564
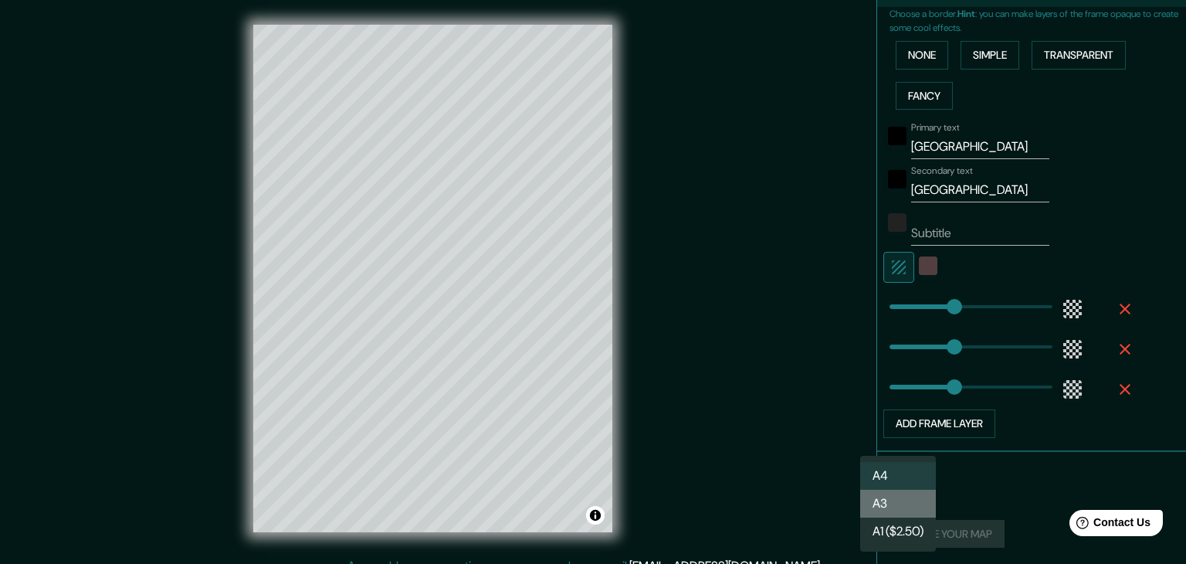
click at [896, 501] on li "A3" at bounding box center [898, 504] width 76 height 28
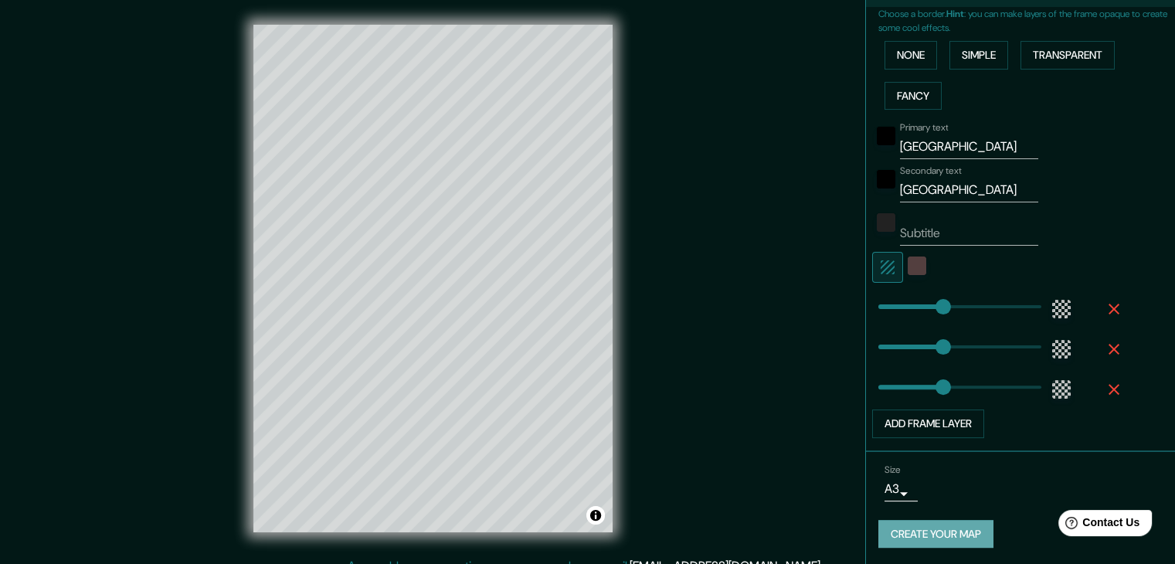
click at [910, 521] on button "Create your map" at bounding box center [935, 534] width 115 height 29
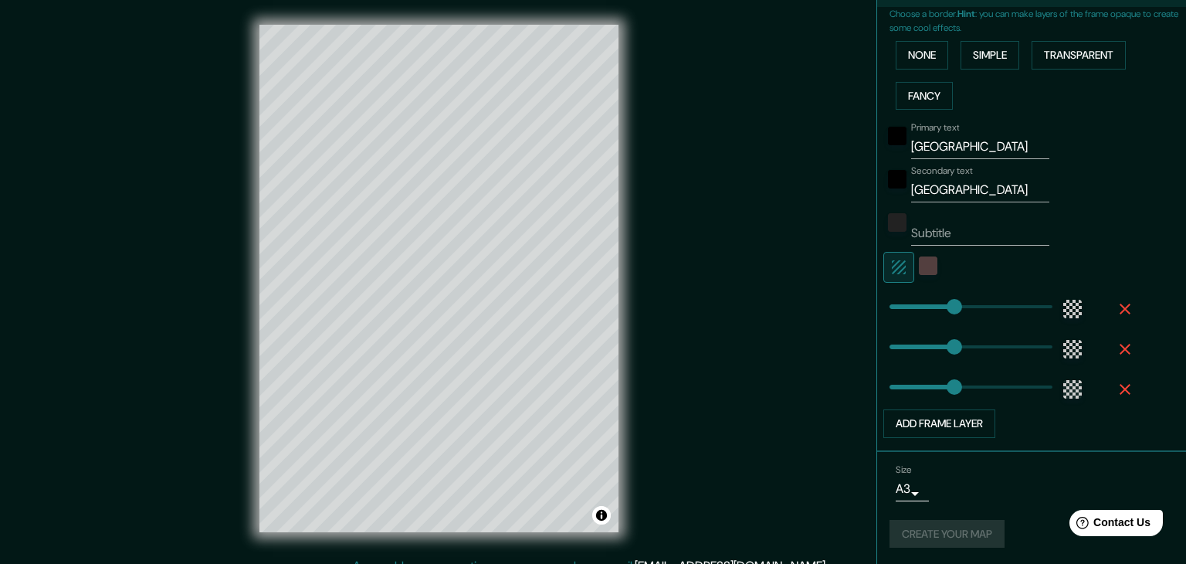
click at [893, 491] on body "Mappin Location [GEOGRAPHIC_DATA], [GEOGRAPHIC_DATA], [GEOGRAPHIC_DATA] Pins St…" at bounding box center [593, 282] width 1186 height 564
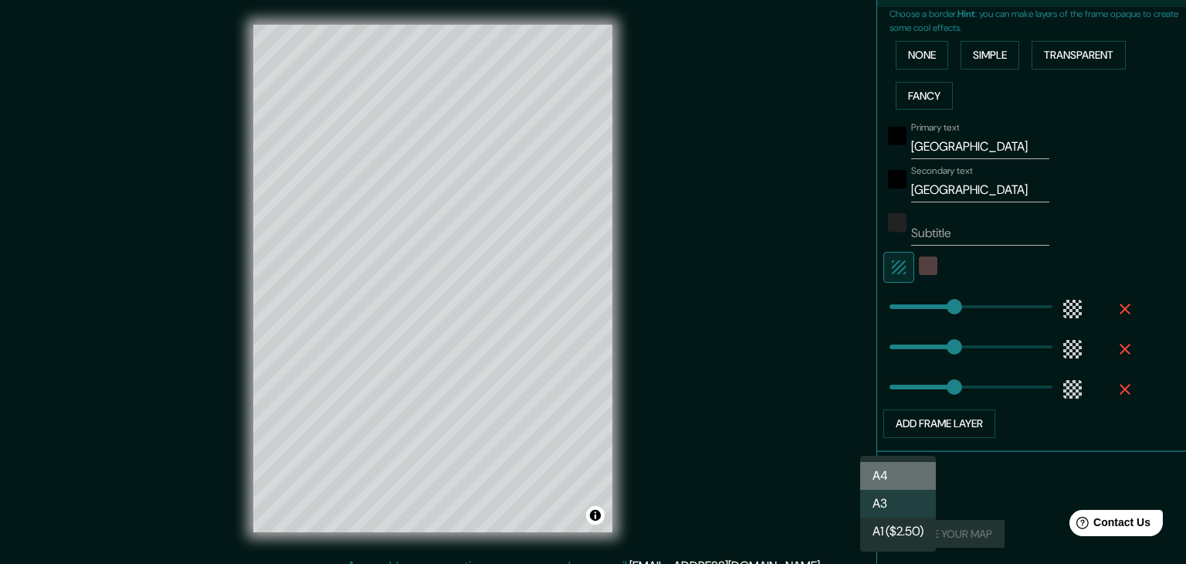
click at [893, 482] on li "A4" at bounding box center [898, 476] width 76 height 28
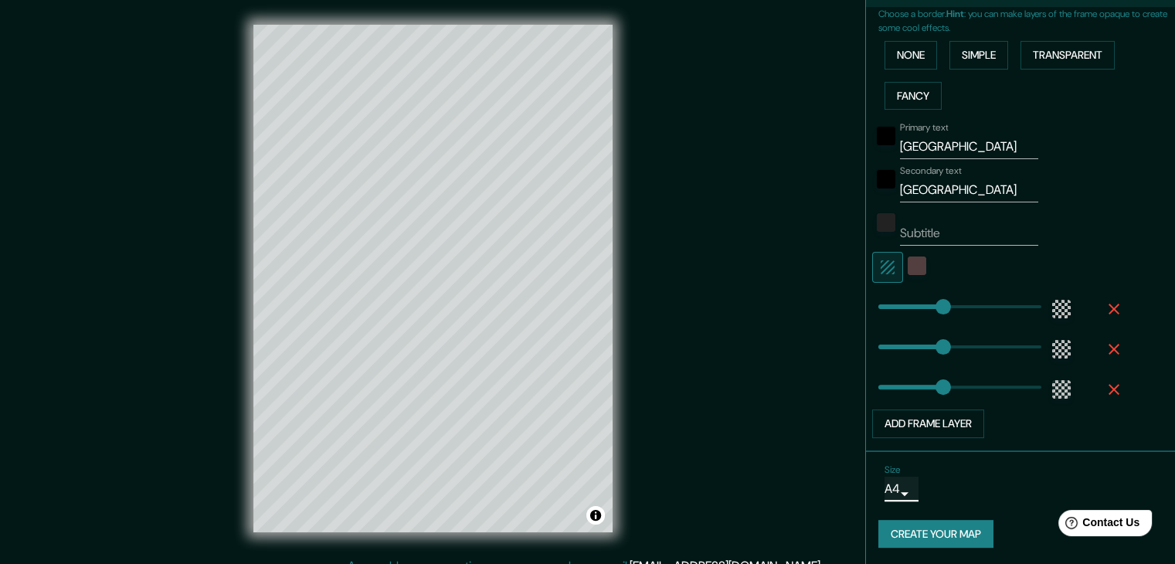
scroll to position [18, 0]
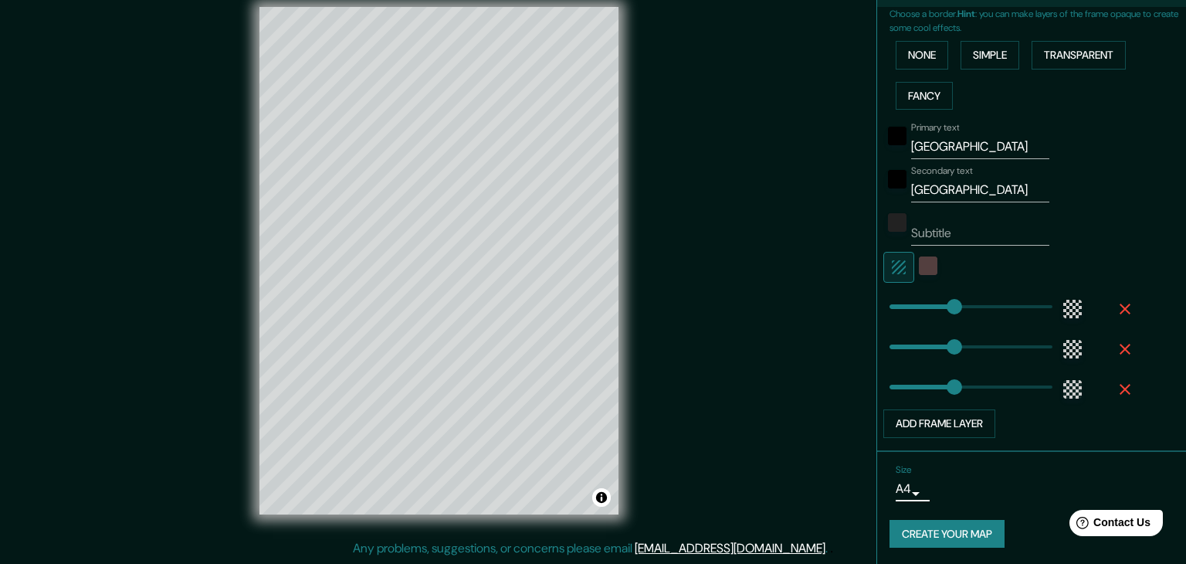
click at [895, 488] on body "Mappin Location [GEOGRAPHIC_DATA], [GEOGRAPHIC_DATA], [GEOGRAPHIC_DATA] Pins St…" at bounding box center [593, 264] width 1186 height 564
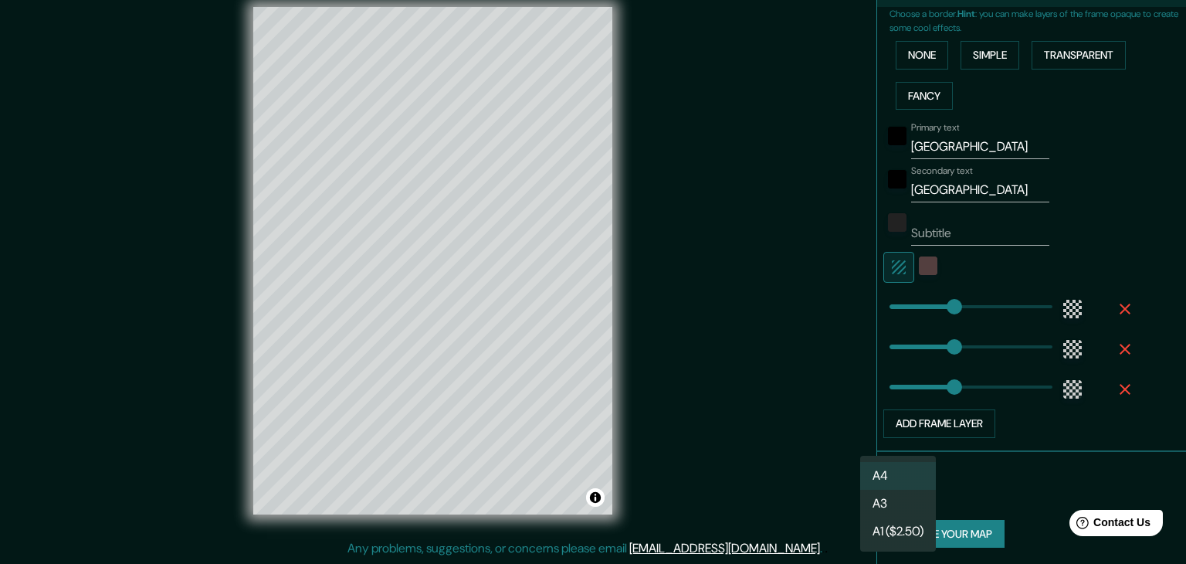
click at [897, 533] on li "A1 ($2.50)" at bounding box center [898, 531] width 76 height 28
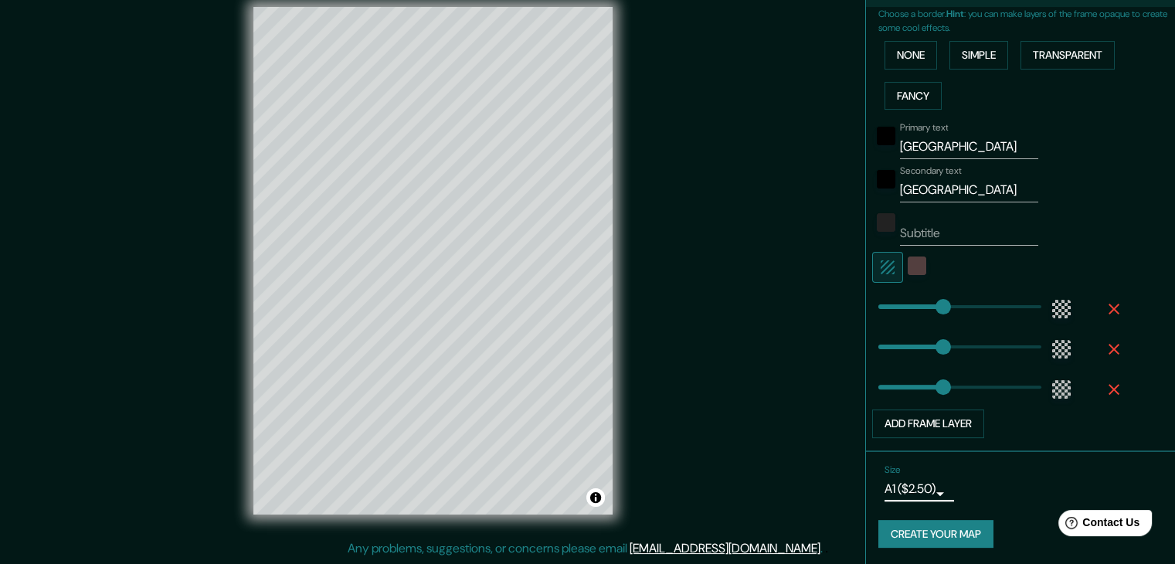
click at [899, 534] on button "Create your map" at bounding box center [935, 534] width 115 height 29
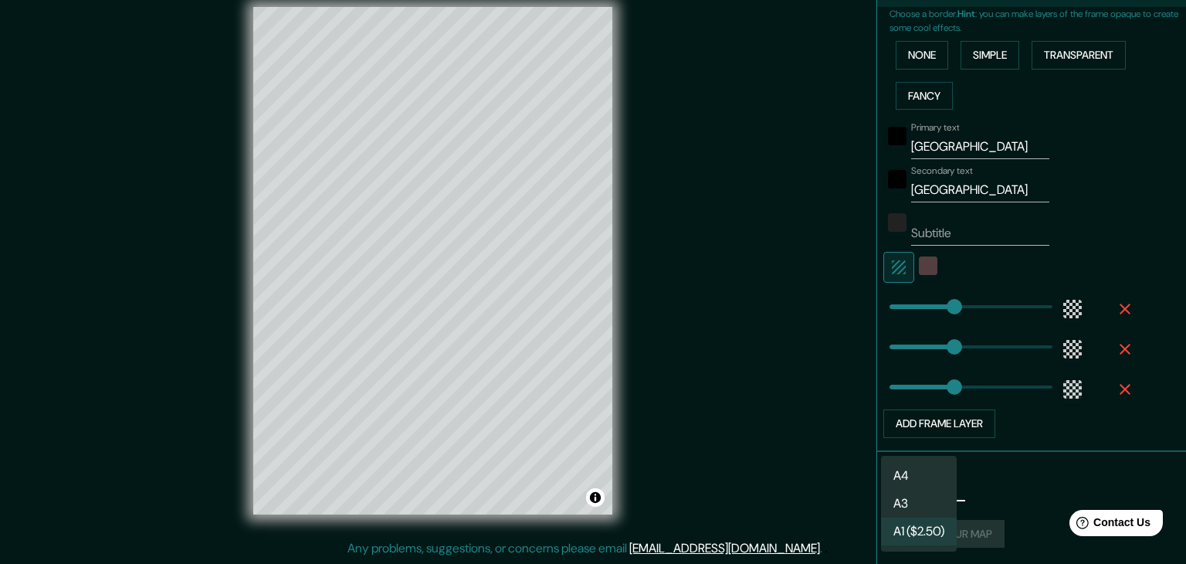
click at [911, 487] on body "Mappin Location [GEOGRAPHIC_DATA], [GEOGRAPHIC_DATA], [GEOGRAPHIC_DATA] Pins St…" at bounding box center [593, 264] width 1186 height 564
click at [904, 498] on li "A3" at bounding box center [919, 504] width 76 height 28
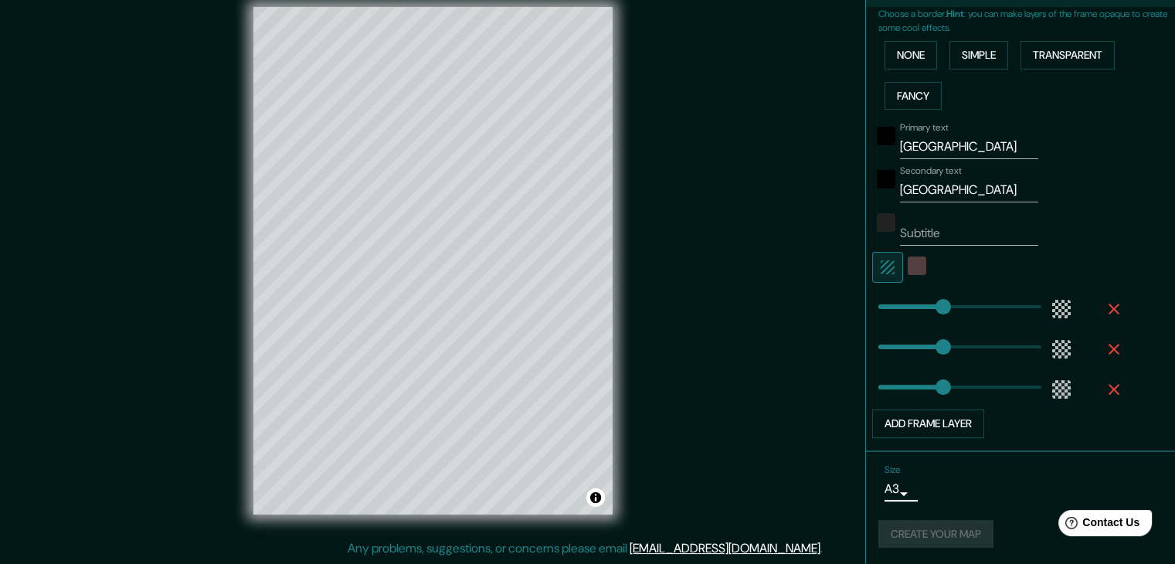
click at [897, 493] on body "Mappin Location [GEOGRAPHIC_DATA], [GEOGRAPHIC_DATA], [GEOGRAPHIC_DATA] Pins St…" at bounding box center [587, 264] width 1175 height 564
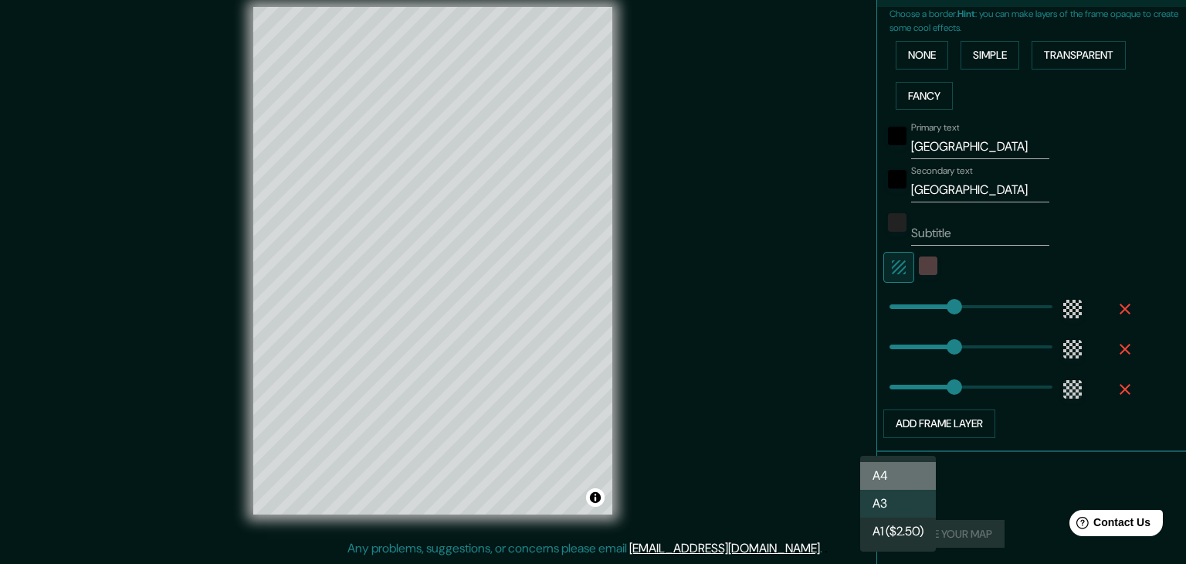
click at [896, 483] on li "A4" at bounding box center [898, 476] width 76 height 28
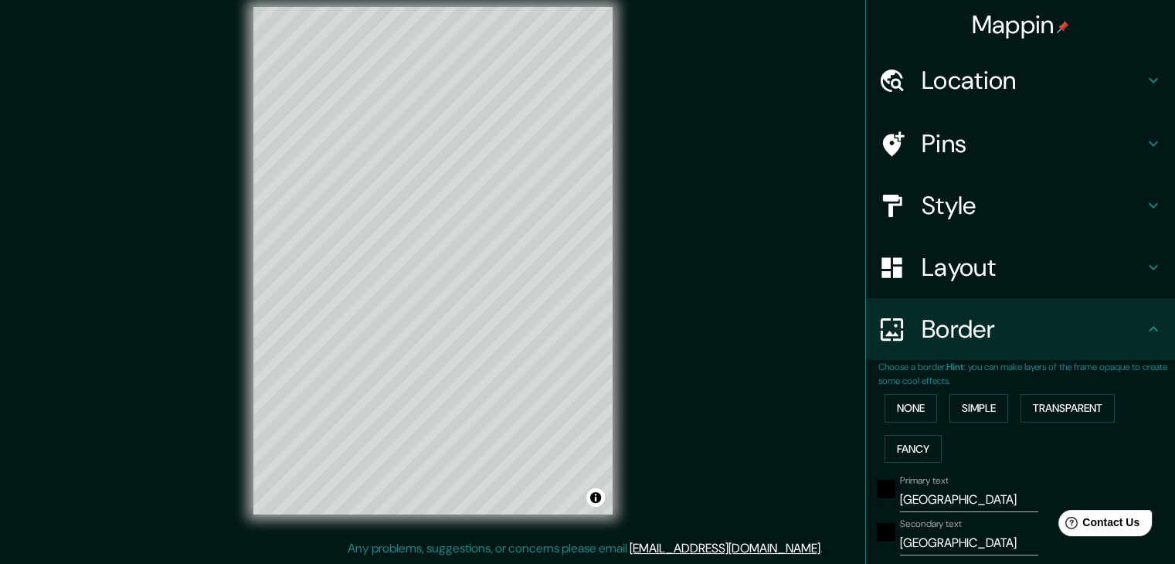
scroll to position [353, 0]
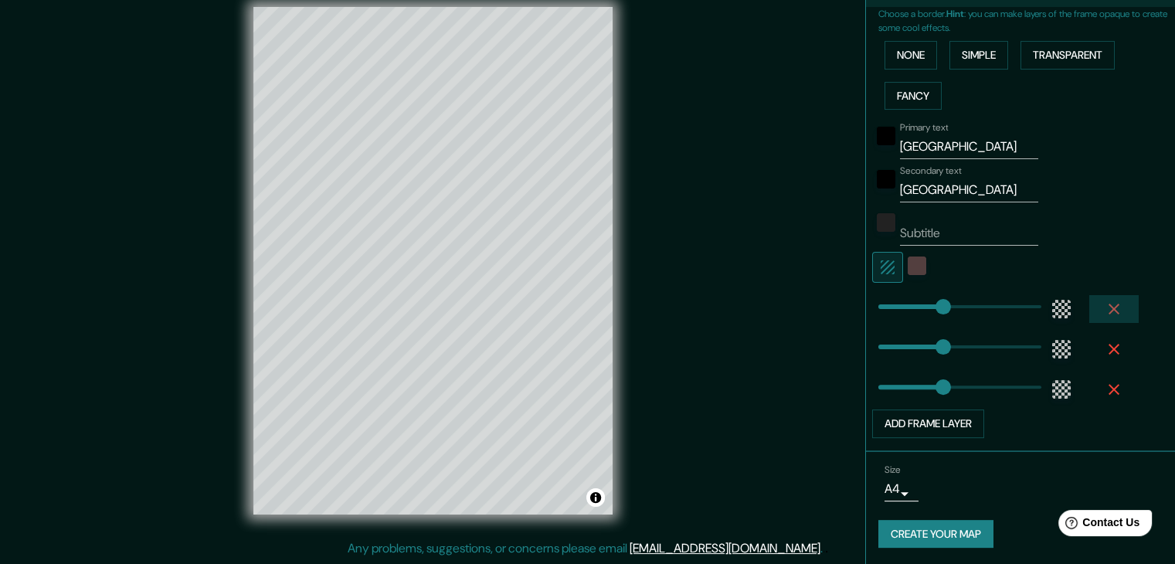
click at [1104, 303] on icon "button" at bounding box center [1113, 309] width 19 height 19
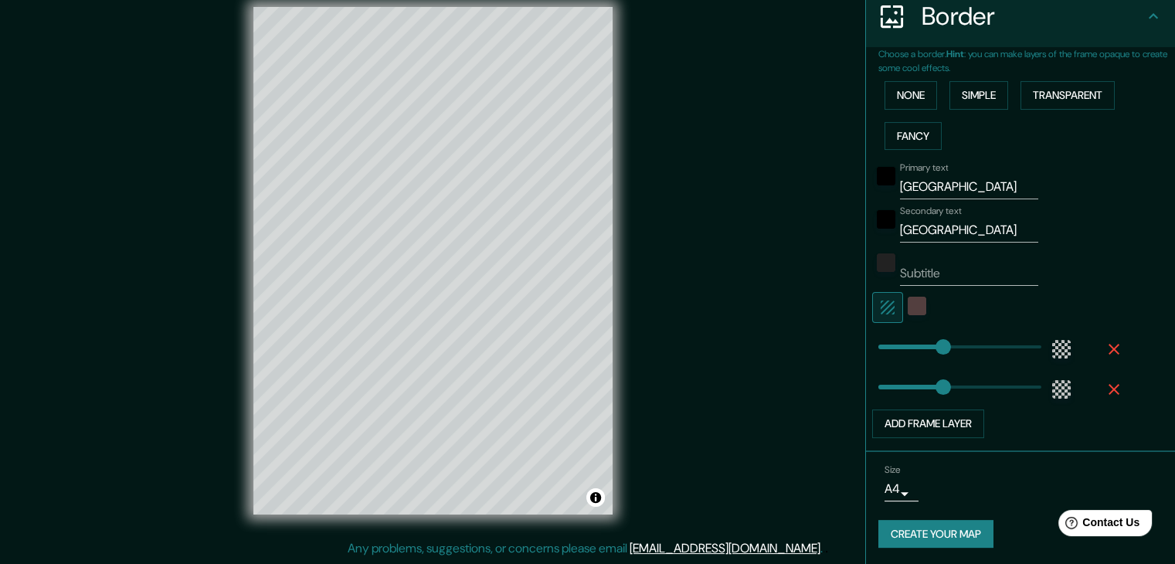
click at [1108, 350] on icon "button" at bounding box center [1113, 349] width 11 height 11
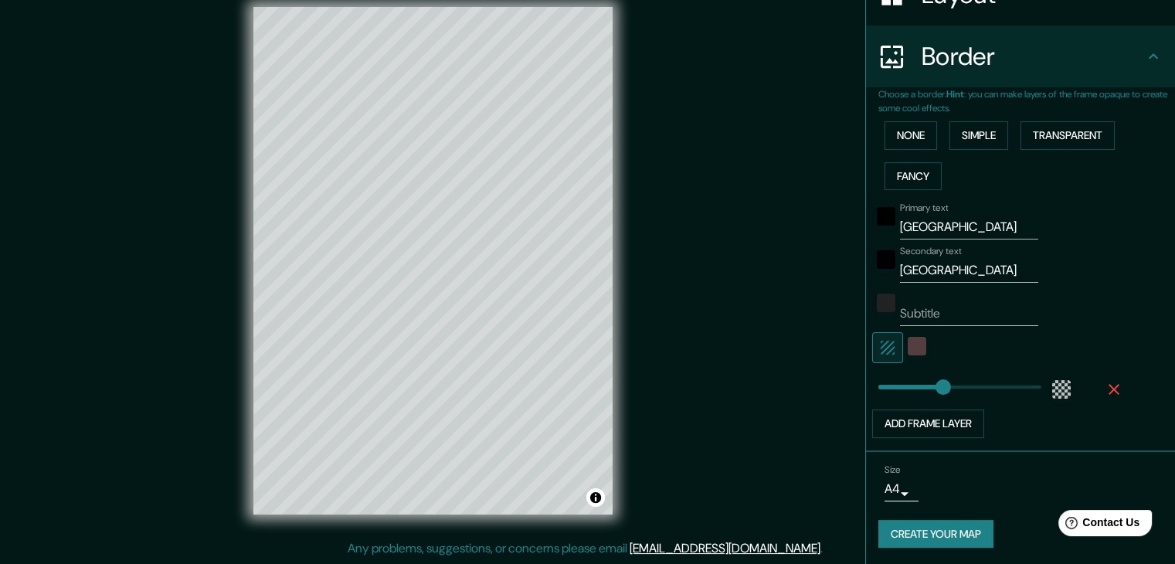
click at [1108, 389] on icon "button" at bounding box center [1113, 389] width 11 height 11
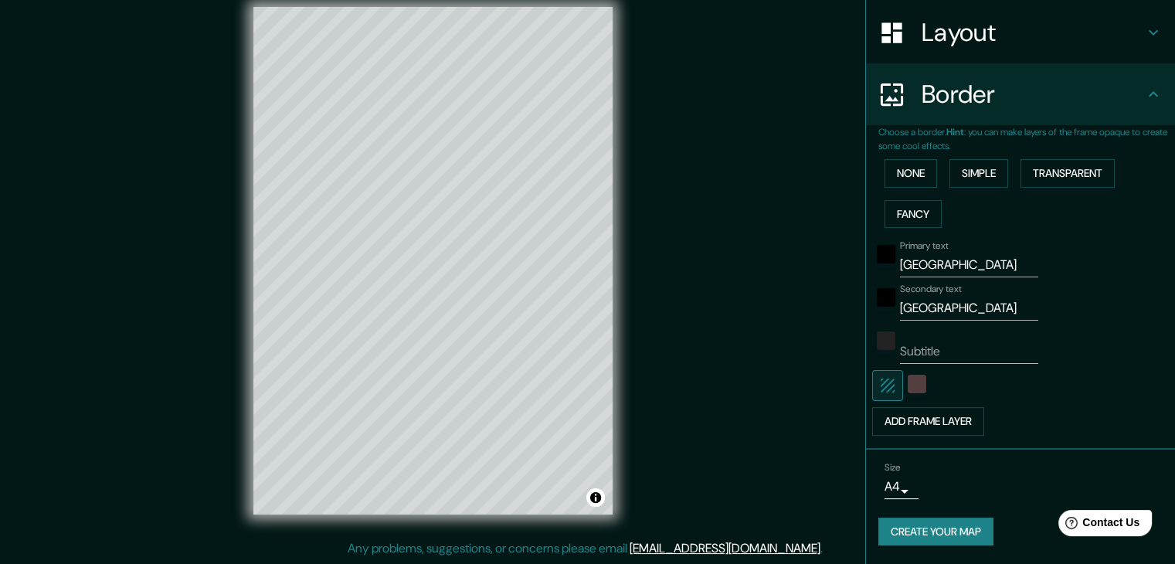
scroll to position [232, 0]
click at [901, 495] on body "Mappin Location [GEOGRAPHIC_DATA], [GEOGRAPHIC_DATA], [GEOGRAPHIC_DATA] Pins St…" at bounding box center [587, 264] width 1175 height 564
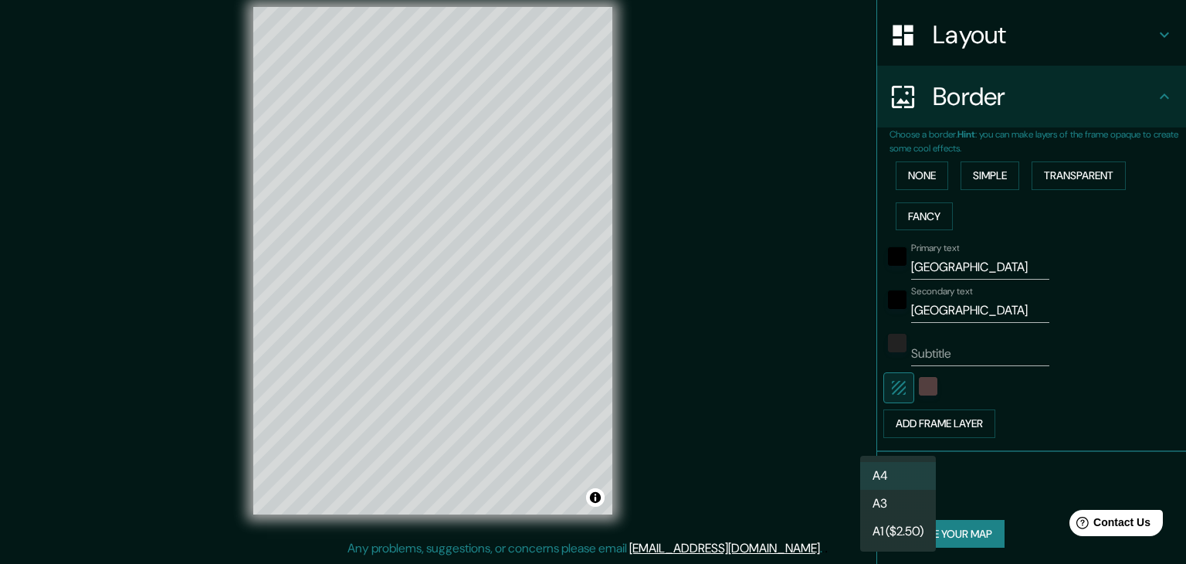
click at [899, 478] on li "A4" at bounding box center [898, 476] width 76 height 28
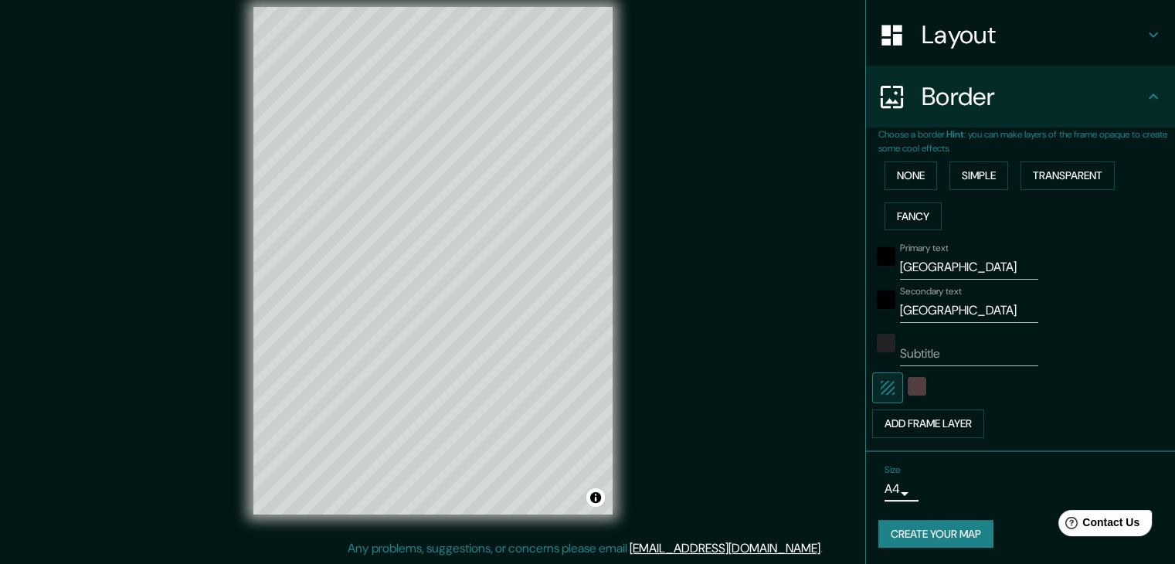
click at [934, 532] on button "Create your map" at bounding box center [935, 534] width 115 height 29
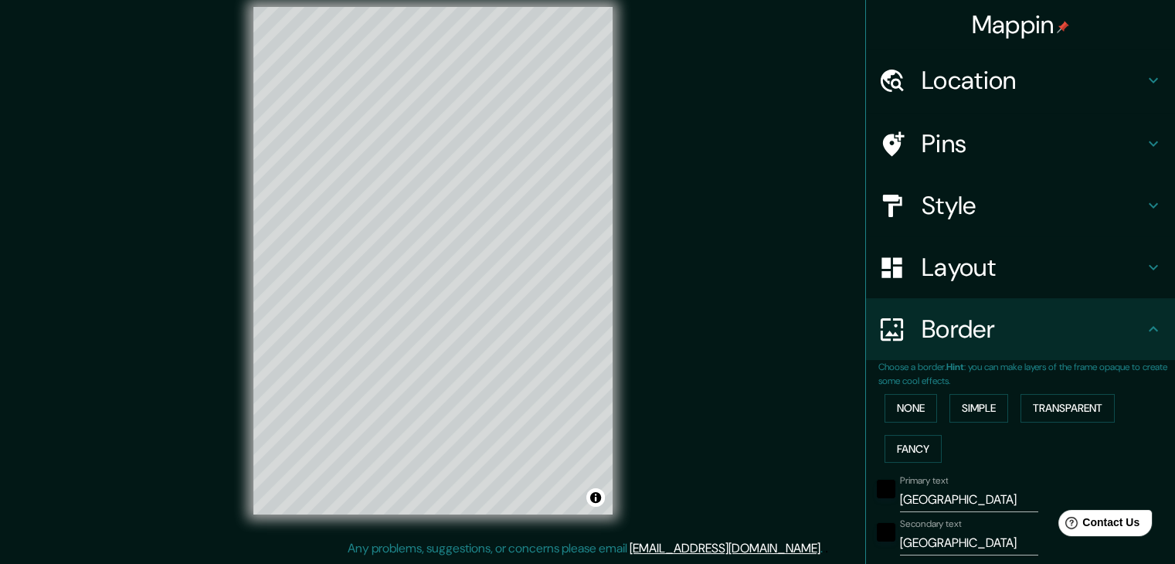
click at [981, 263] on h4 "Layout" at bounding box center [1032, 267] width 222 height 31
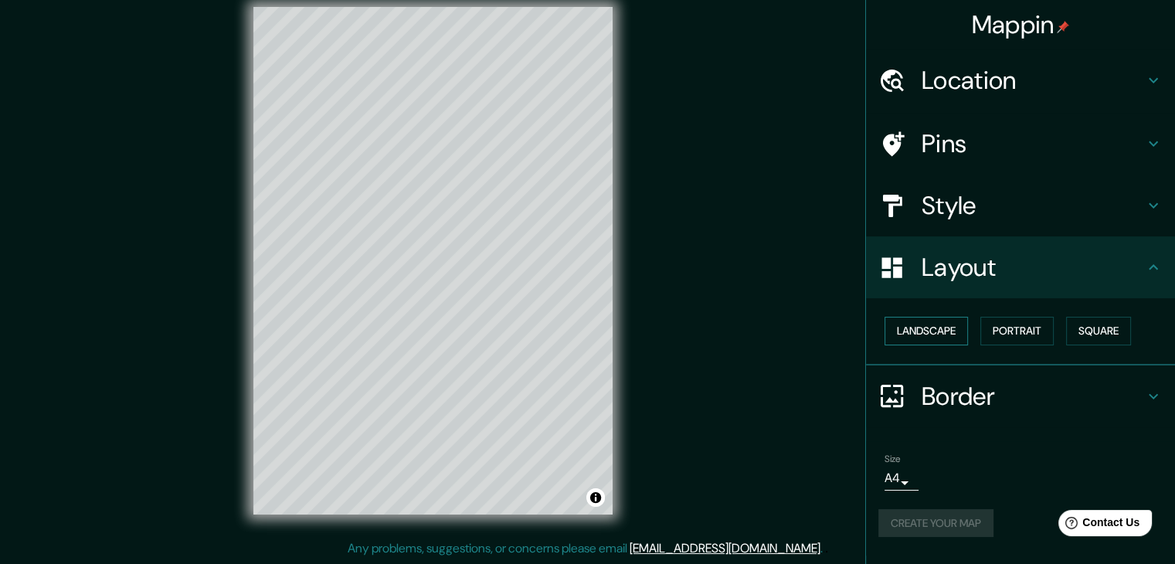
click at [938, 330] on button "Landscape" at bounding box center [925, 331] width 83 height 29
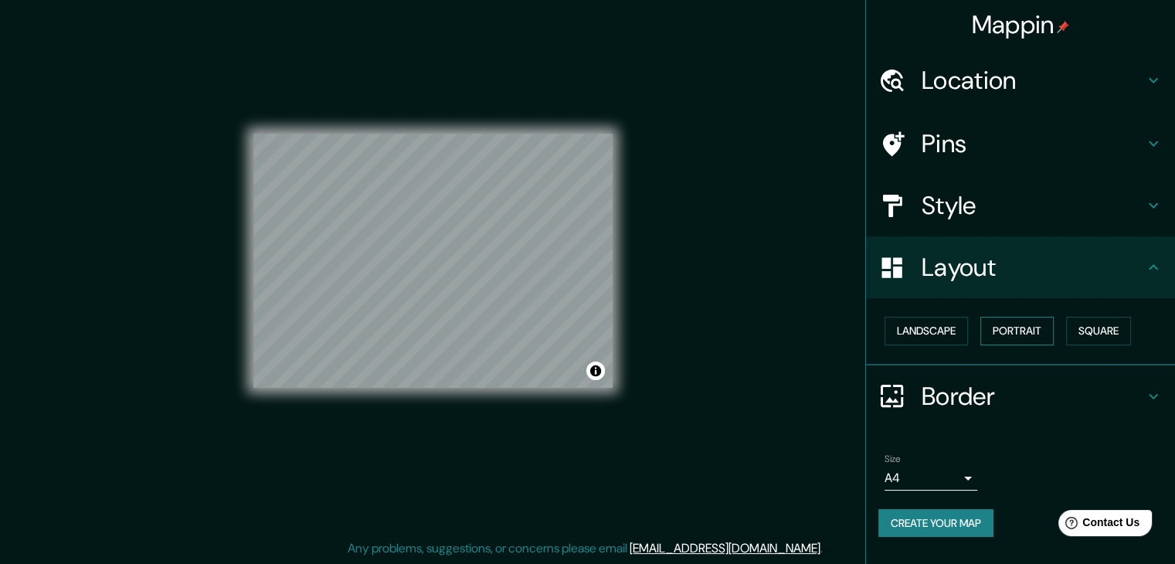
click at [998, 320] on button "Portrait" at bounding box center [1016, 331] width 73 height 29
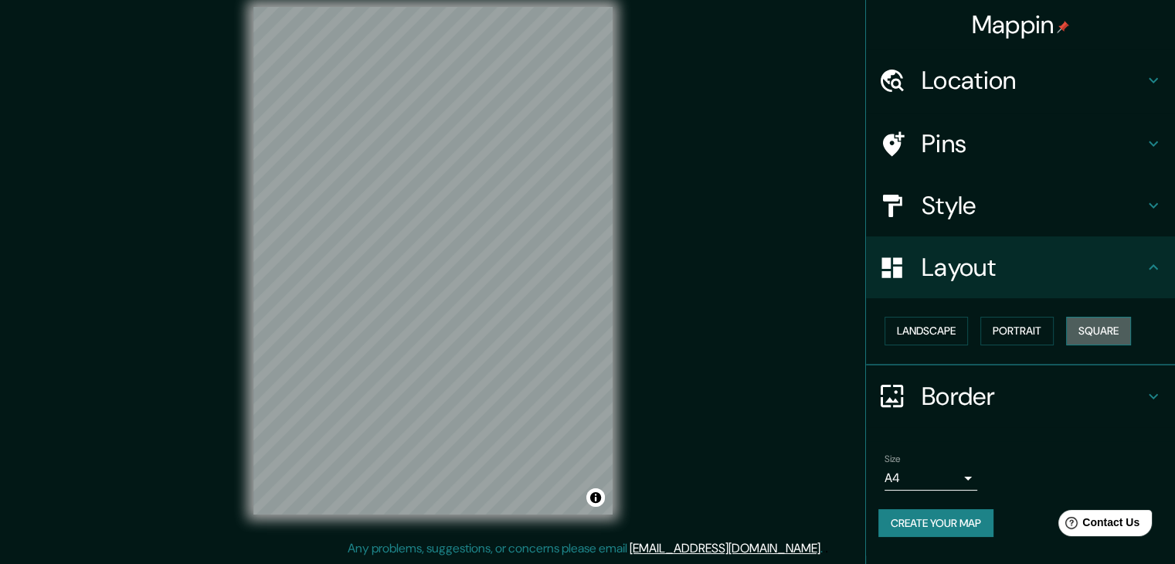
click at [1091, 327] on button "Square" at bounding box center [1098, 331] width 65 height 29
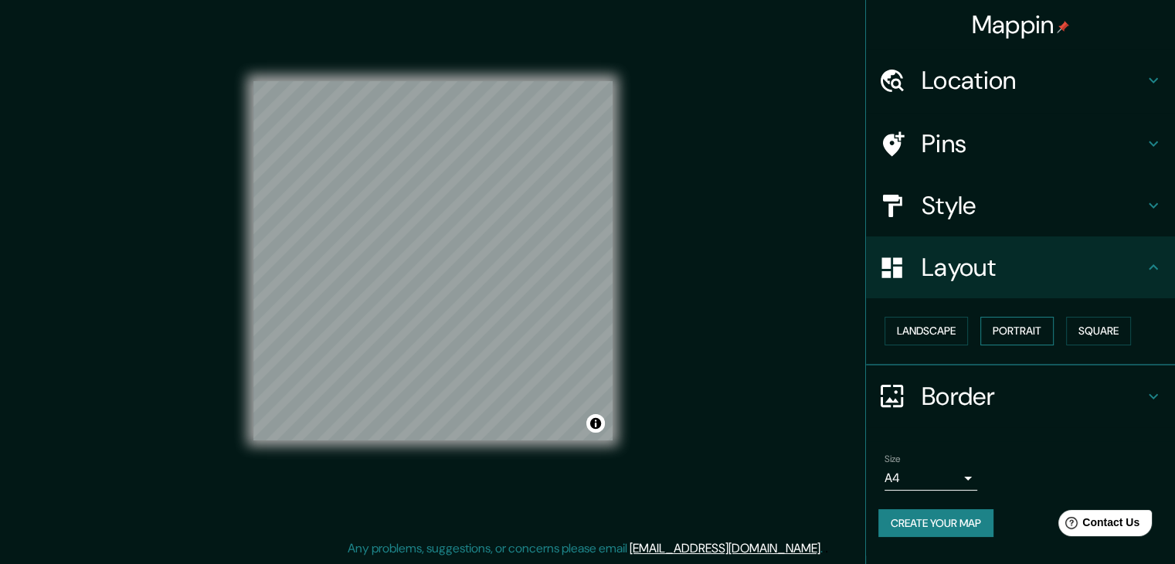
click at [1047, 330] on button "Portrait" at bounding box center [1016, 331] width 73 height 29
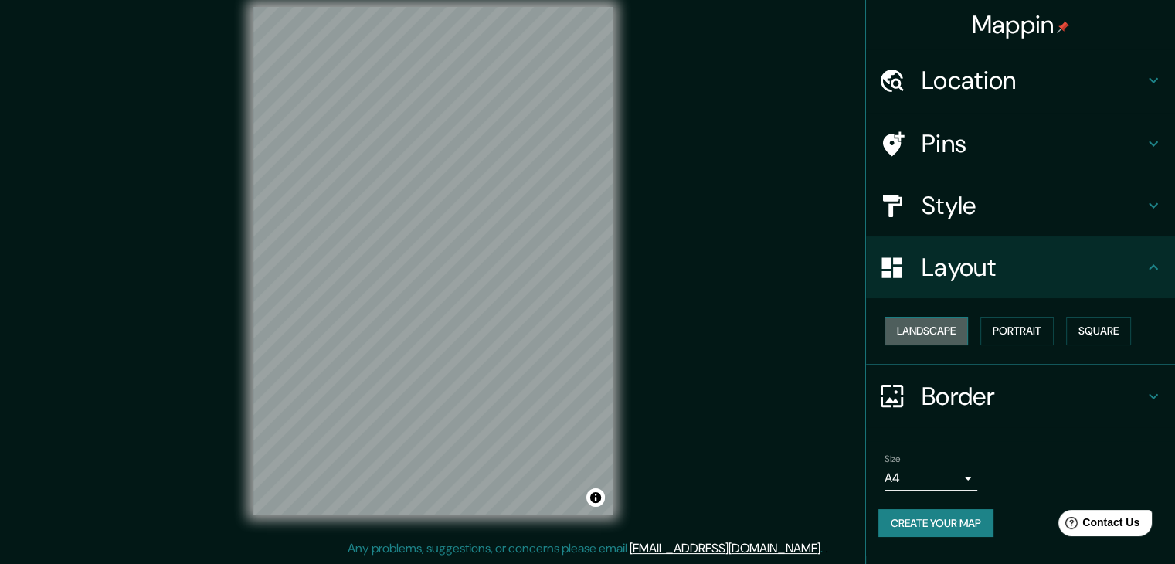
click at [916, 334] on button "Landscape" at bounding box center [925, 331] width 83 height 29
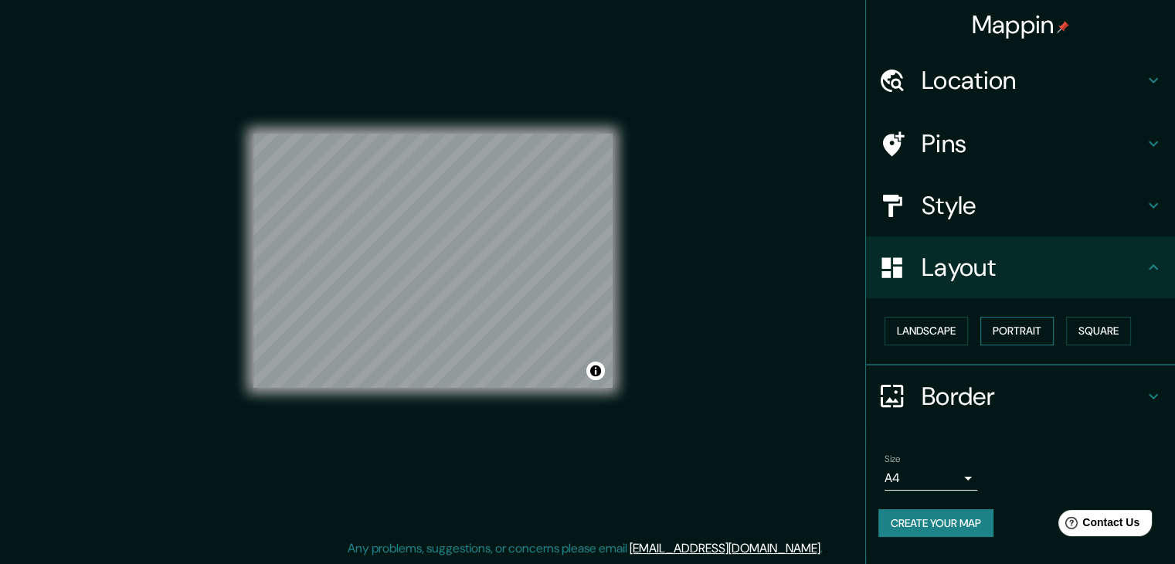
click at [1001, 331] on button "Portrait" at bounding box center [1016, 331] width 73 height 29
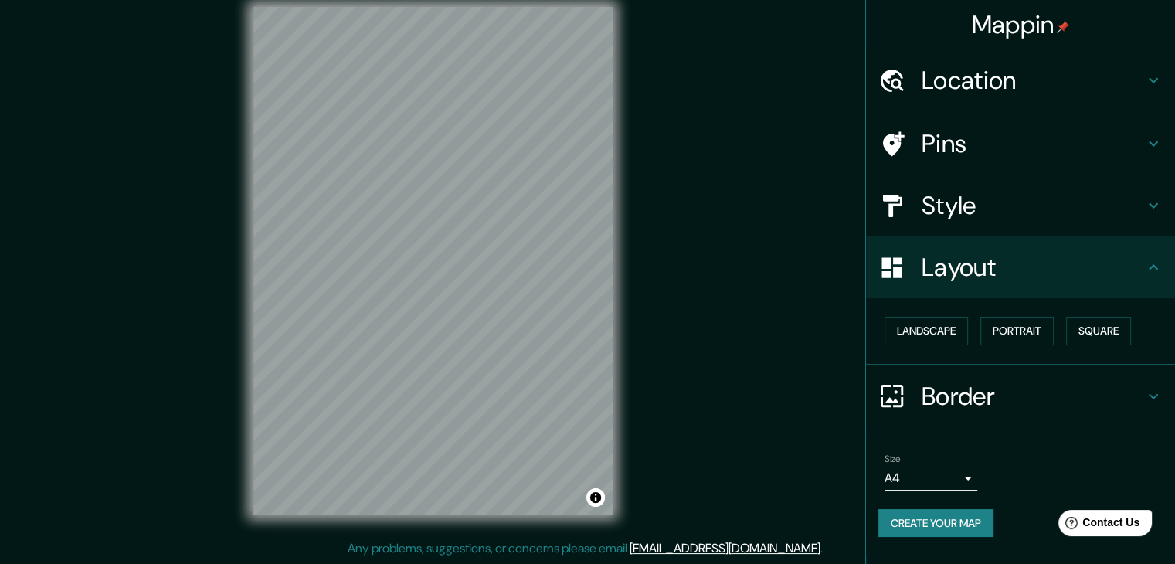
click at [807, 336] on div "Mappin Location [GEOGRAPHIC_DATA], [GEOGRAPHIC_DATA], [GEOGRAPHIC_DATA] Pins St…" at bounding box center [587, 273] width 1175 height 582
click at [947, 406] on h4 "Border" at bounding box center [1032, 396] width 222 height 31
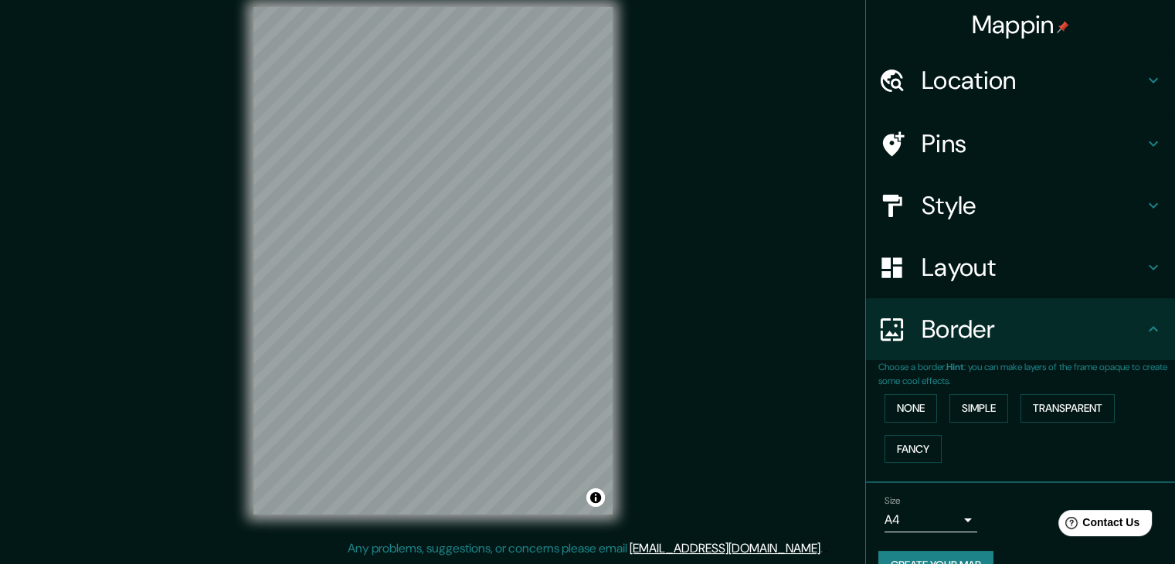
scroll to position [32, 0]
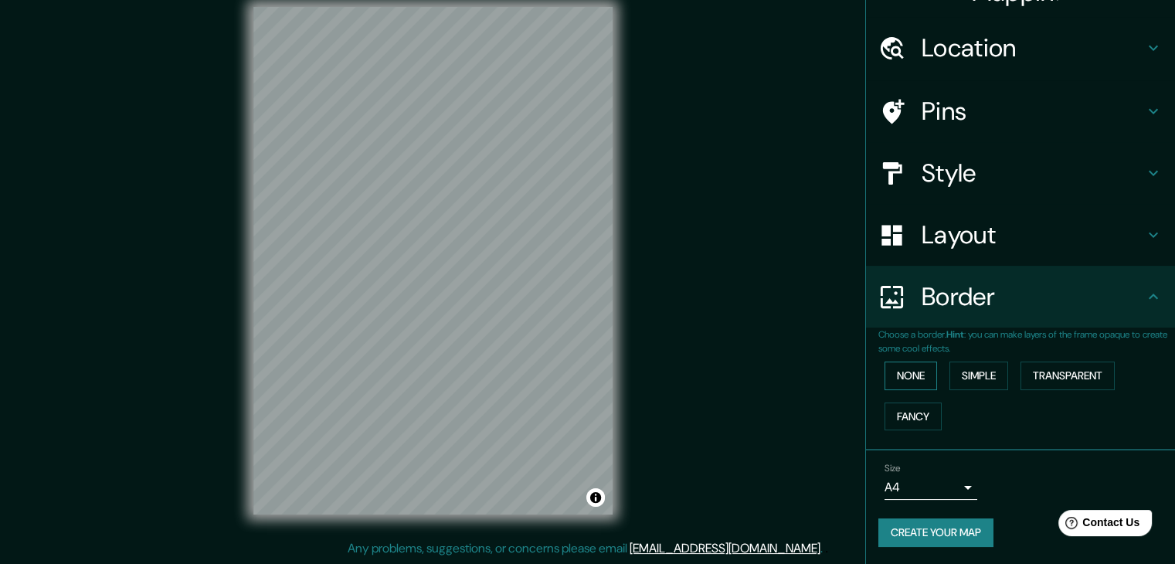
click at [913, 378] on button "None" at bounding box center [910, 375] width 53 height 29
click at [907, 424] on button "Fancy" at bounding box center [912, 416] width 57 height 29
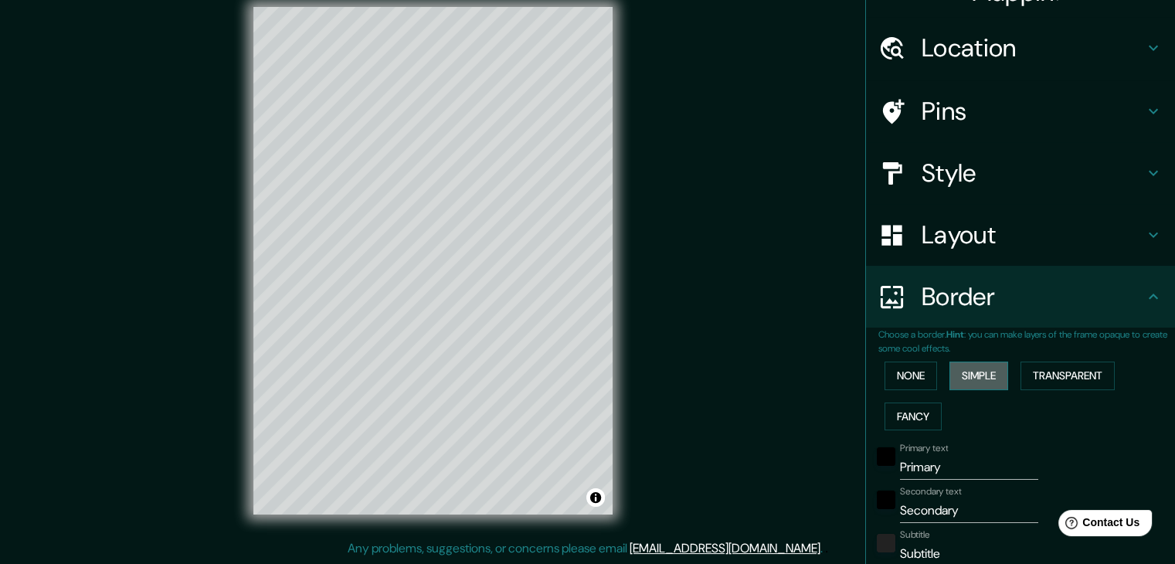
click at [962, 378] on button "Simple" at bounding box center [978, 375] width 59 height 29
click at [1029, 375] on button "Transparent" at bounding box center [1067, 375] width 94 height 29
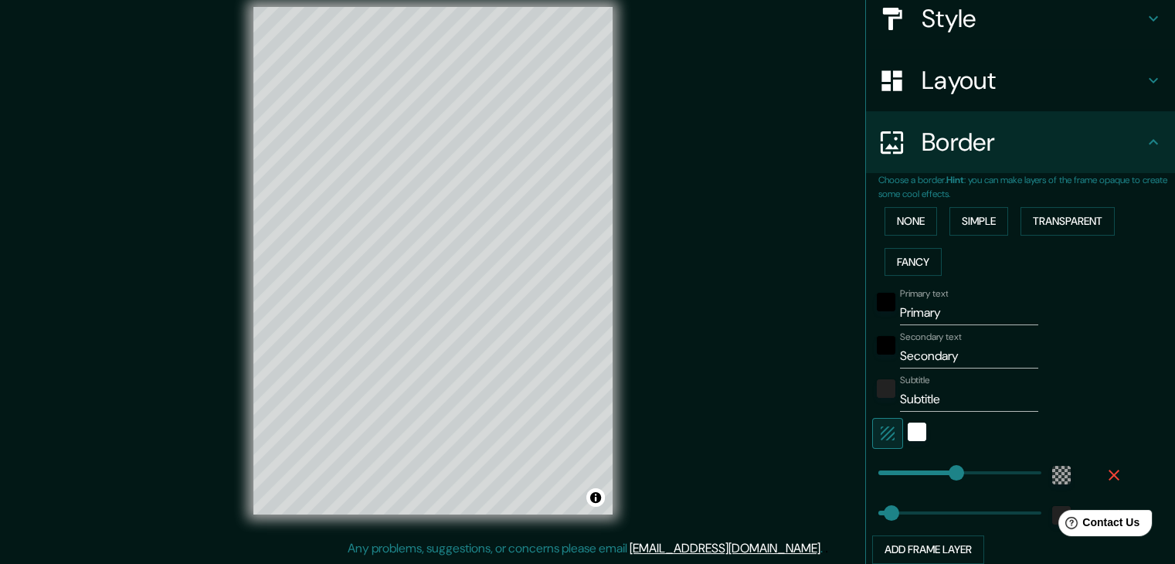
scroll to position [313, 0]
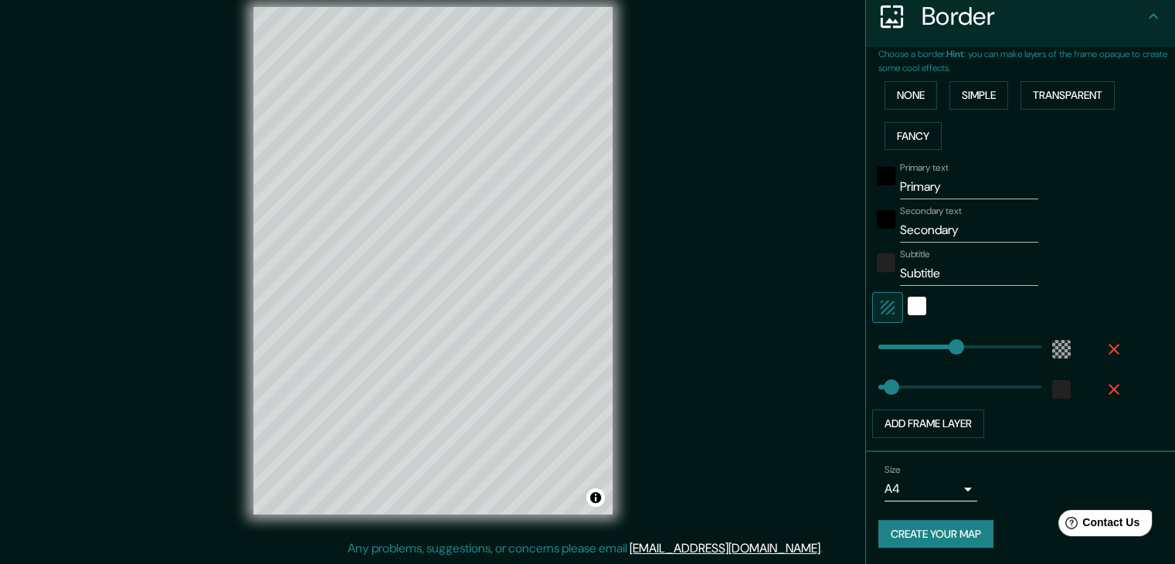
click at [1108, 347] on icon "button" at bounding box center [1113, 349] width 19 height 19
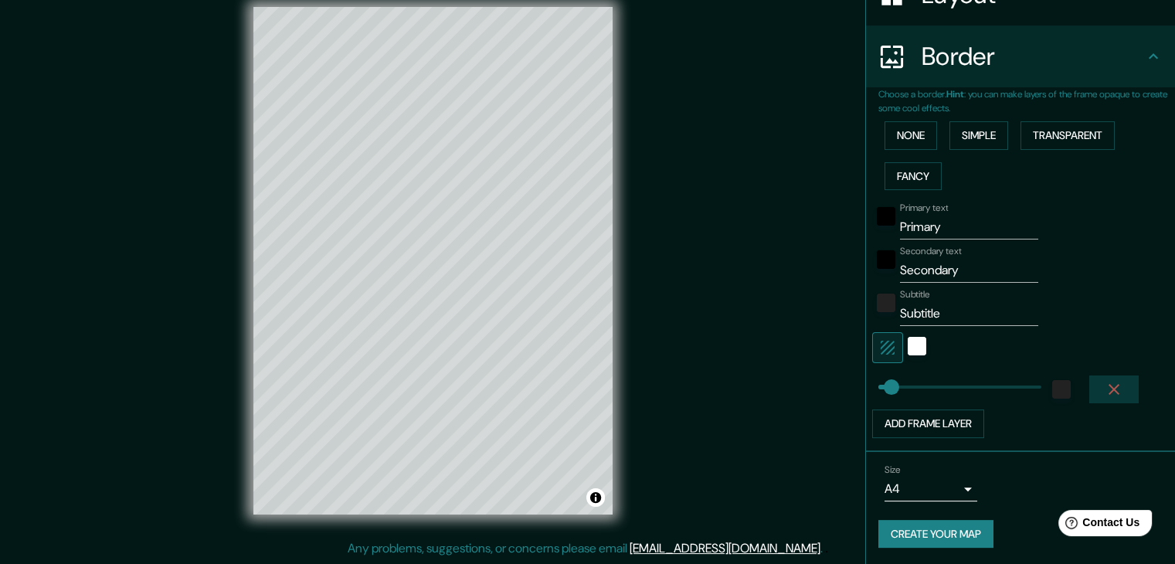
click at [1104, 381] on icon "button" at bounding box center [1113, 389] width 19 height 19
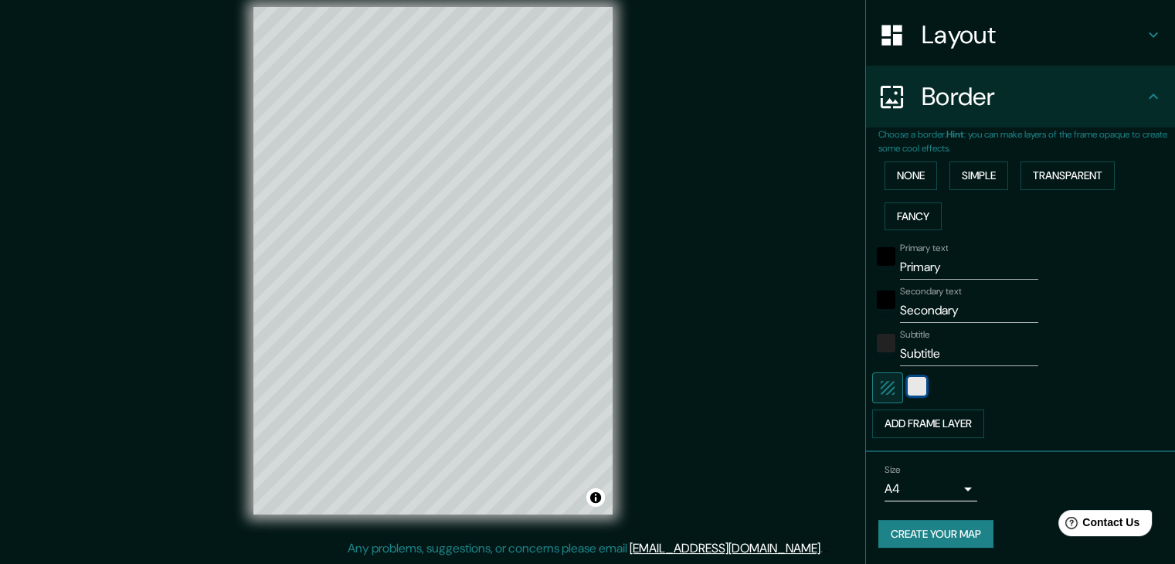
click at [907, 393] on div "white" at bounding box center [916, 386] width 19 height 19
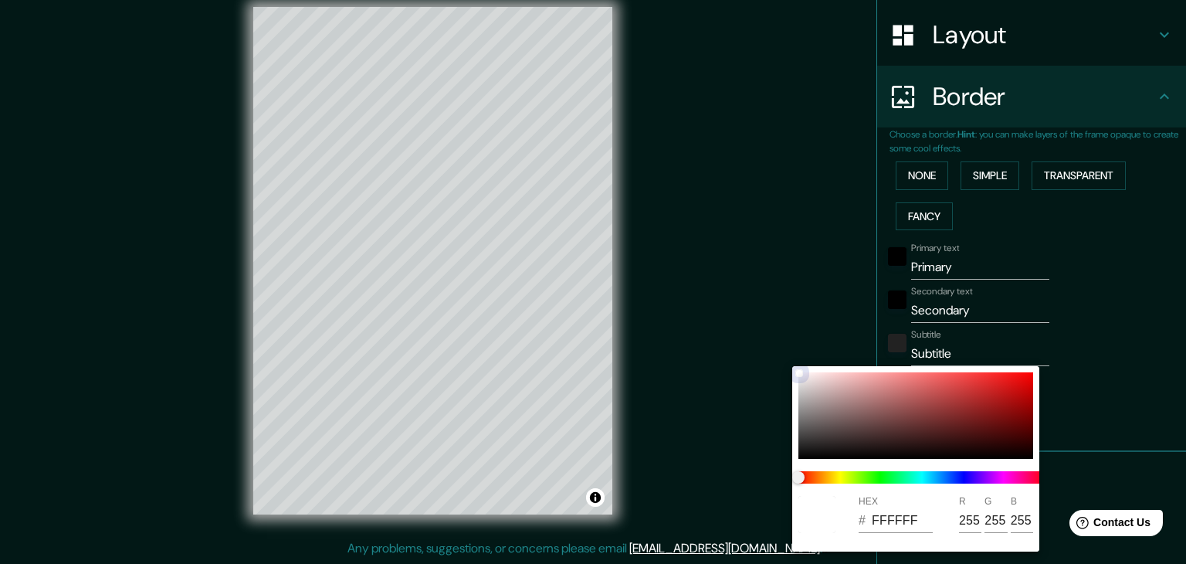
type input "AD8585"
type input "173"
type input "133"
type input "9A7272"
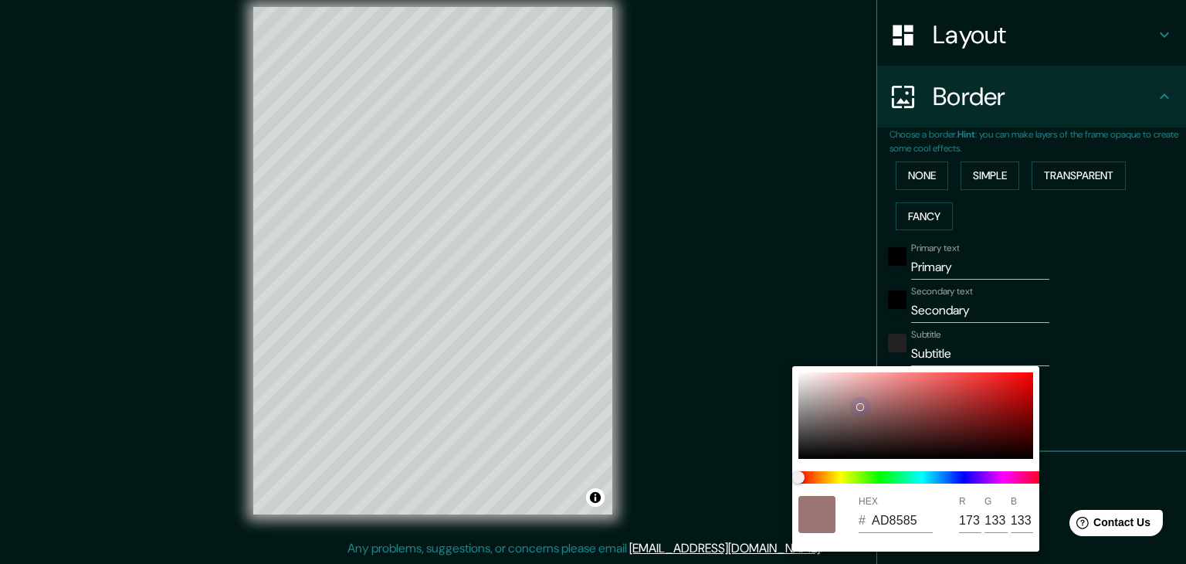
type input "154"
type input "114"
type input "6A4242"
type input "106"
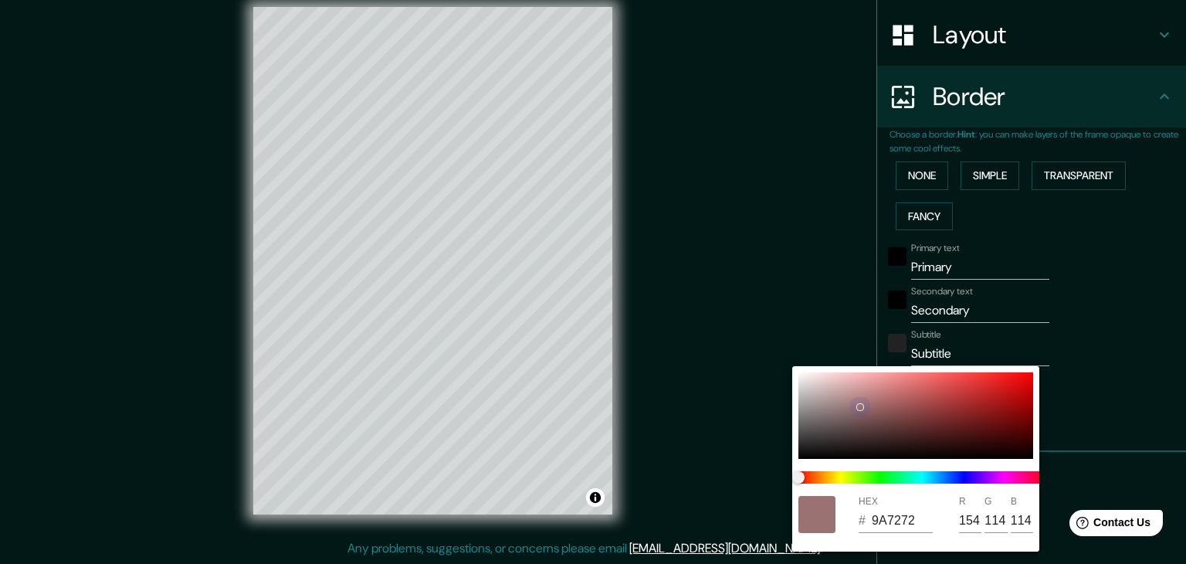
type input "66"
type input "684040"
type input "104"
type input "64"
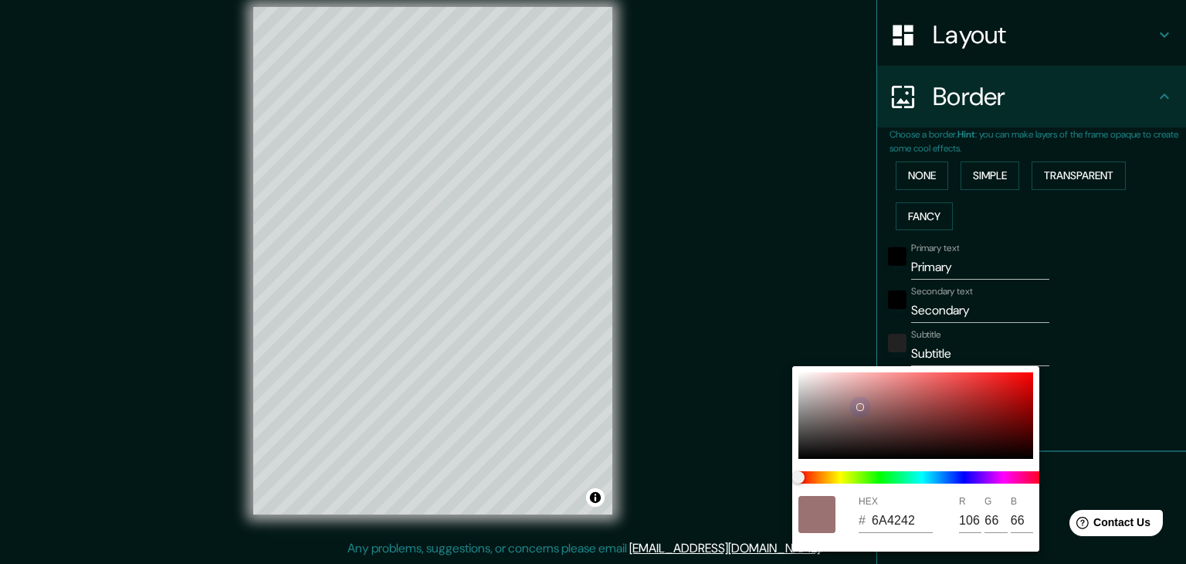
type input "64"
type input "784E4E"
type input "120"
type input "78"
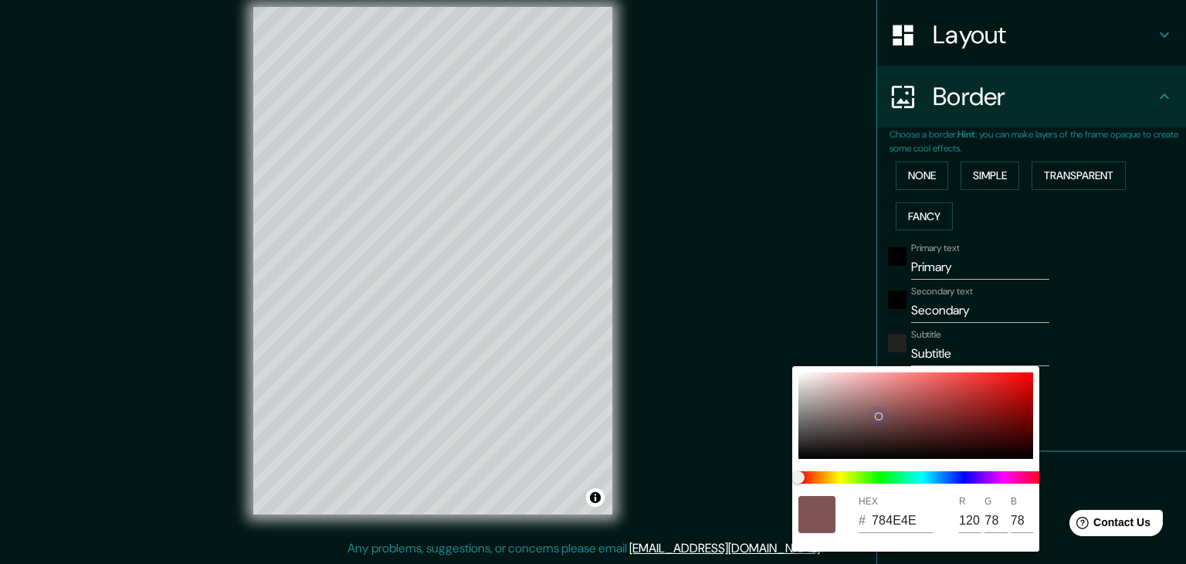
type input "7F5454"
type input "127"
type input "84"
drag, startPoint x: 825, startPoint y: 381, endPoint x: 877, endPoint y: 415, distance: 63.0
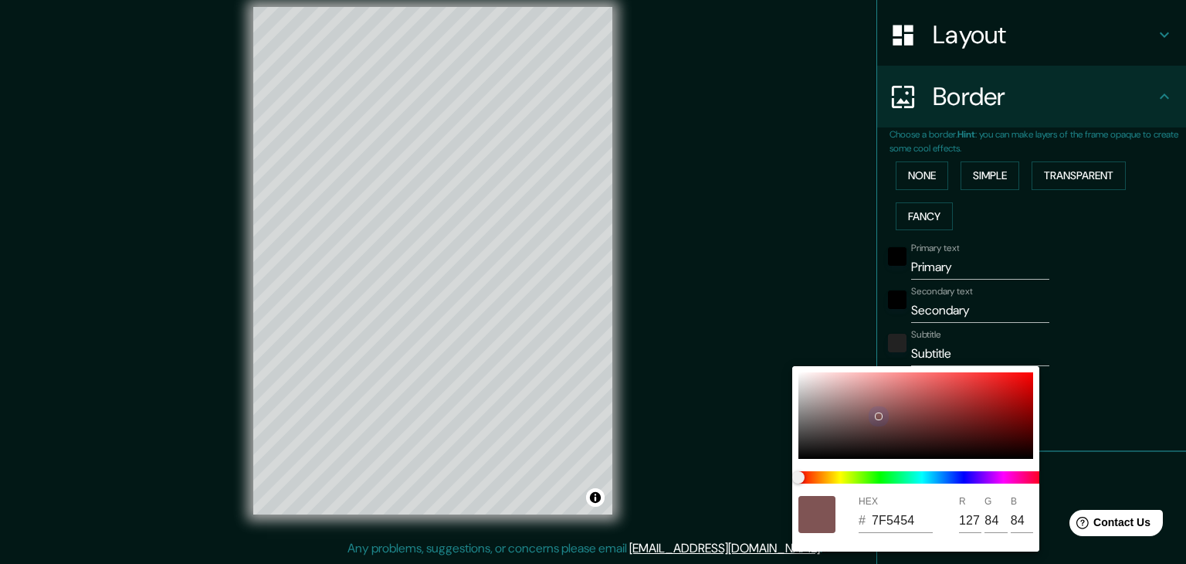
click at [877, 415] on div at bounding box center [916, 415] width 235 height 86
click at [707, 371] on div at bounding box center [593, 282] width 1186 height 564
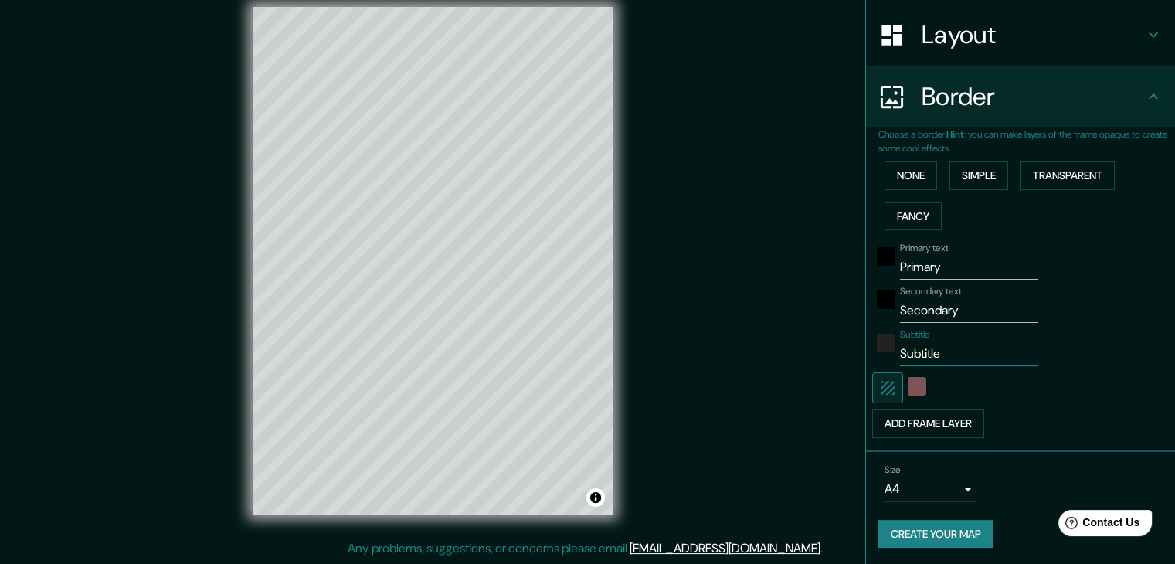
drag, startPoint x: 934, startPoint y: 366, endPoint x: 874, endPoint y: 363, distance: 60.3
click at [874, 363] on div "Subtitle Subtitle" at bounding box center [998, 347] width 253 height 37
drag, startPoint x: 941, startPoint y: 272, endPoint x: 869, endPoint y: 262, distance: 73.3
click at [872, 262] on div "Primary text Primary" at bounding box center [998, 260] width 253 height 37
type input "[GEOGRAPHIC_DATA]"
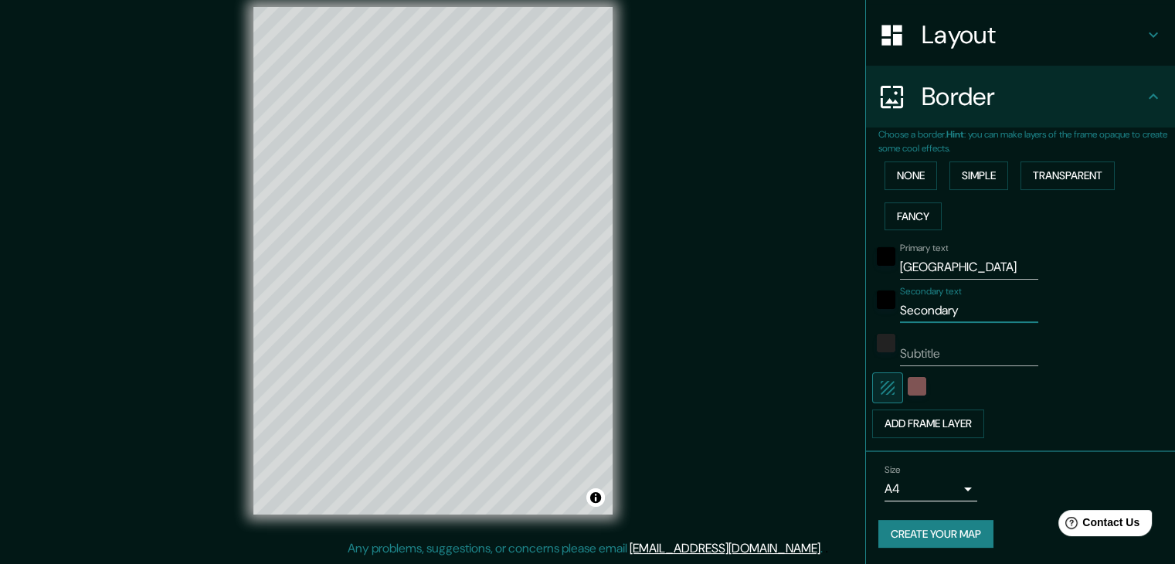
drag, startPoint x: 973, startPoint y: 310, endPoint x: 866, endPoint y: 315, distance: 106.7
click at [872, 315] on div "Secondary text Secondary" at bounding box center [998, 304] width 253 height 37
type input "[GEOGRAPHIC_DATA]"
click at [948, 521] on button "Create your map" at bounding box center [935, 534] width 115 height 29
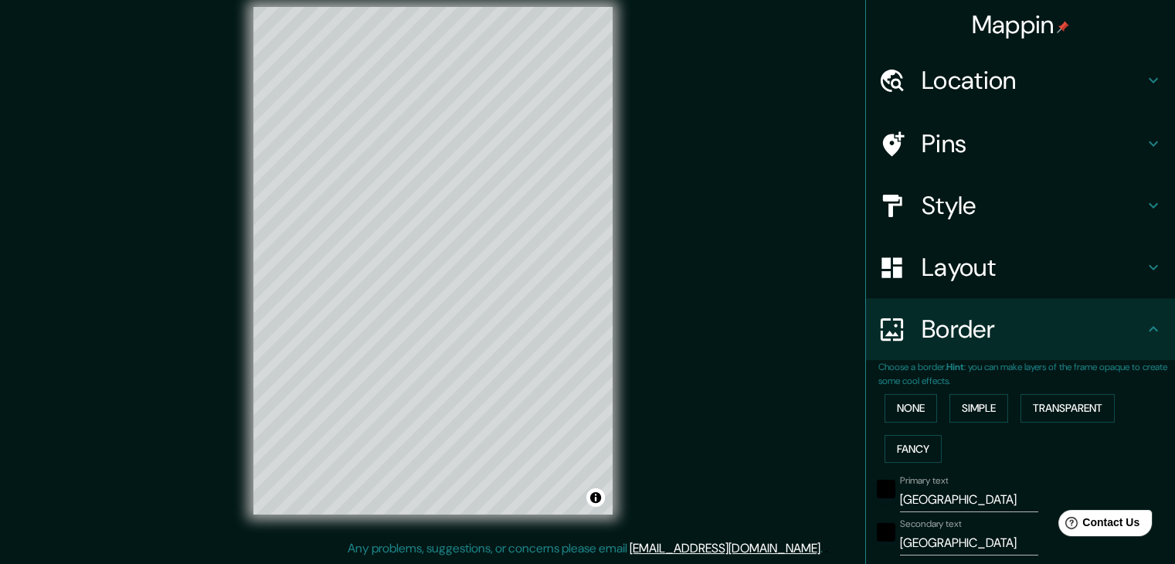
scroll to position [232, 0]
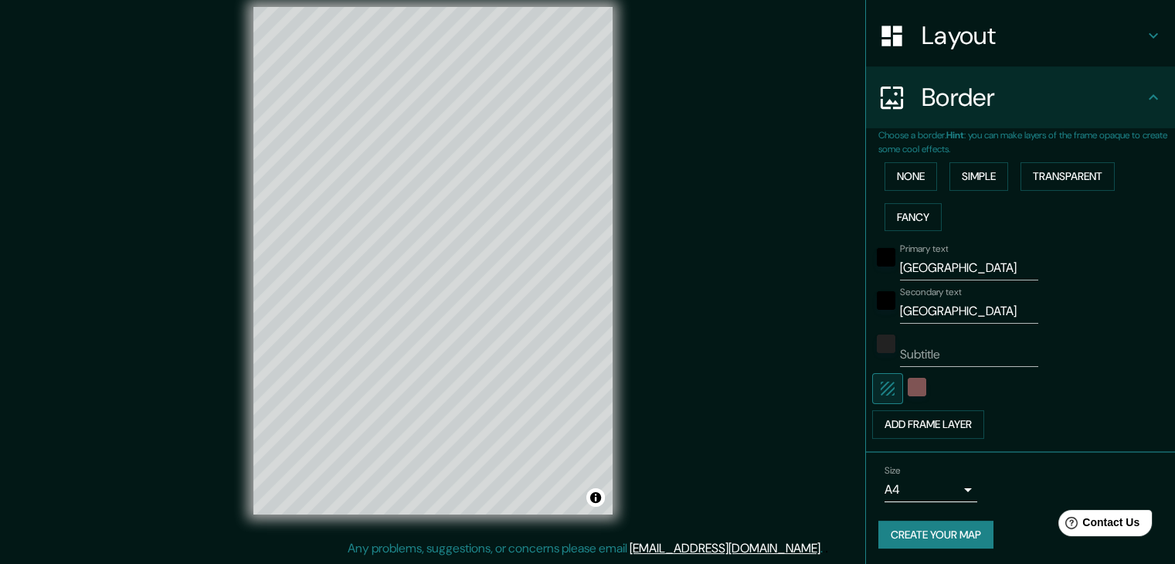
click at [788, 225] on div "Mappin Location [GEOGRAPHIC_DATA], [GEOGRAPHIC_DATA], [GEOGRAPHIC_DATA] Pins St…" at bounding box center [587, 273] width 1175 height 582
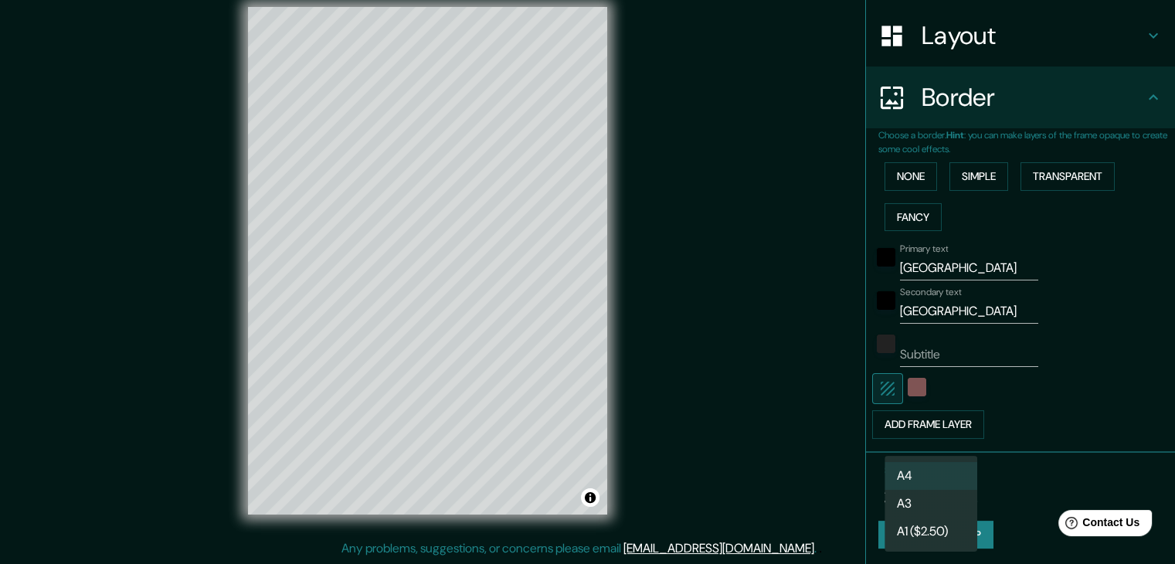
click at [944, 493] on body "Mappin Location [GEOGRAPHIC_DATA], [GEOGRAPHIC_DATA], [GEOGRAPHIC_DATA] Pins St…" at bounding box center [587, 264] width 1175 height 564
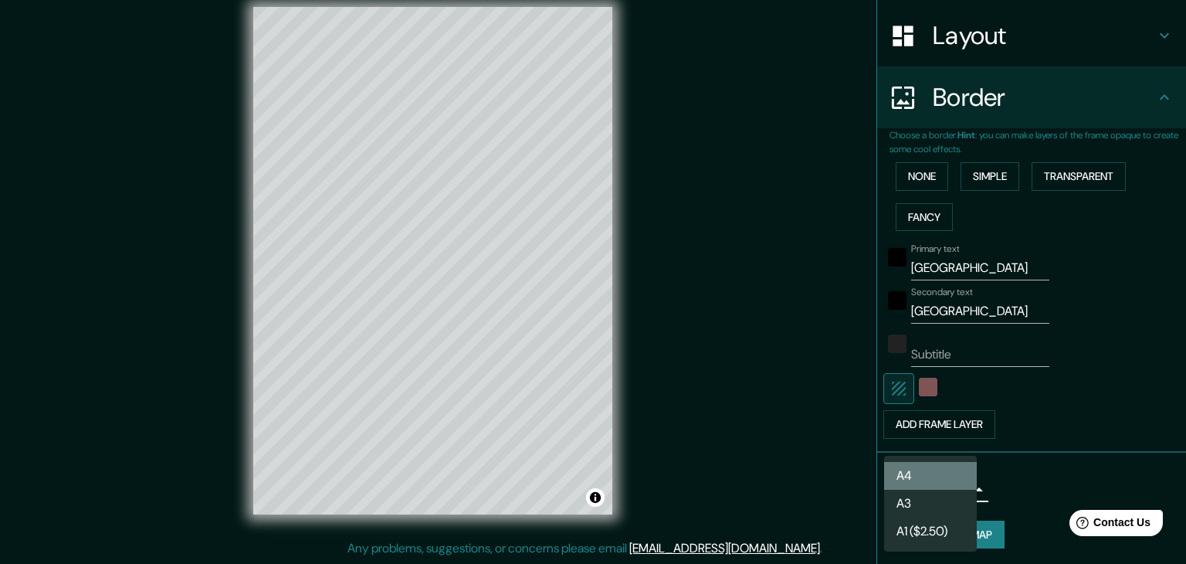
click at [944, 488] on li "A4" at bounding box center [930, 476] width 93 height 28
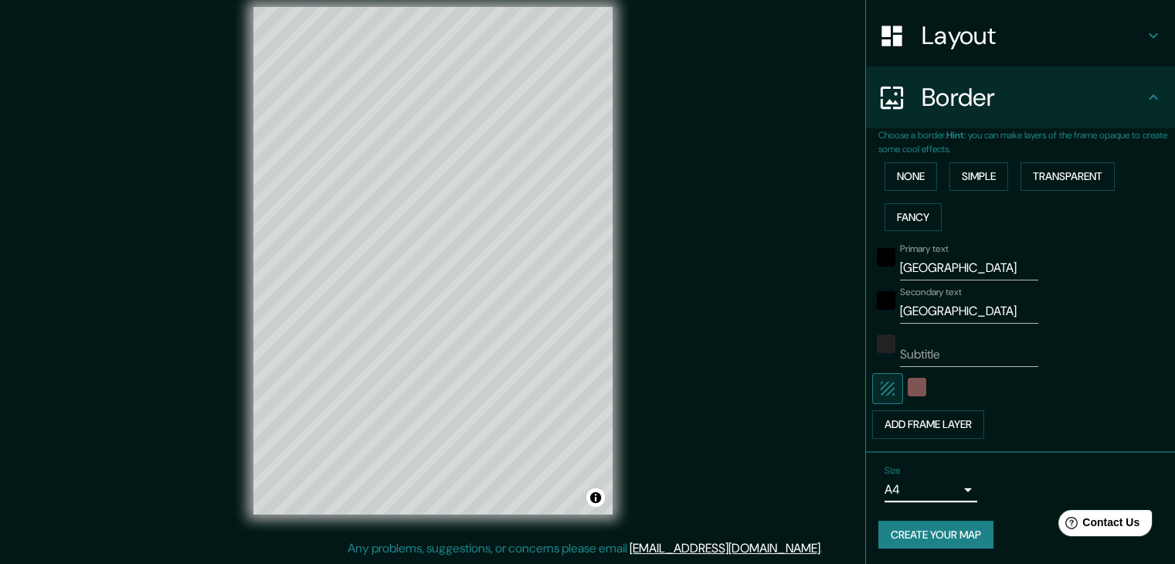
click at [958, 538] on button "Create your map" at bounding box center [935, 535] width 115 height 29
click at [979, 37] on h4 "Layout" at bounding box center [1032, 35] width 222 height 31
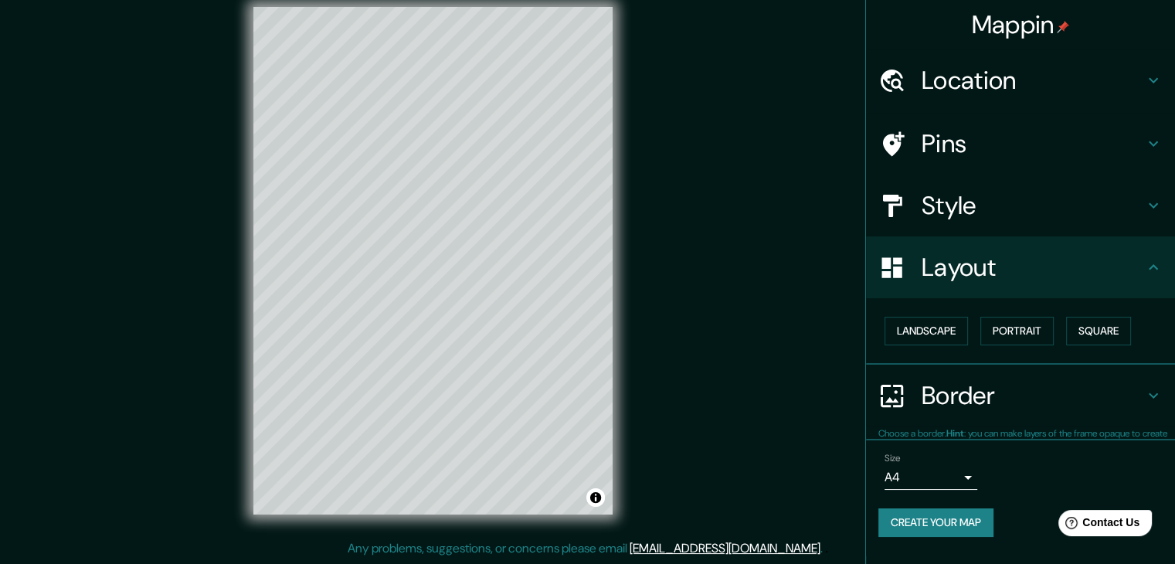
scroll to position [0, 0]
click at [997, 199] on h4 "Style" at bounding box center [1032, 205] width 222 height 31
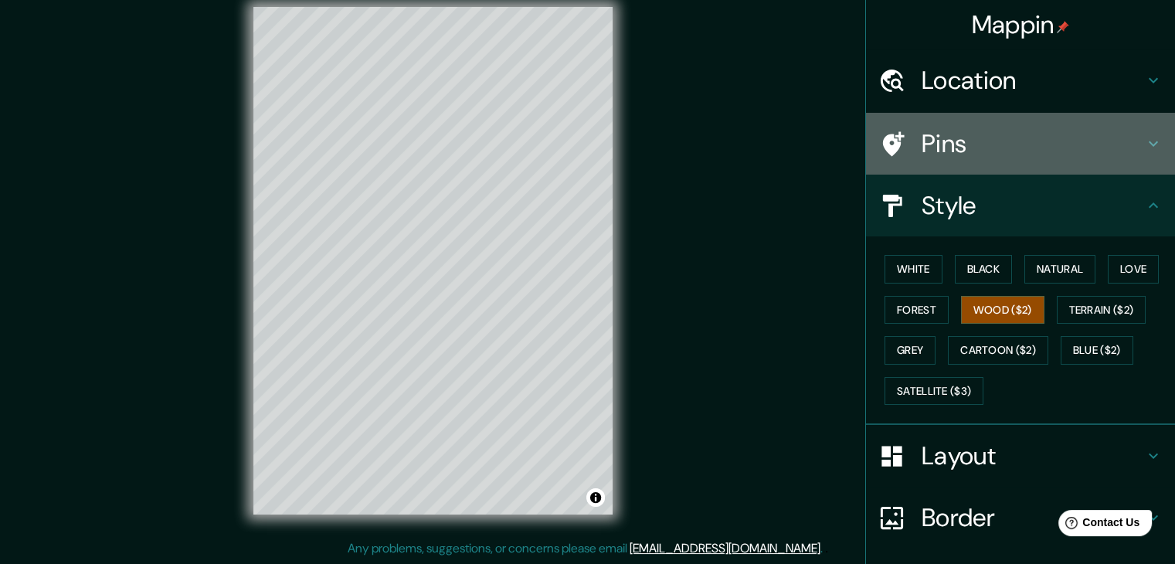
click at [968, 136] on h4 "Pins" at bounding box center [1032, 143] width 222 height 31
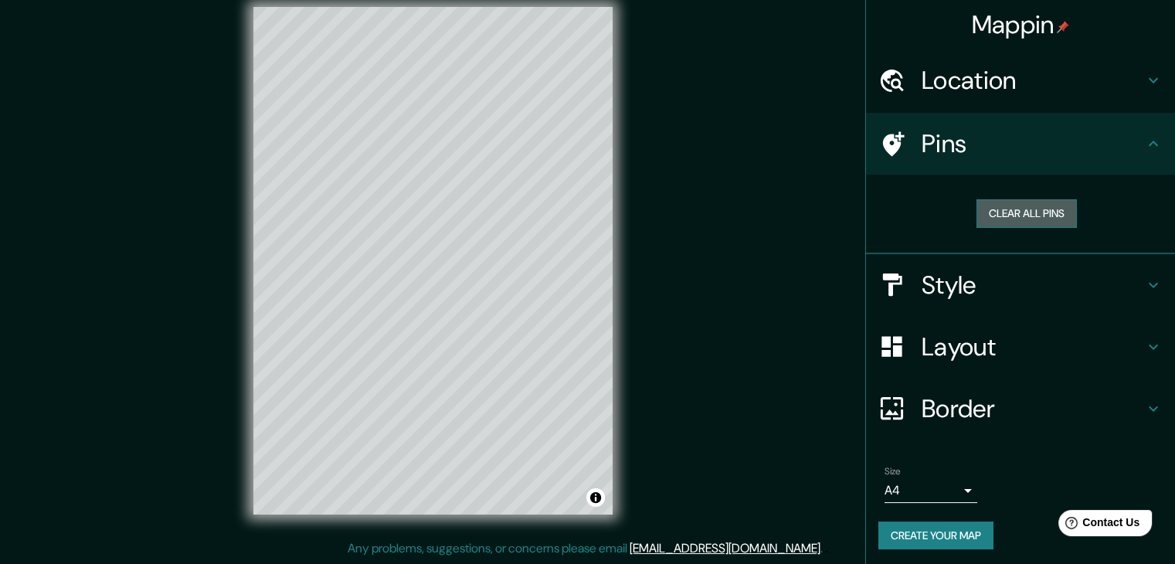
click at [1012, 213] on button "Clear all pins" at bounding box center [1026, 213] width 100 height 29
click at [969, 524] on button "Create your map" at bounding box center [935, 535] width 115 height 29
click at [964, 90] on h4 "Location" at bounding box center [1032, 80] width 222 height 31
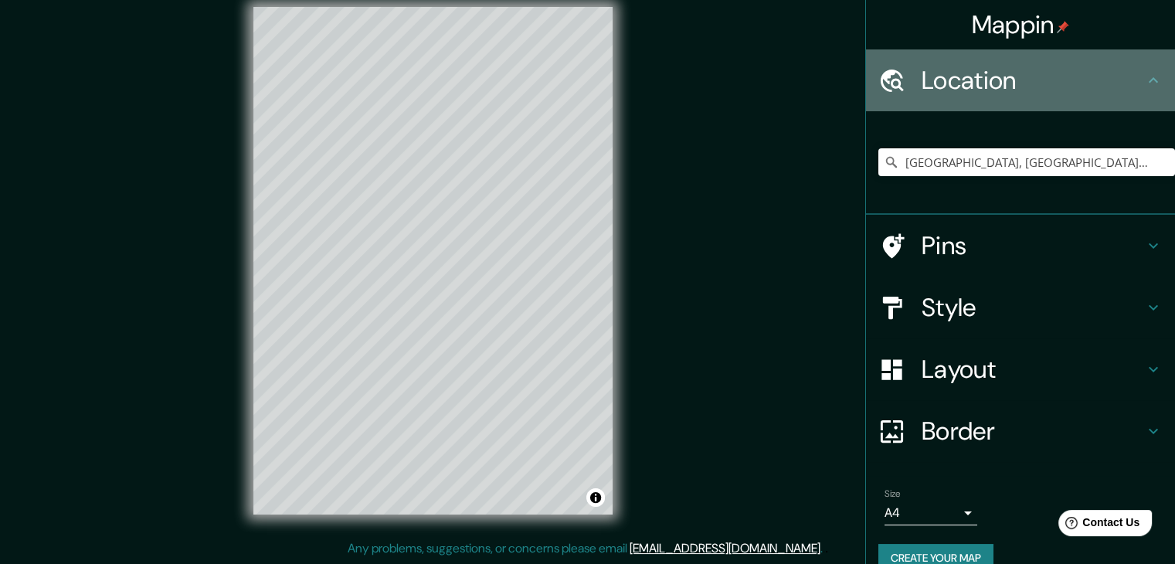
click at [1066, 71] on h4 "Location" at bounding box center [1032, 80] width 222 height 31
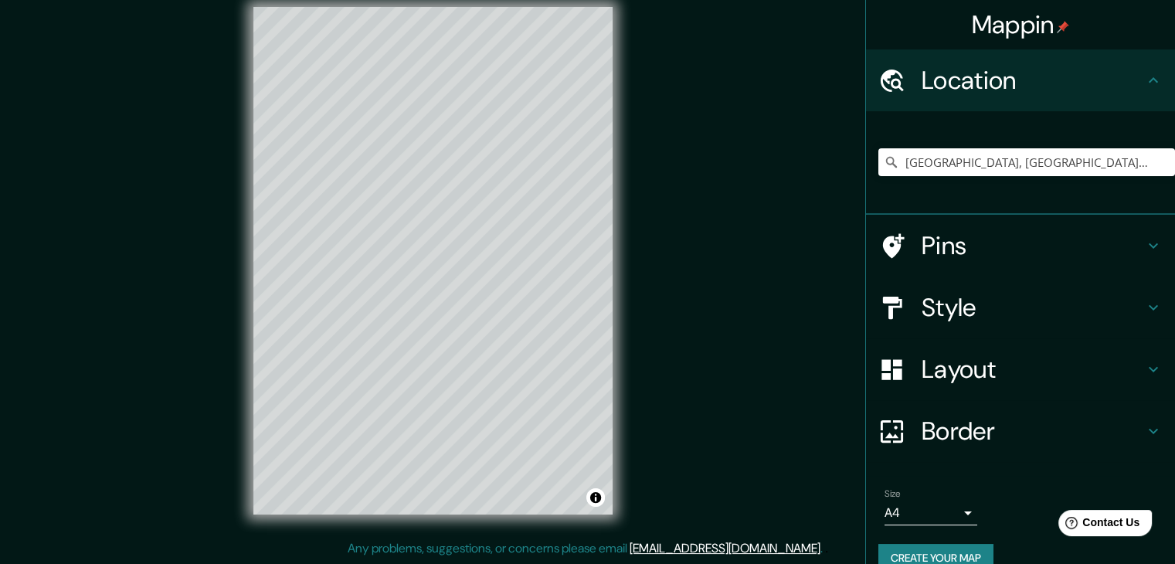
click at [1037, 29] on h4 "Mappin" at bounding box center [1020, 24] width 98 height 31
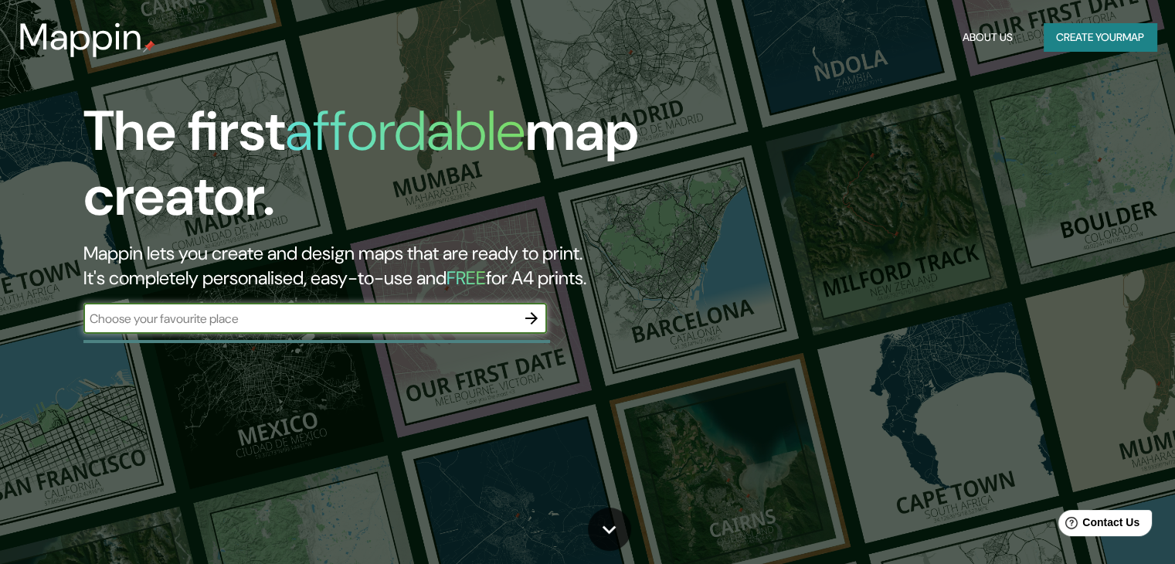
click at [1043, 32] on button "Create your map" at bounding box center [1099, 37] width 113 height 29
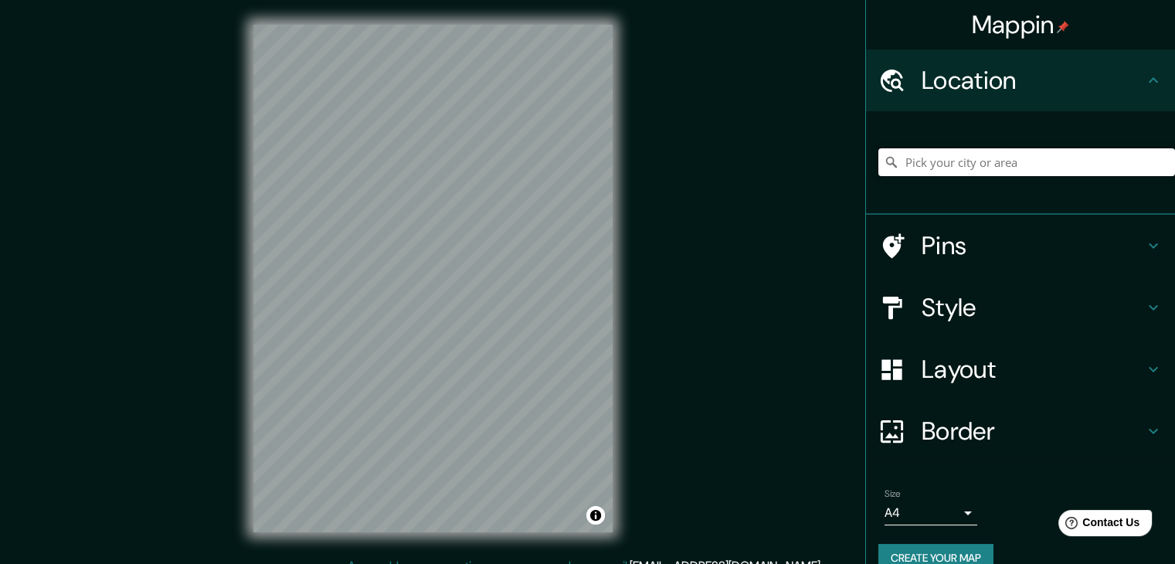
click at [955, 171] on input "Pick your city or area" at bounding box center [1026, 162] width 297 height 28
type input "y"
click at [955, 165] on input "[GEOGRAPHIC_DATA], [GEOGRAPHIC_DATA]" at bounding box center [1026, 162] width 297 height 28
drag, startPoint x: 978, startPoint y: 162, endPoint x: 863, endPoint y: 156, distance: 114.5
click at [866, 156] on div "[GEOGRAPHIC_DATA], [GEOGRAPHIC_DATA]" at bounding box center [1020, 162] width 309 height 103
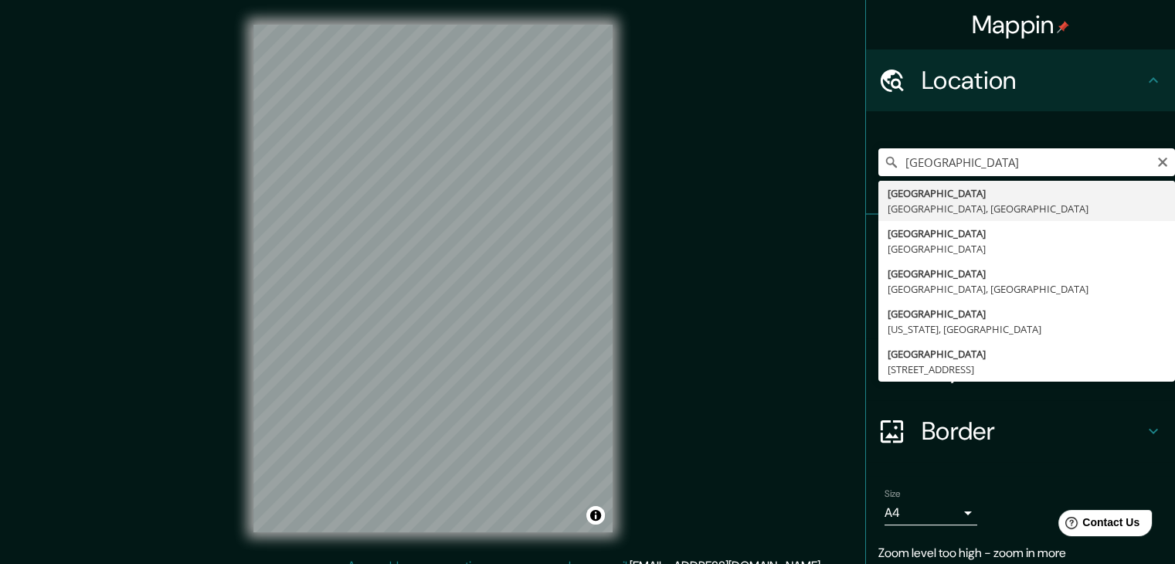
type input "[GEOGRAPHIC_DATA], [GEOGRAPHIC_DATA], [GEOGRAPHIC_DATA]"
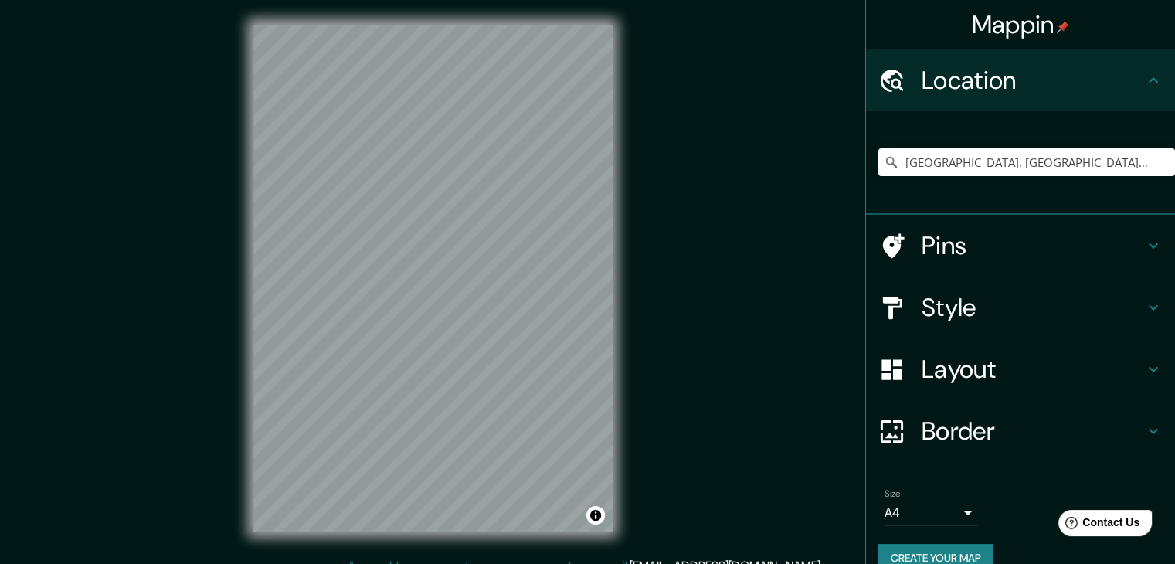
click at [918, 551] on button "Create your map" at bounding box center [935, 558] width 115 height 29
click at [601, 517] on button "Toggle attribution" at bounding box center [595, 515] width 19 height 19
click at [572, 517] on link "Improve this map" at bounding box center [545, 515] width 76 height 11
click at [1124, 527] on span "Contact Us" at bounding box center [1110, 522] width 59 height 13
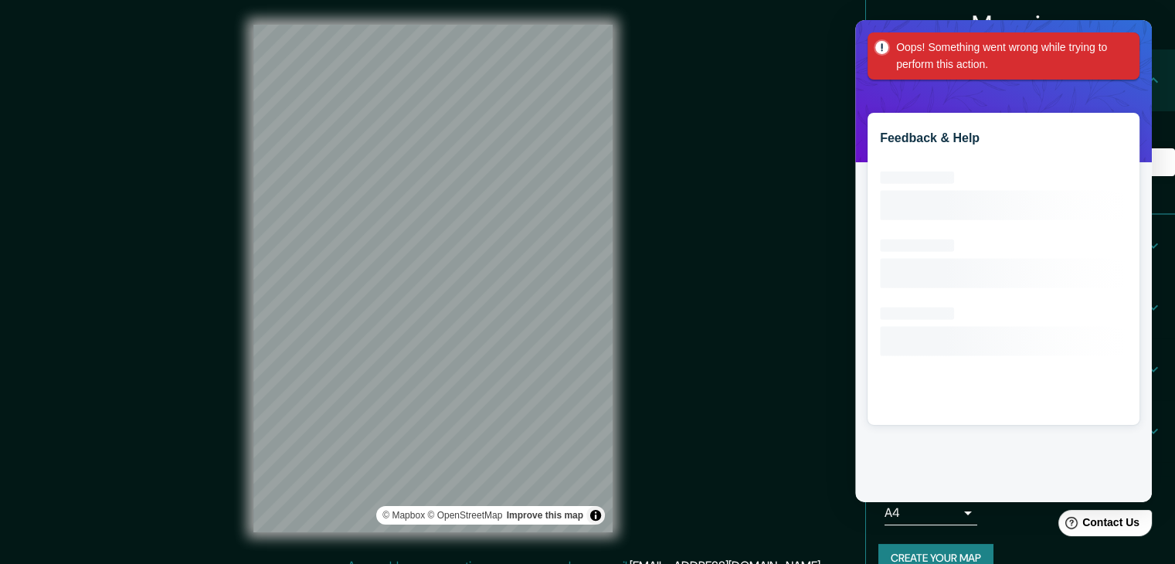
click at [806, 131] on div "Mappin Location [GEOGRAPHIC_DATA], [GEOGRAPHIC_DATA], [GEOGRAPHIC_DATA] Pins St…" at bounding box center [587, 291] width 1175 height 582
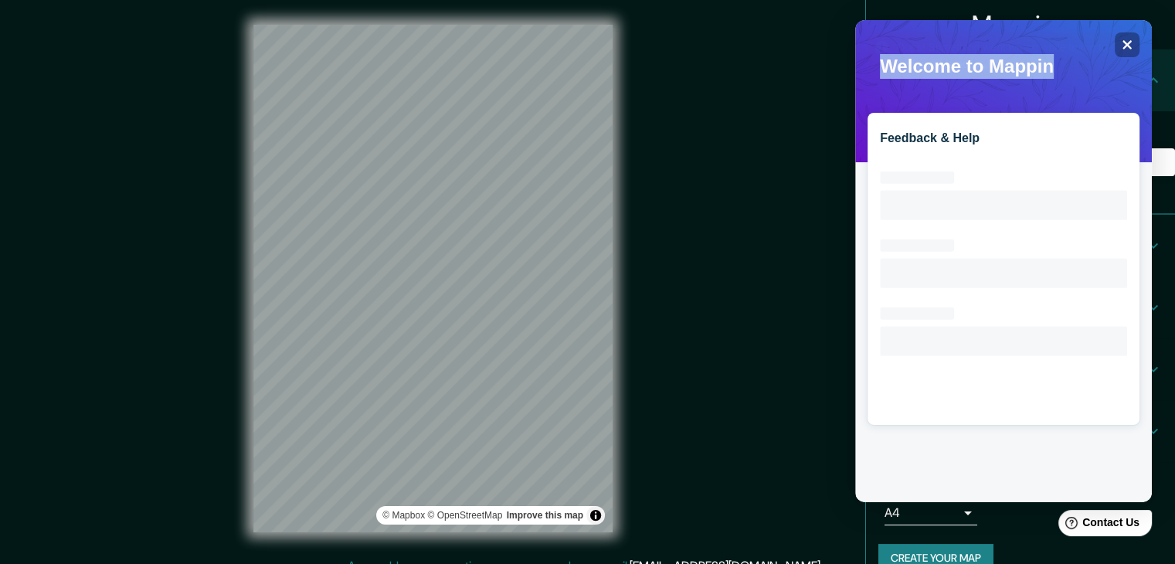
drag, startPoint x: 989, startPoint y: 59, endPoint x: 1005, endPoint y: 42, distance: 23.5
click at [1128, 42] on icon "Close" at bounding box center [1127, 45] width 10 height 10
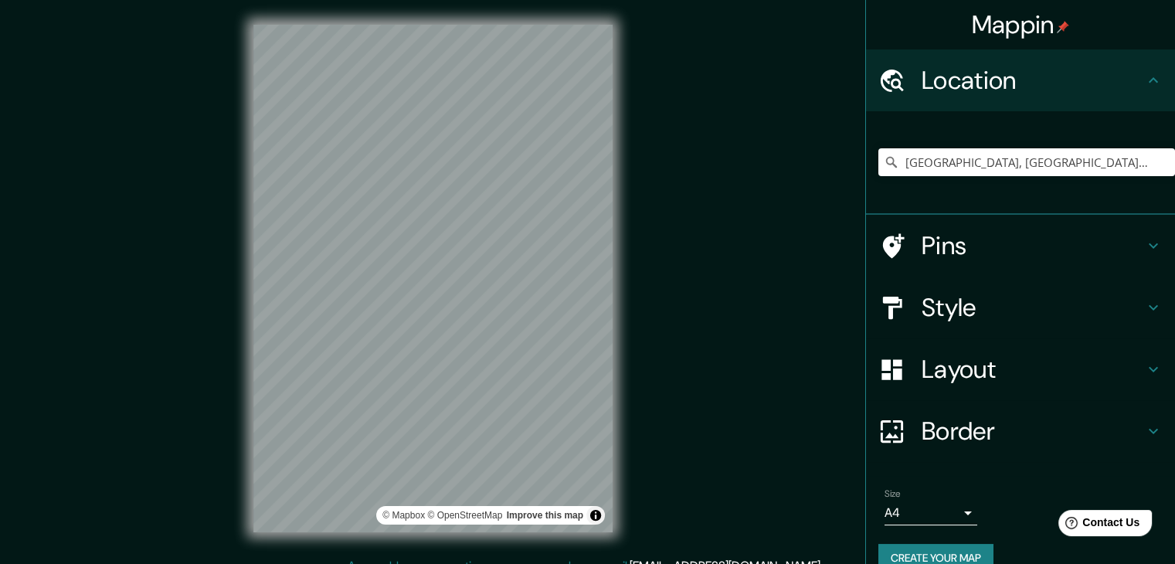
scroll to position [26, 0]
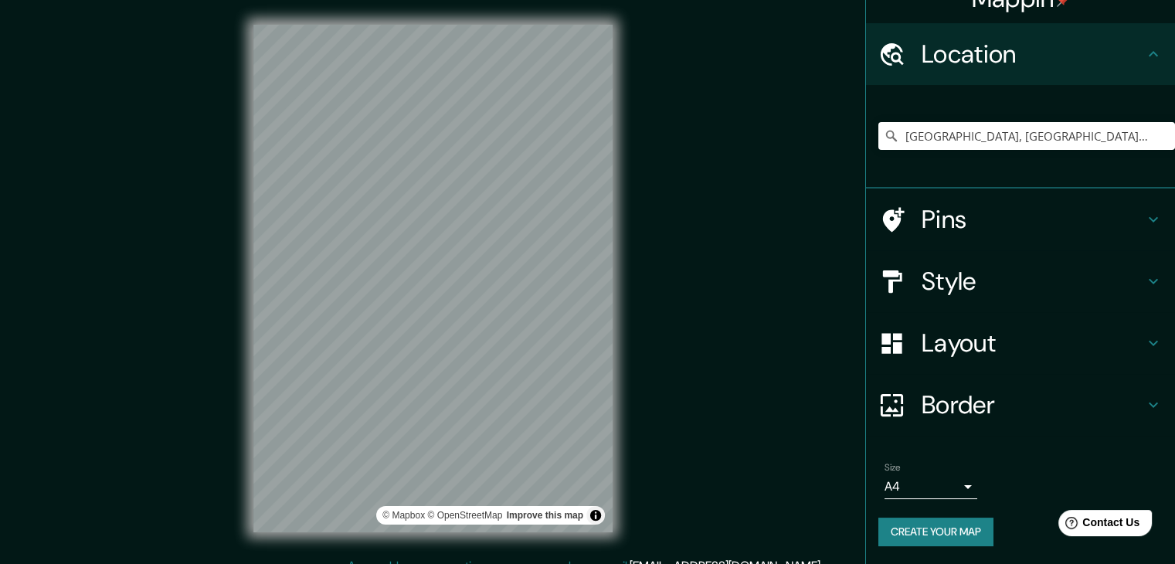
click at [966, 241] on div "Pins" at bounding box center [1020, 219] width 309 height 62
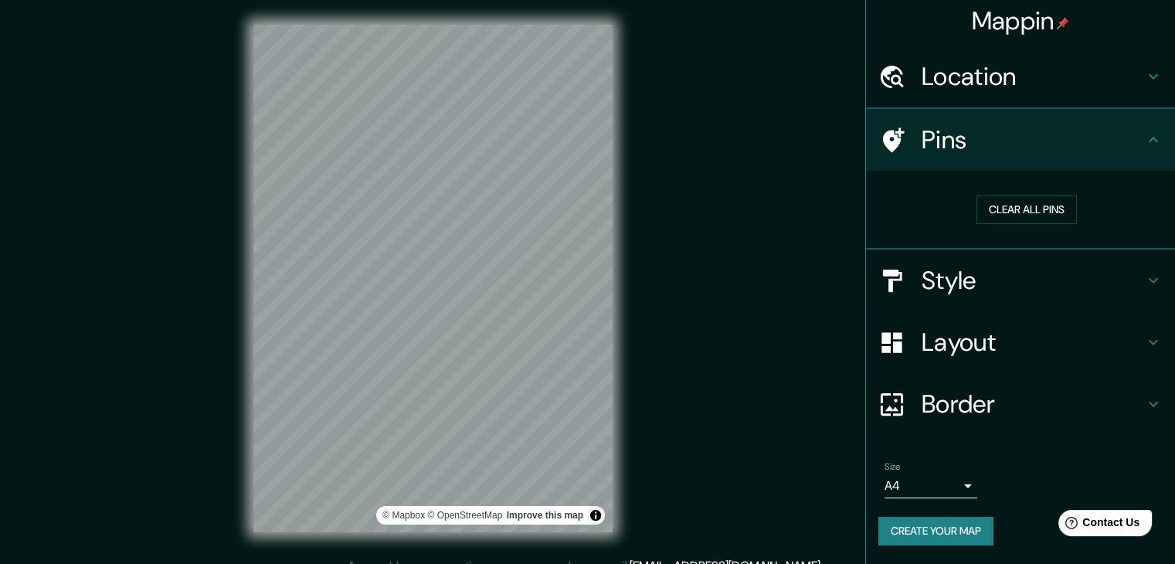
scroll to position [3, 0]
click at [974, 535] on button "Create your map" at bounding box center [935, 532] width 115 height 29
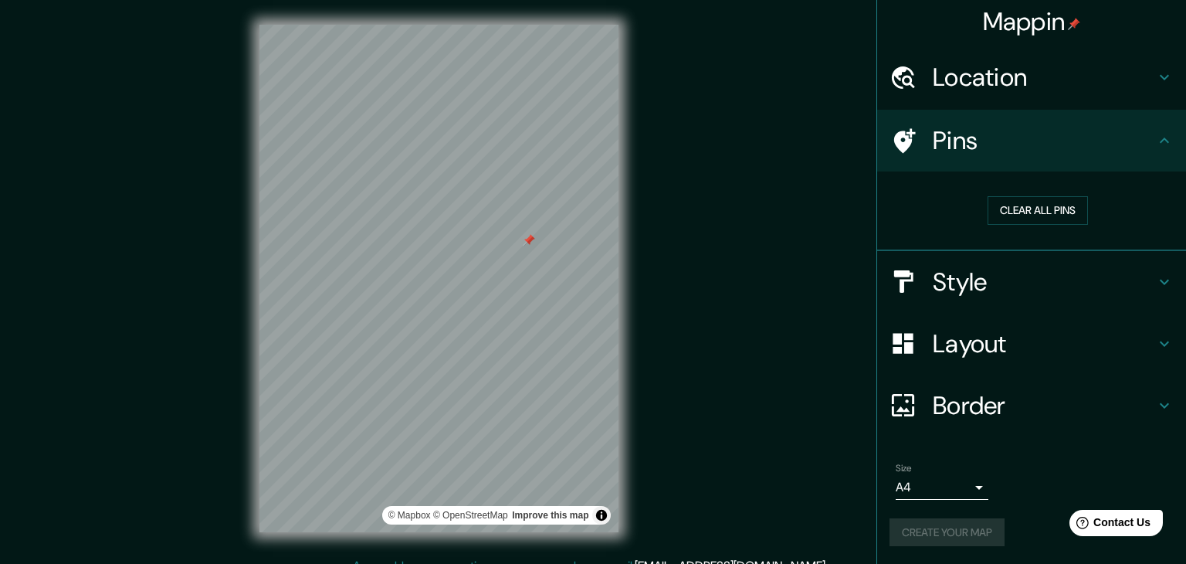
click at [956, 489] on body "Mappin Location [GEOGRAPHIC_DATA], [GEOGRAPHIC_DATA], [GEOGRAPHIC_DATA] Pins Cl…" at bounding box center [593, 282] width 1186 height 564
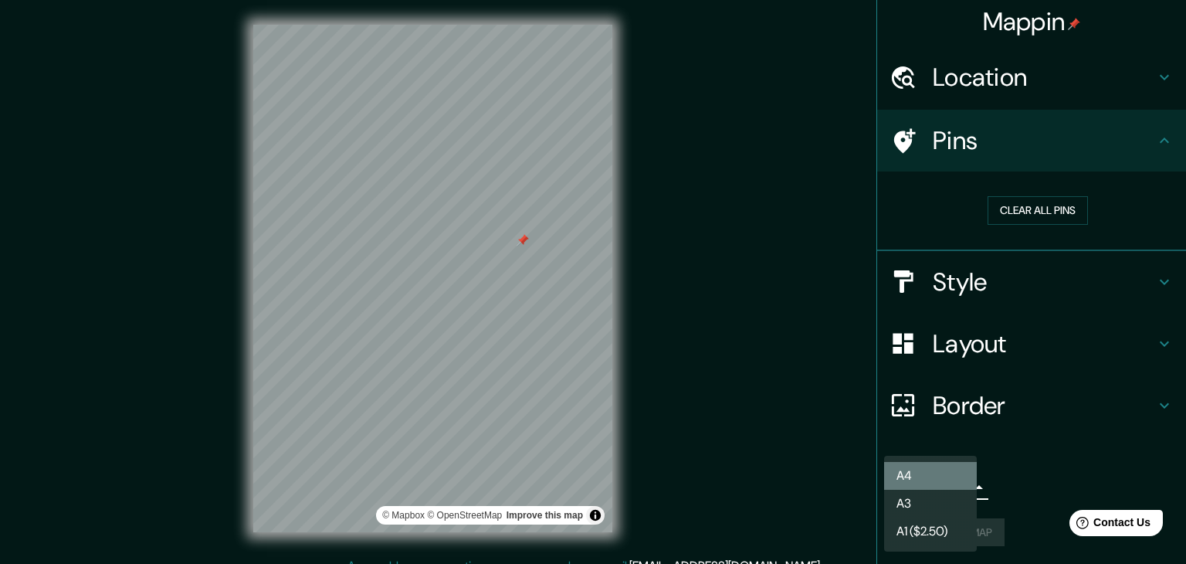
click at [948, 476] on li "A4" at bounding box center [930, 476] width 93 height 28
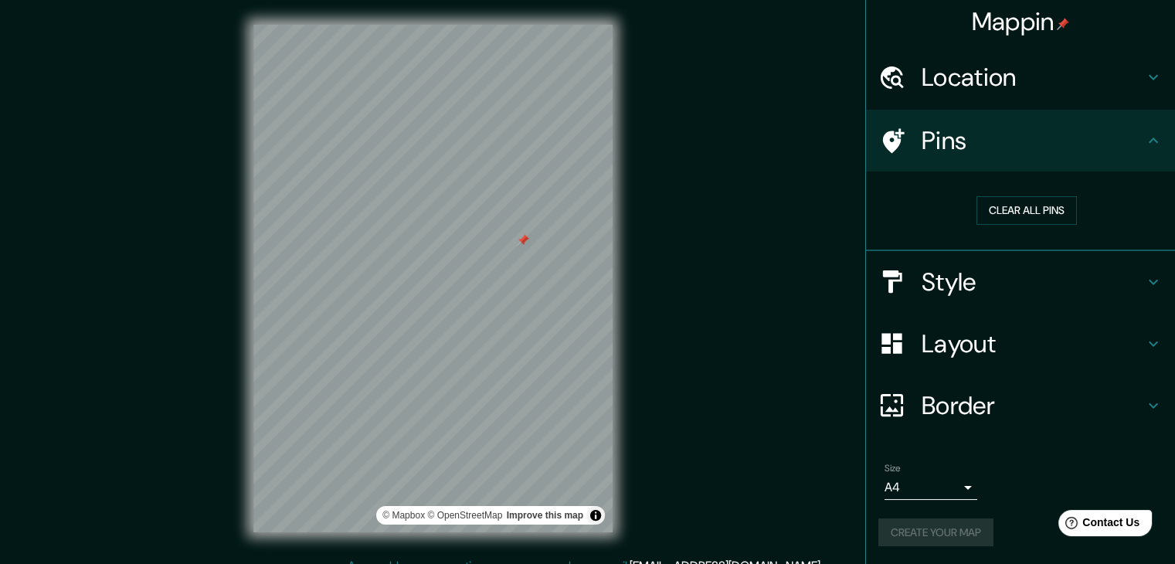
click at [948, 477] on li "A4" at bounding box center [931, 484] width 70 height 15
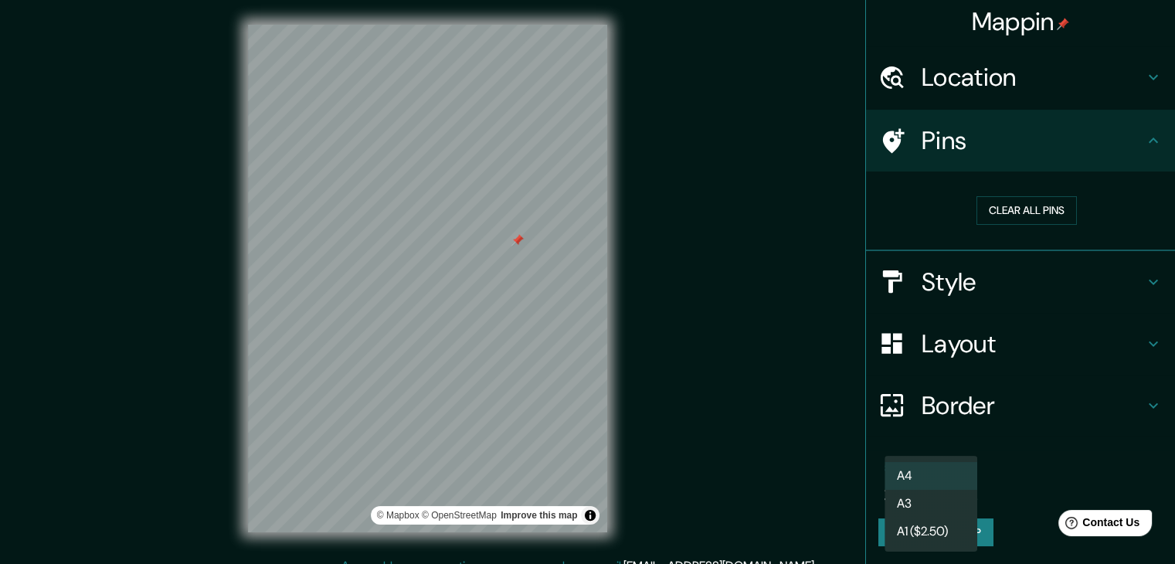
click at [951, 487] on body "Mappin Location [GEOGRAPHIC_DATA], [GEOGRAPHIC_DATA], [GEOGRAPHIC_DATA] Pins Cl…" at bounding box center [587, 282] width 1175 height 564
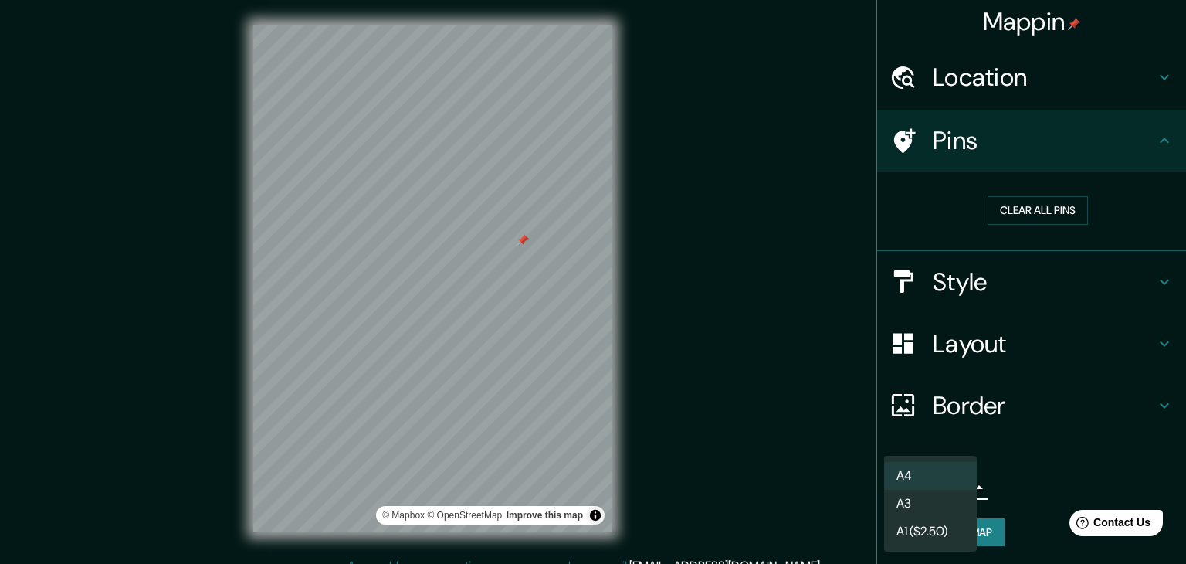
click at [951, 487] on li "A4" at bounding box center [930, 476] width 93 height 28
click at [951, 487] on body "Mappin Location [GEOGRAPHIC_DATA], [GEOGRAPHIC_DATA], [GEOGRAPHIC_DATA] Pins Cl…" at bounding box center [593, 282] width 1186 height 564
click at [951, 487] on li "A4" at bounding box center [930, 476] width 93 height 28
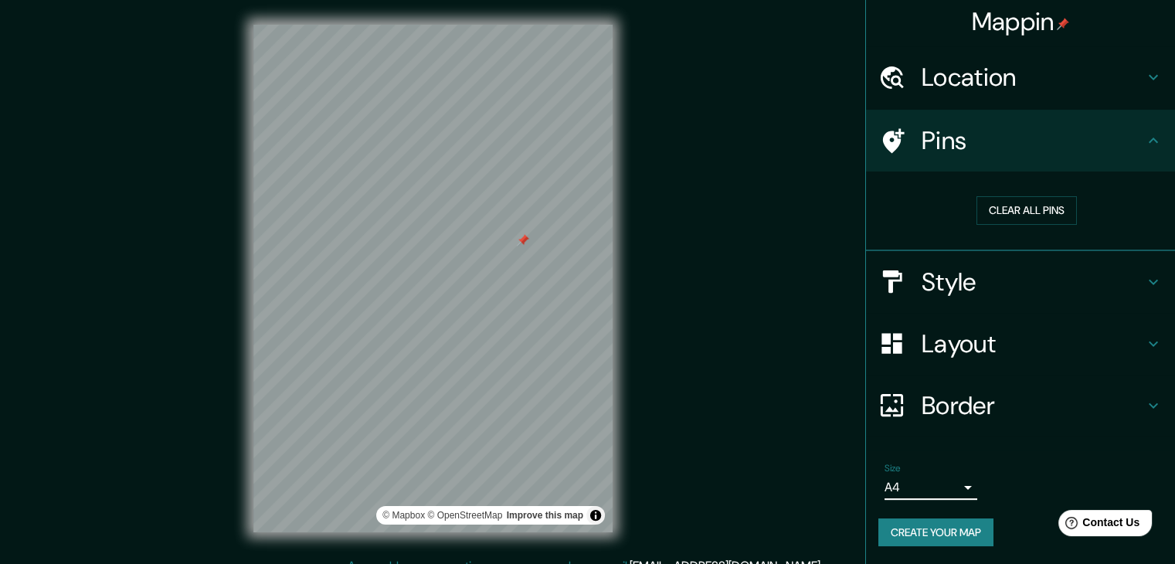
click at [966, 510] on div "Size A4 single Create your map" at bounding box center [1020, 507] width 284 height 103
click at [970, 520] on button "Create your map" at bounding box center [935, 532] width 115 height 29
